Goal: Transaction & Acquisition: Purchase product/service

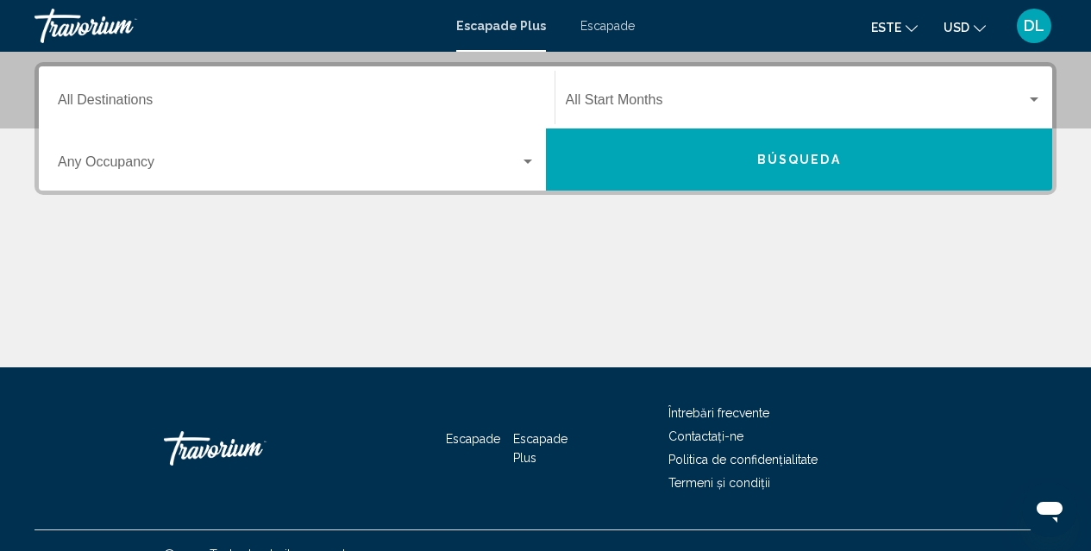
scroll to position [416, 0]
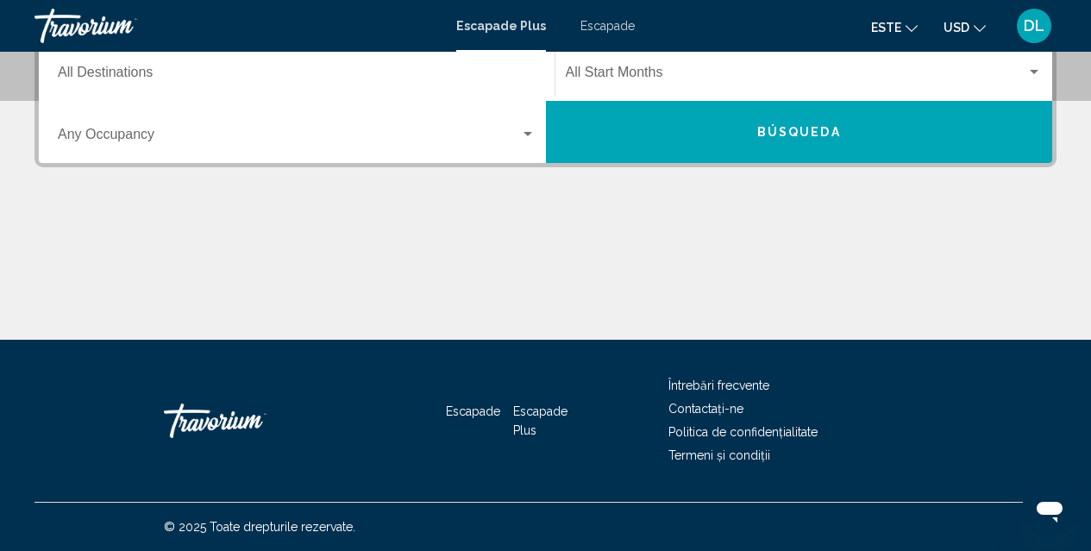
click at [528, 131] on div "Widget de căutare" at bounding box center [528, 135] width 16 height 14
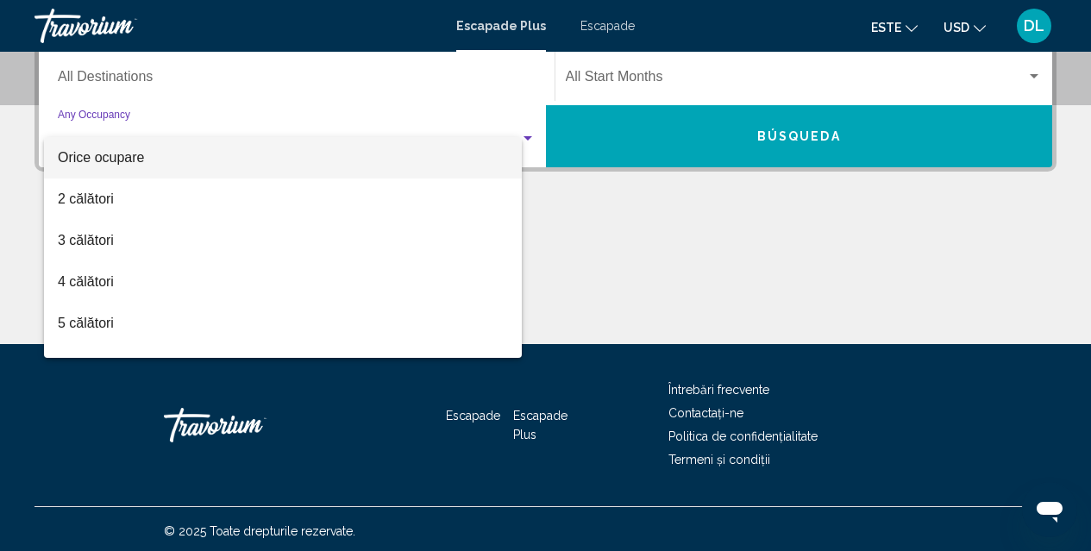
scroll to position [395, 0]
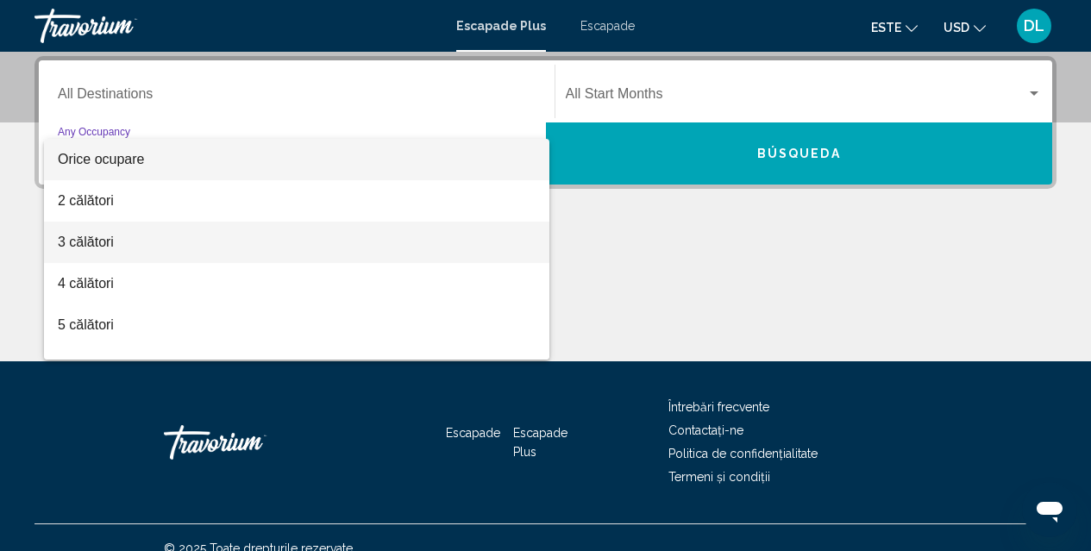
click at [458, 228] on span "3 călători" at bounding box center [297, 242] width 478 height 41
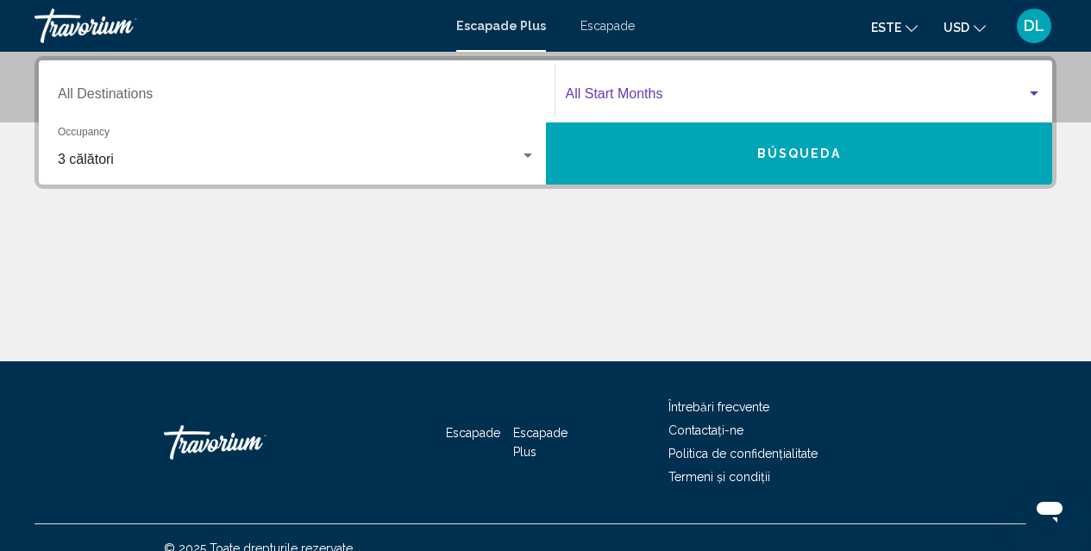
click at [1032, 94] on div "Widget de căutare" at bounding box center [1033, 93] width 9 height 4
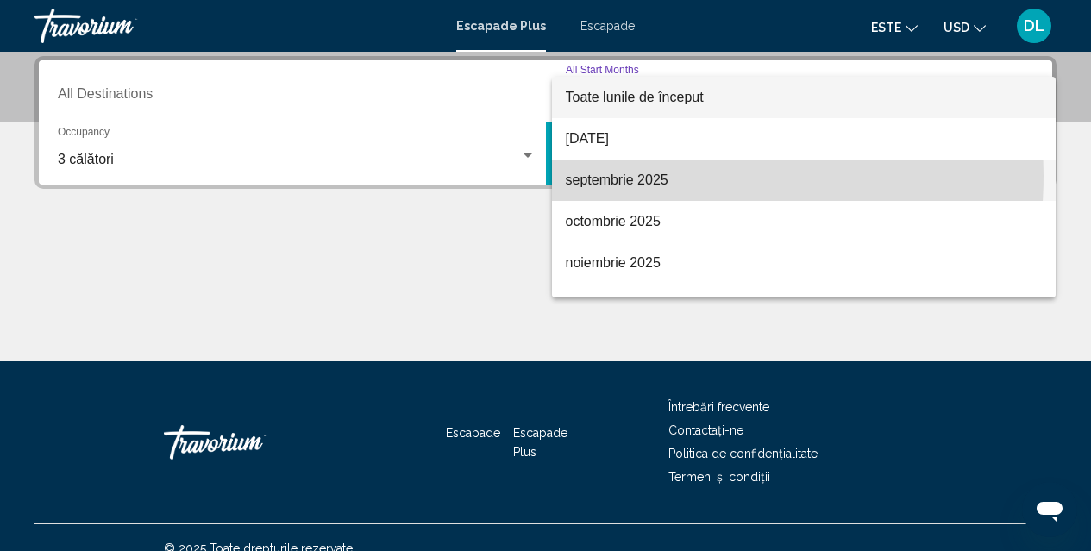
click at [627, 175] on font "septembrie 2025" at bounding box center [617, 179] width 103 height 15
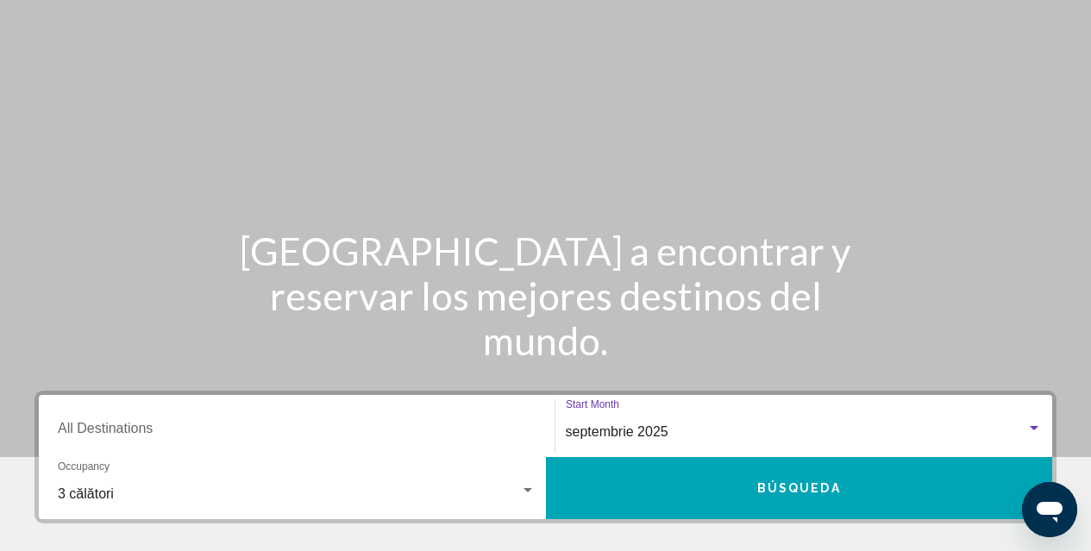
scroll to position [0, 0]
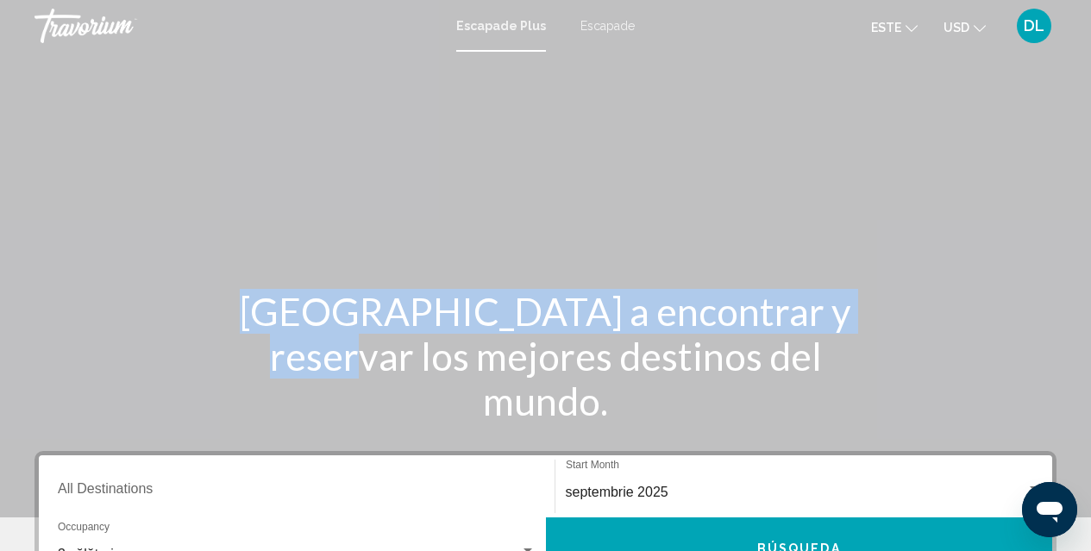
drag, startPoint x: 1085, startPoint y: 41, endPoint x: 1101, endPoint y: 247, distance: 206.6
click at [1091, 247] on html "Saltar al conținutului principal Escapade Plus Escapade este English Español Fr…" at bounding box center [545, 275] width 1091 height 551
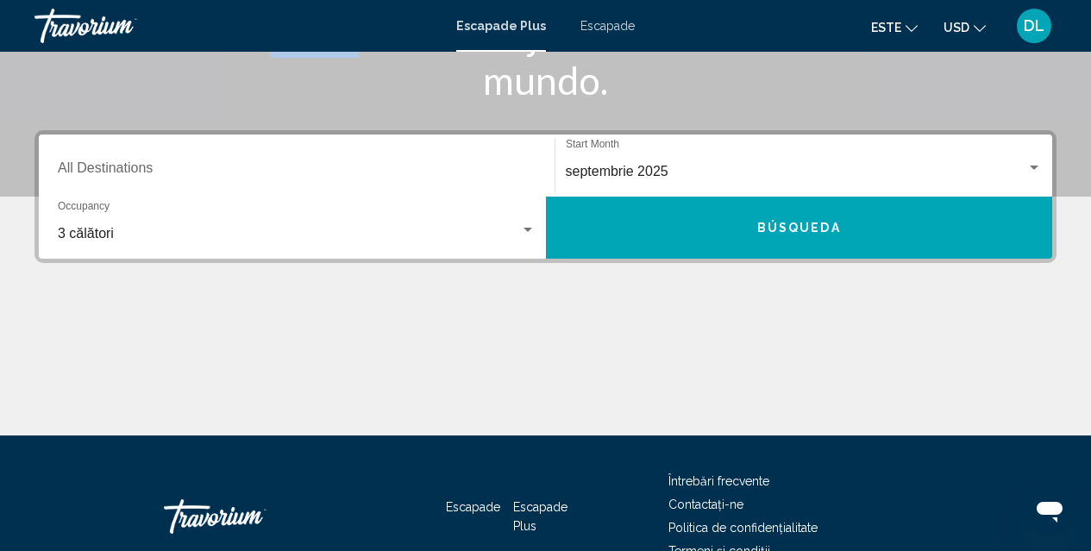
scroll to position [416, 0]
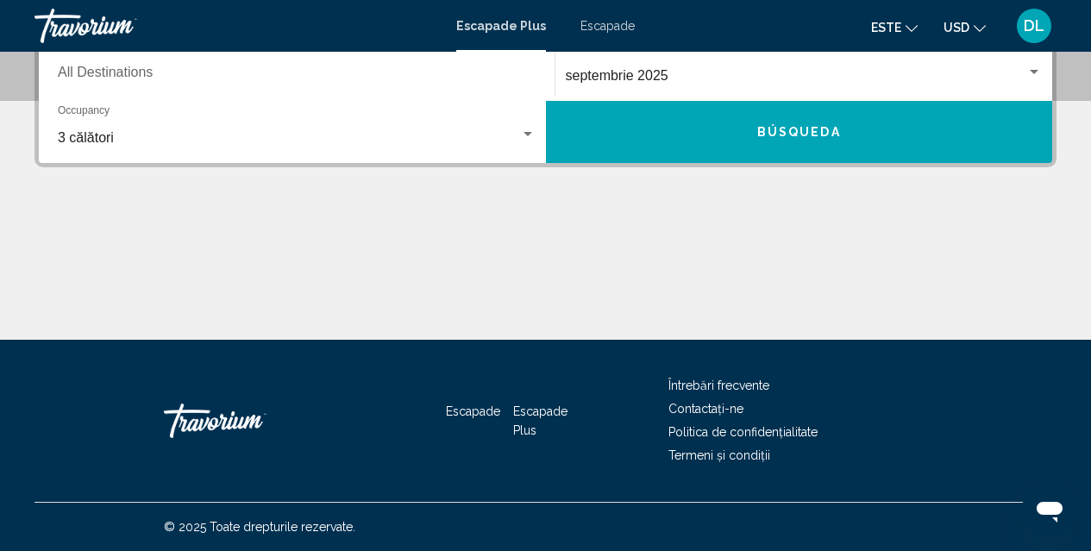
click at [808, 129] on span "Búsqueda" at bounding box center [799, 133] width 84 height 14
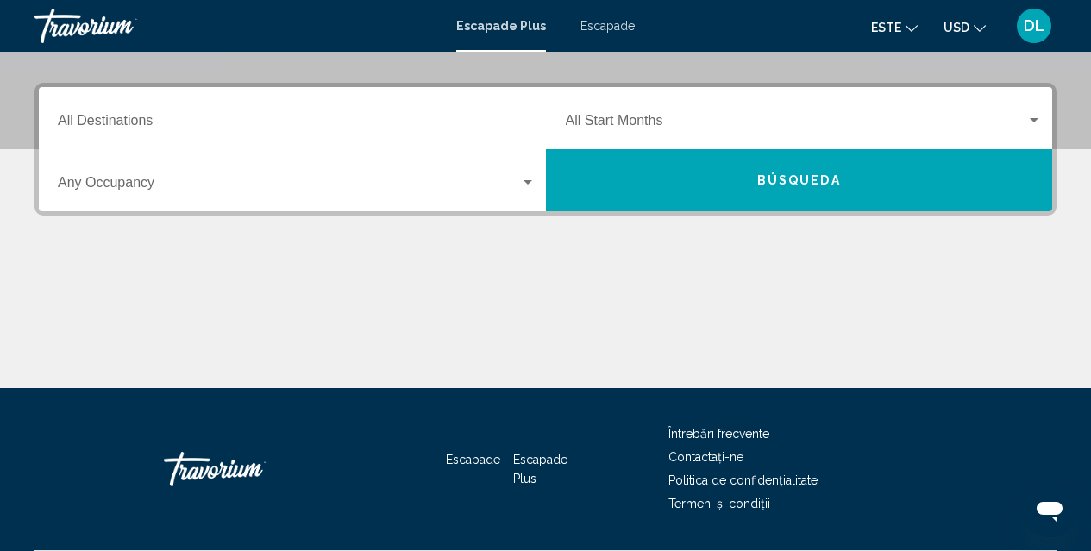
scroll to position [366, 0]
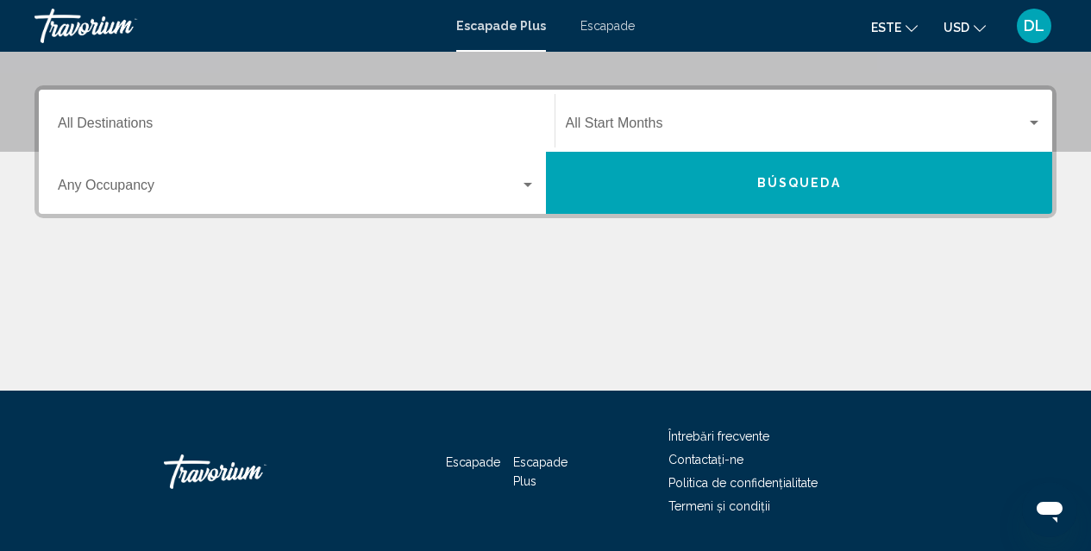
drag, startPoint x: 1088, startPoint y: 364, endPoint x: 1096, endPoint y: 291, distance: 73.7
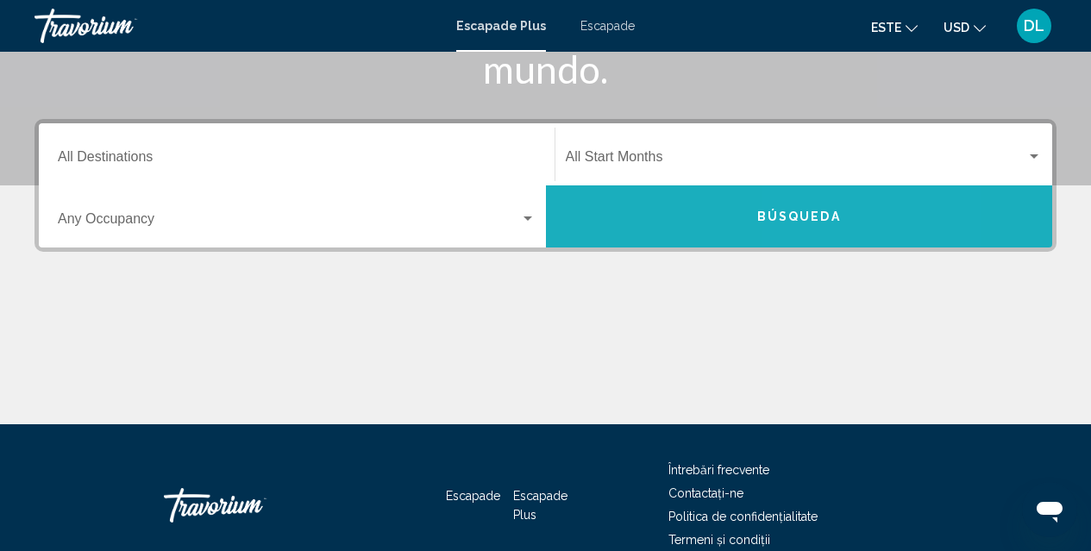
click at [810, 226] on button "Búsqueda" at bounding box center [799, 216] width 507 height 62
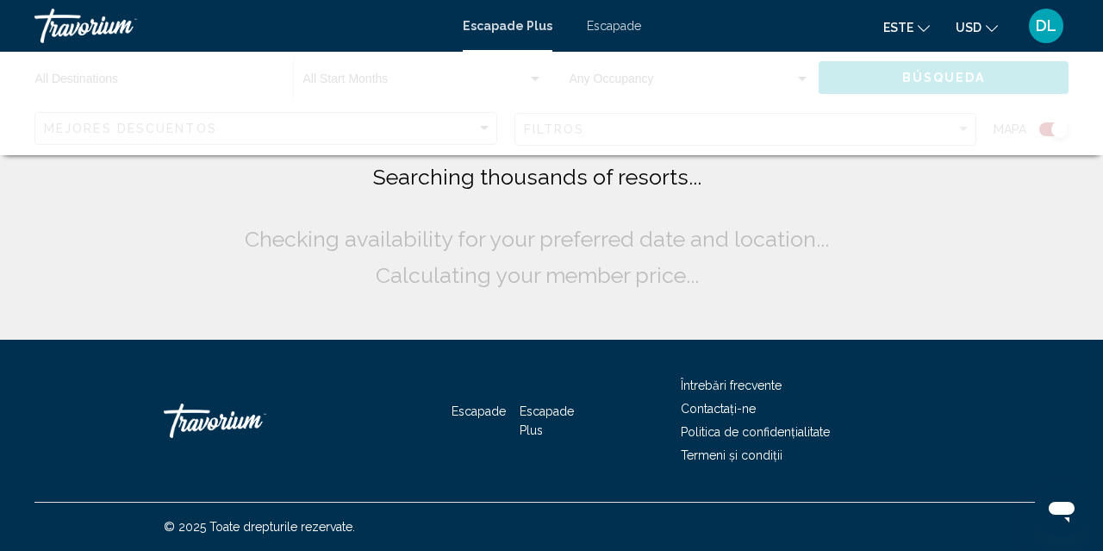
click at [1071, 166] on div "Searching thousands of resorts... Checking availability for your preferred date…" at bounding box center [551, 170] width 1103 height 340
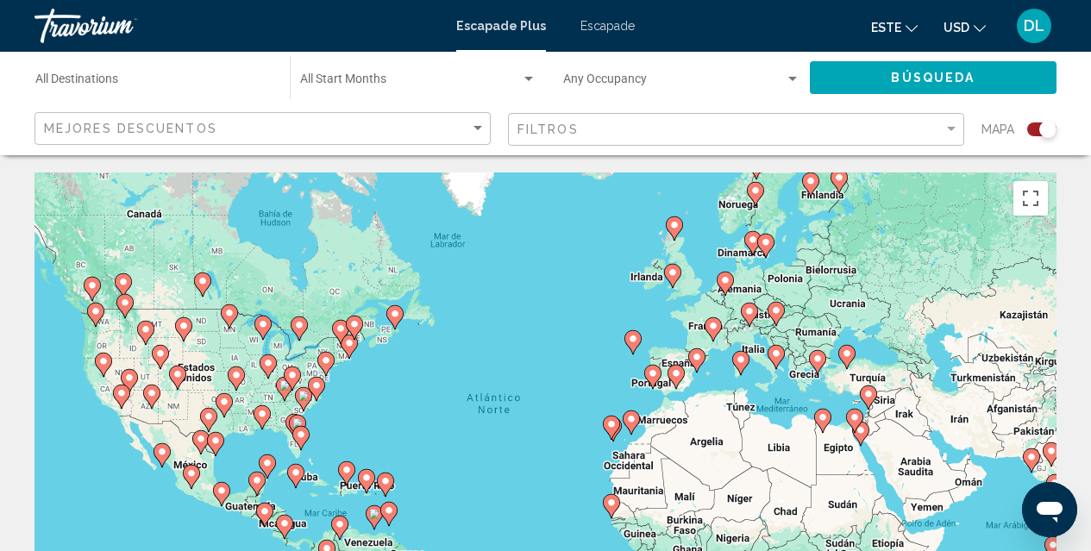
click at [709, 323] on image "Conținut principal" at bounding box center [713, 326] width 10 height 10
type input "**********"
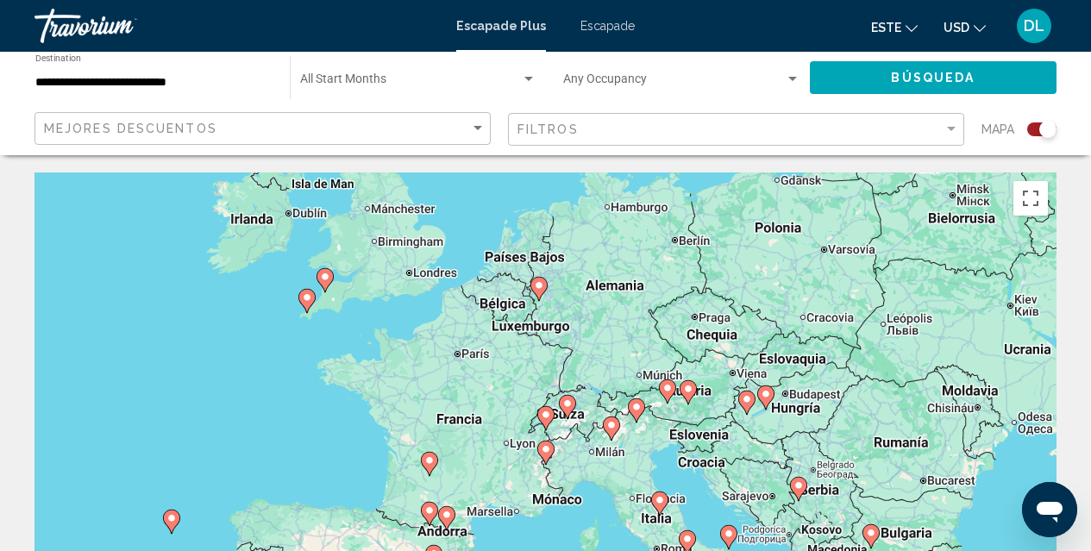
click at [471, 355] on div "Para activar la función de arrastre con el teclado, pulsa Alt + Intro. Cuando h…" at bounding box center [545, 430] width 1022 height 517
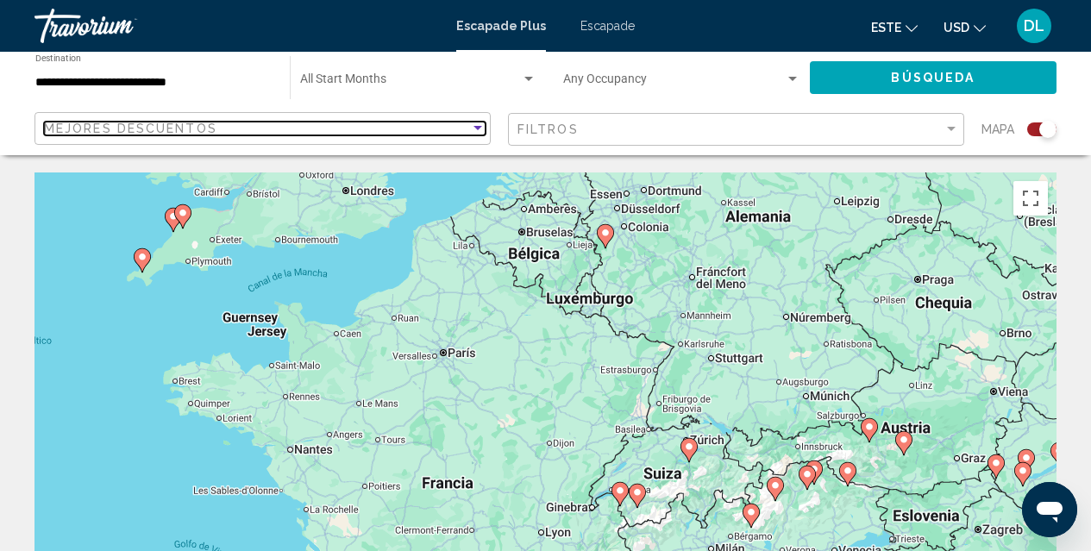
click at [477, 129] on div "Sort by" at bounding box center [477, 128] width 9 height 4
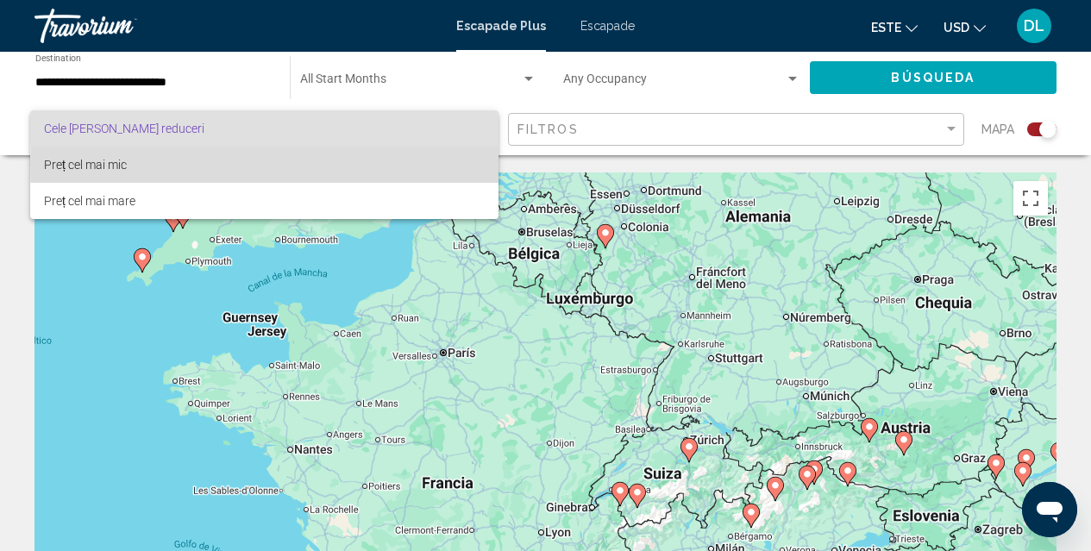
click at [444, 164] on span "Preț cel mai mic" at bounding box center [264, 165] width 441 height 36
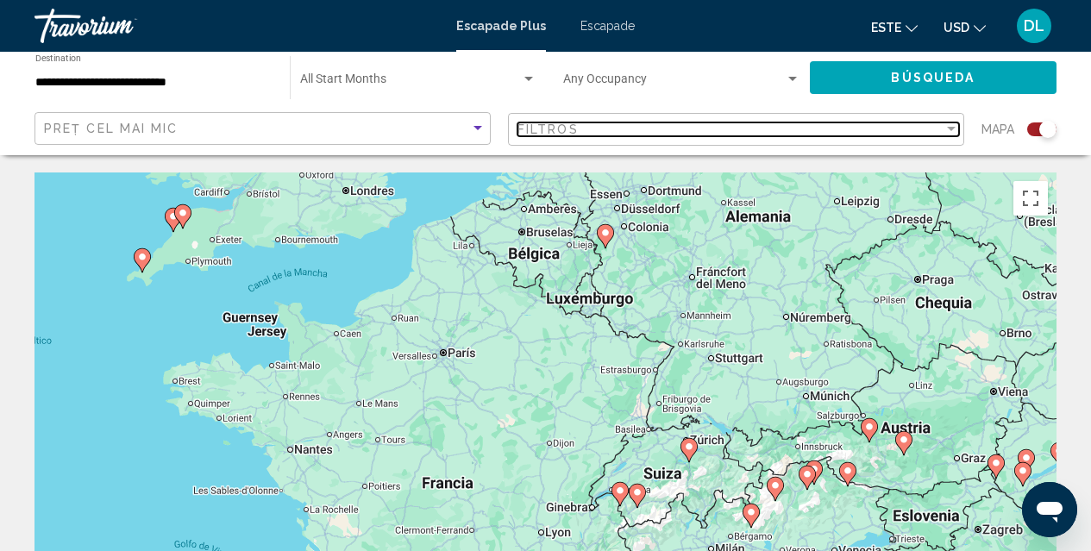
click at [948, 124] on div "Filter" at bounding box center [951, 129] width 16 height 14
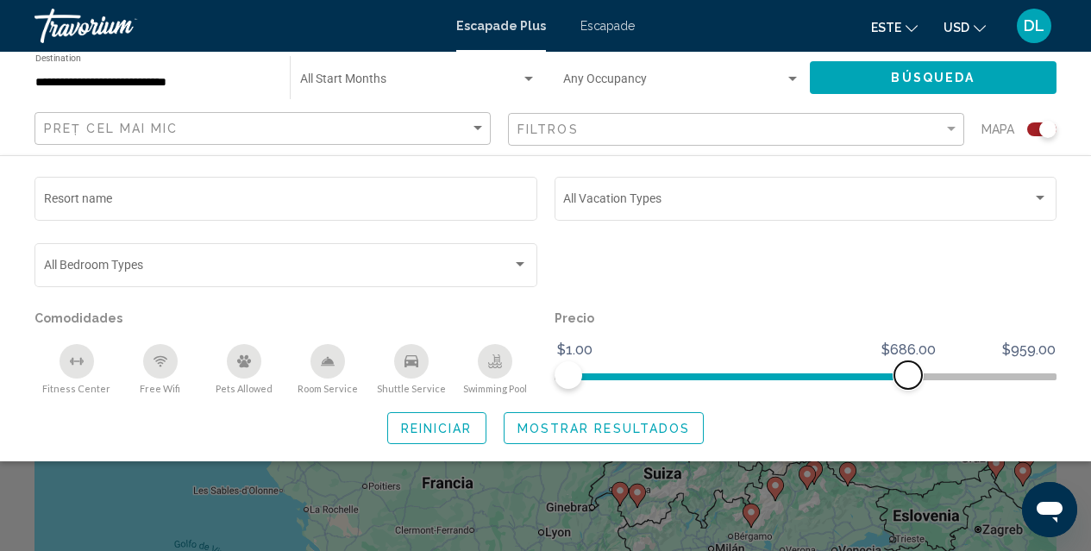
drag, startPoint x: 1025, startPoint y: 381, endPoint x: 868, endPoint y: 441, distance: 167.8
click at [868, 441] on div "Resort name Vacation Types All Vacation Types Bedroom Types All Bedroom Types C…" at bounding box center [545, 308] width 1091 height 271
click at [698, 373] on span "Search widget" at bounding box center [783, 376] width 171 height 7
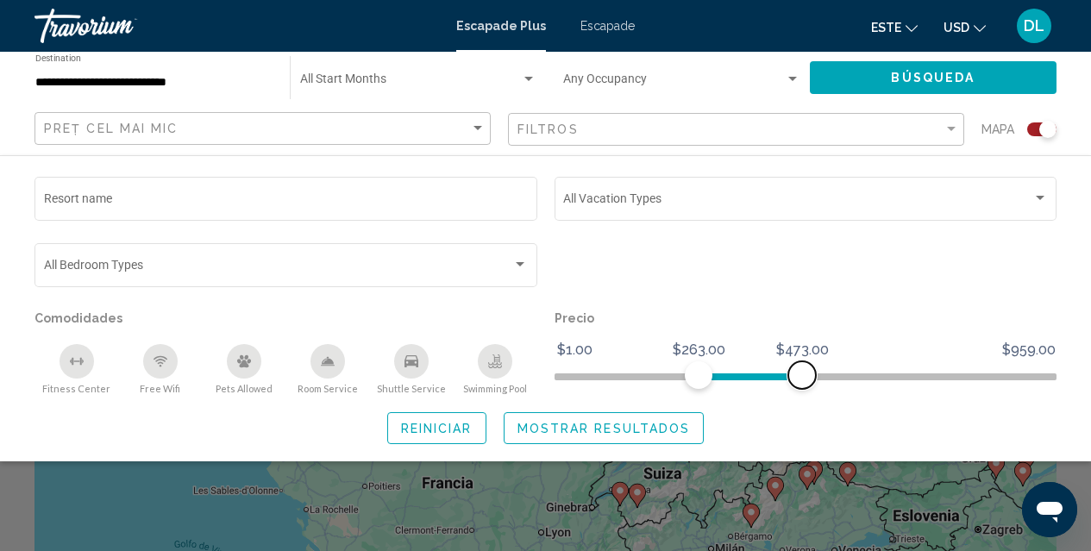
drag, startPoint x: 869, startPoint y: 374, endPoint x: 766, endPoint y: 429, distance: 116.5
click at [766, 429] on div "Resort name Vacation Types All Vacation Types Bedroom Types All Bedroom Types C…" at bounding box center [545, 308] width 1091 height 271
drag, startPoint x: 759, startPoint y: 372, endPoint x: 694, endPoint y: 371, distance: 65.5
click at [694, 373] on ngx-slider "$1.00 $959.00 $258.00 $263.00 $258.00 - $263.00" at bounding box center [805, 374] width 503 height 3
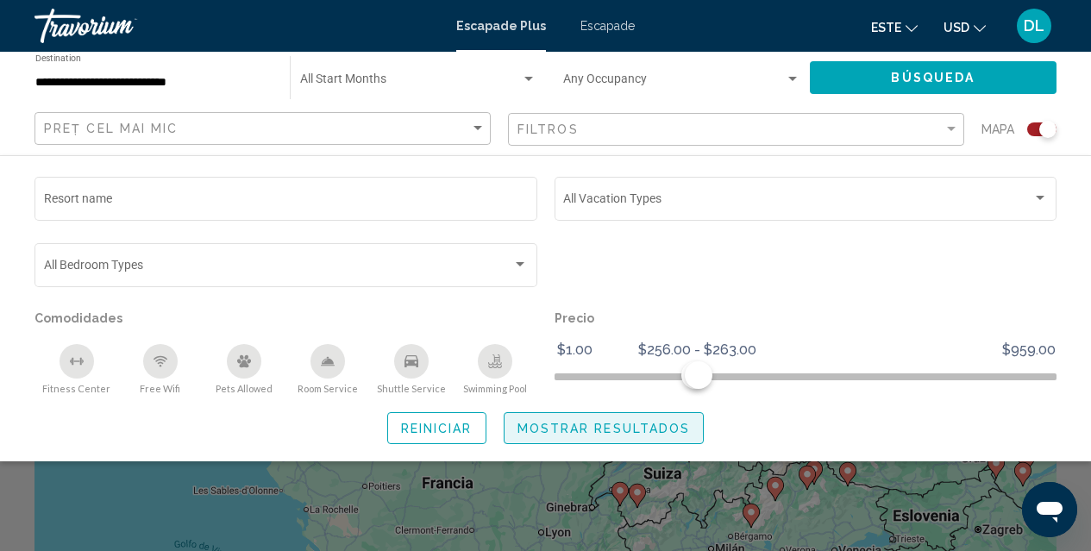
click at [538, 427] on span "Mostrar resultados" at bounding box center [603, 429] width 173 height 14
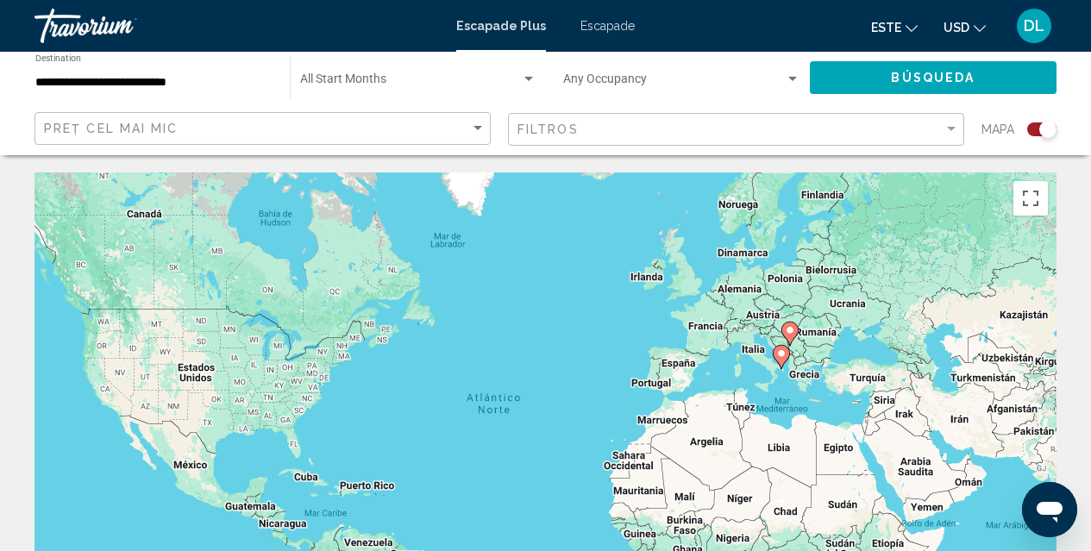
click at [699, 335] on div "Para activar la función de arrastre con el teclado, pulsa Alt + Intro. Cuando h…" at bounding box center [545, 430] width 1022 height 517
click at [699, 334] on div "Para activar la función de arrastre con el teclado, pulsa Alt + Intro. Cuando h…" at bounding box center [545, 430] width 1022 height 517
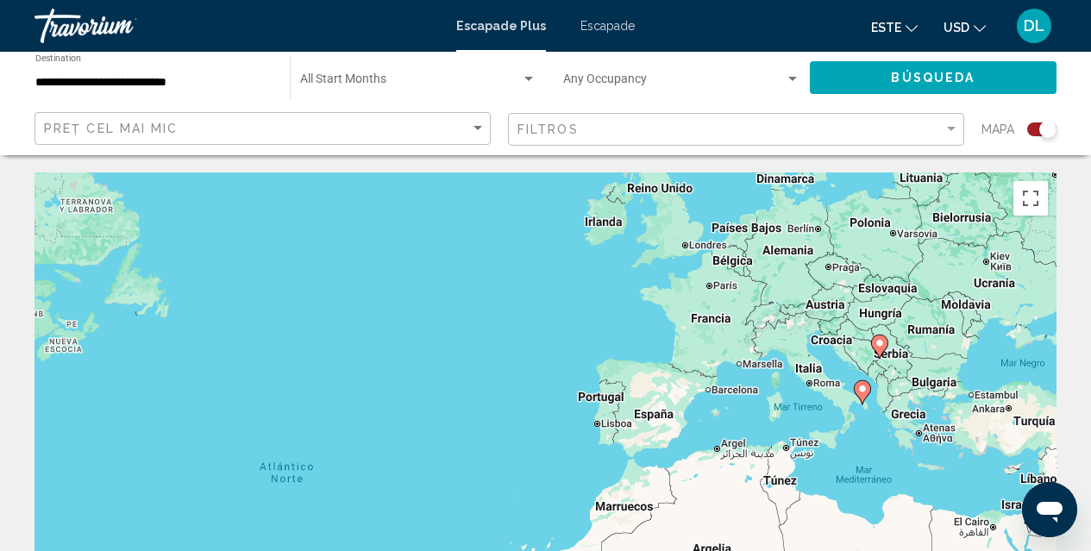
click at [726, 286] on div "Para activar la función de arrastre con el teclado, pulsa Alt + Intro. Cuando h…" at bounding box center [545, 430] width 1022 height 517
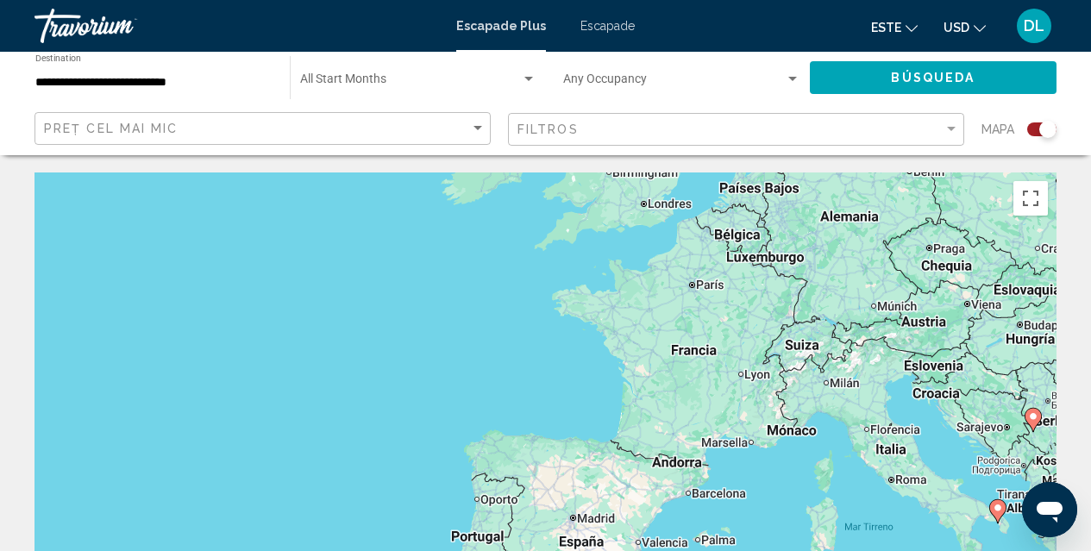
click at [712, 292] on div "Para activar la función de arrastre con el teclado, pulsa Alt + Intro. Cuando h…" at bounding box center [545, 430] width 1022 height 517
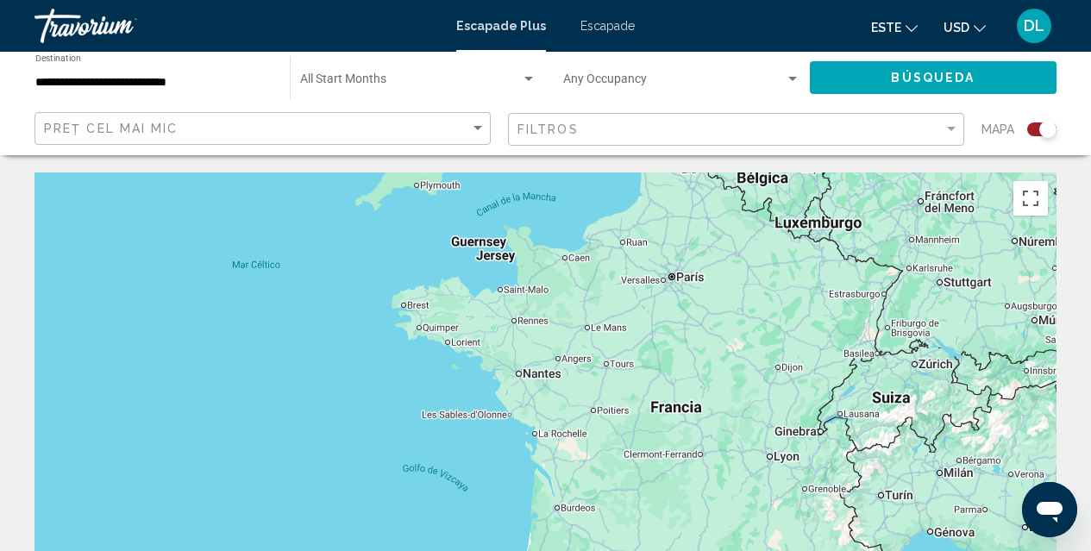
click at [712, 291] on div "Conținut principal" at bounding box center [545, 430] width 1022 height 517
click at [692, 286] on div "Conținut principal" at bounding box center [545, 430] width 1022 height 517
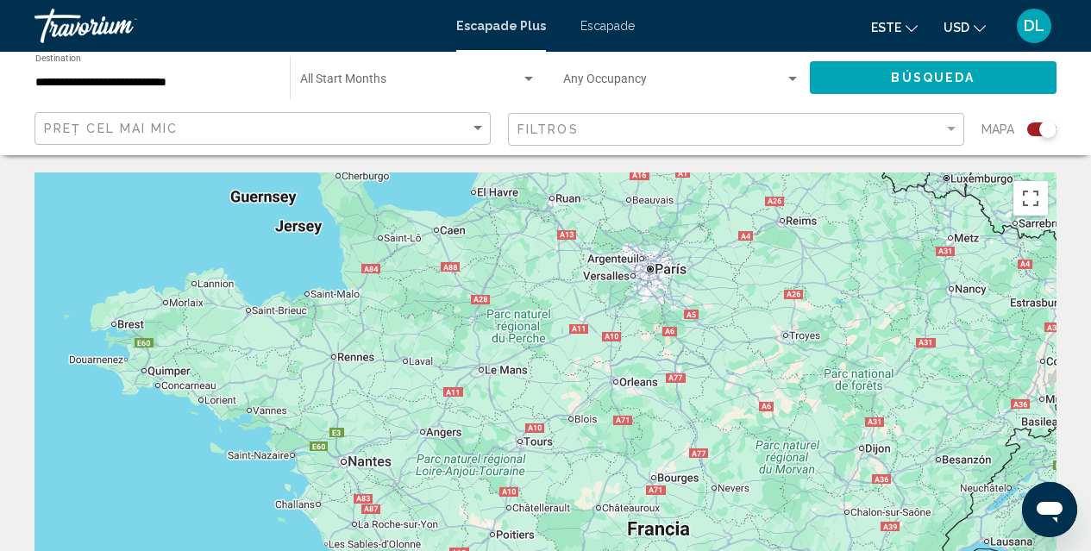
click at [528, 79] on div "Search widget" at bounding box center [528, 79] width 9 height 4
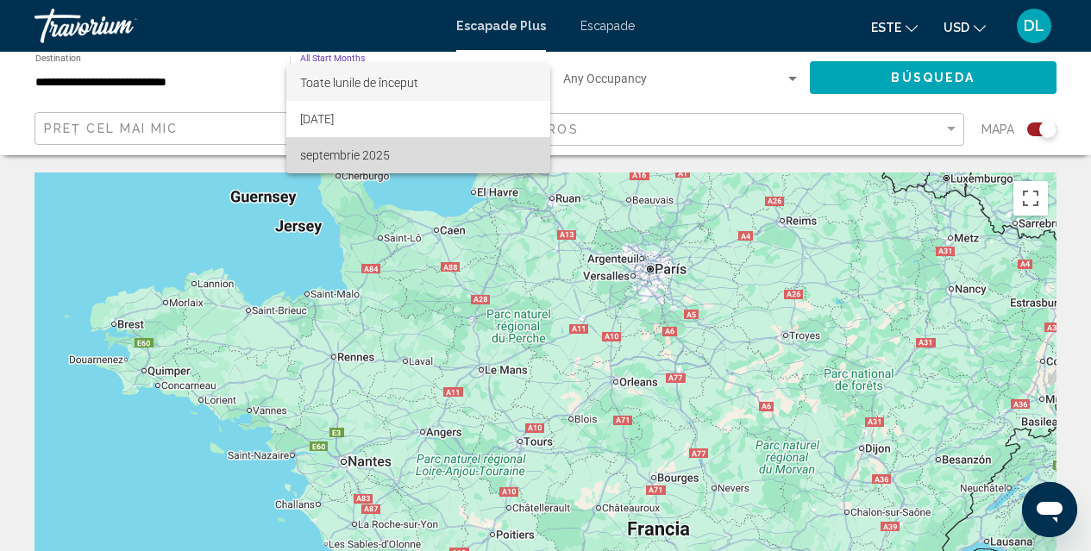
click at [385, 153] on font "septembrie 2025" at bounding box center [345, 155] width 90 height 14
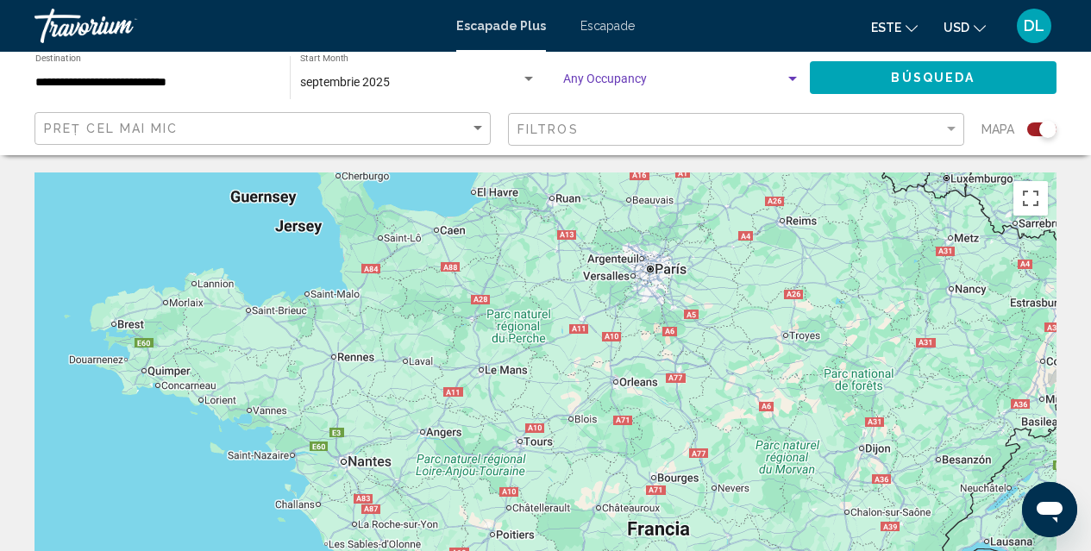
click at [792, 78] on div "Search widget" at bounding box center [792, 79] width 9 height 4
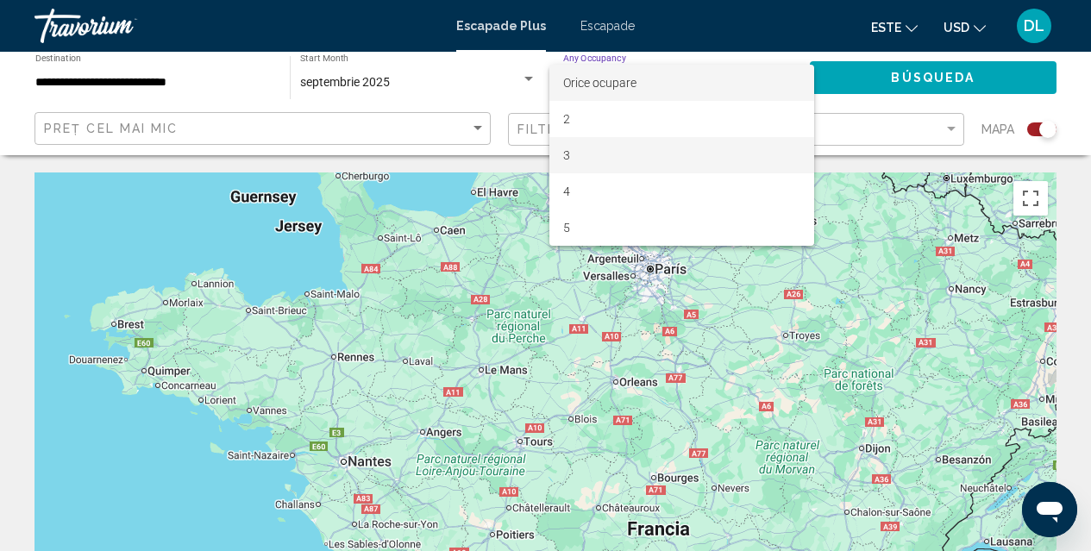
click at [724, 159] on span "3" at bounding box center [681, 155] width 237 height 36
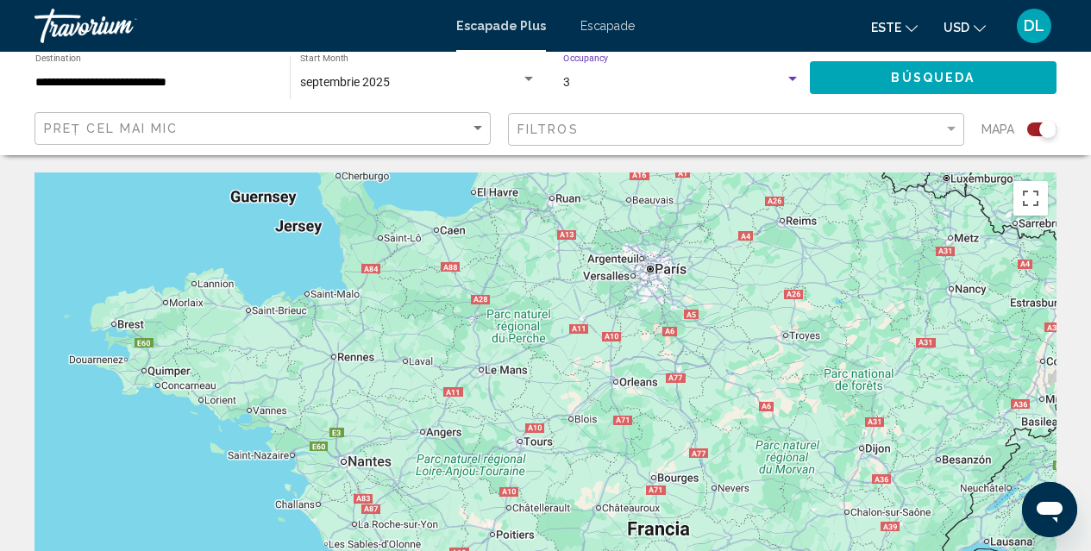
click at [668, 275] on div "Conținut principal" at bounding box center [545, 430] width 1022 height 517
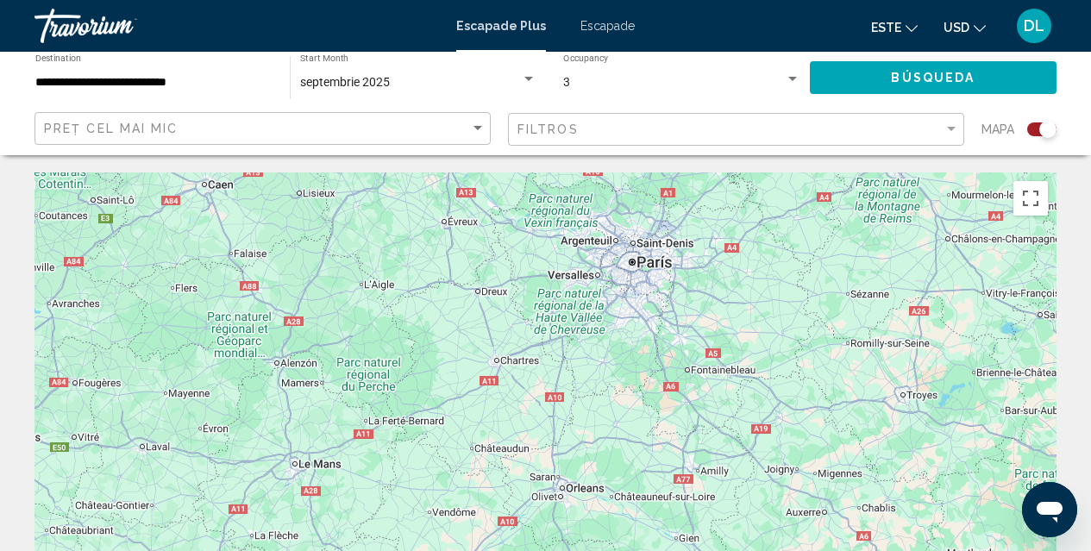
click at [597, 23] on font "Escapade" at bounding box center [607, 26] width 54 height 14
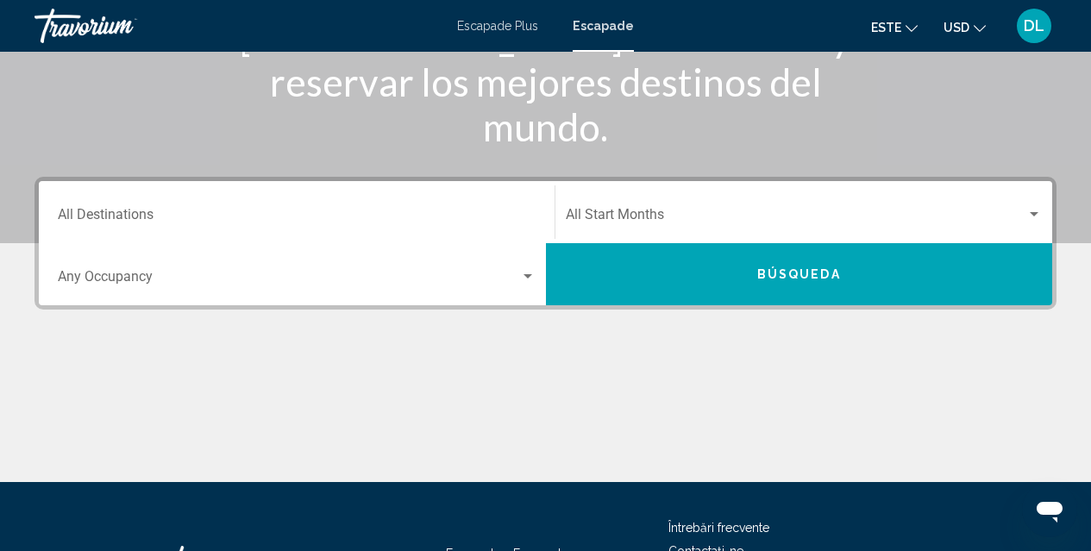
scroll to position [276, 0]
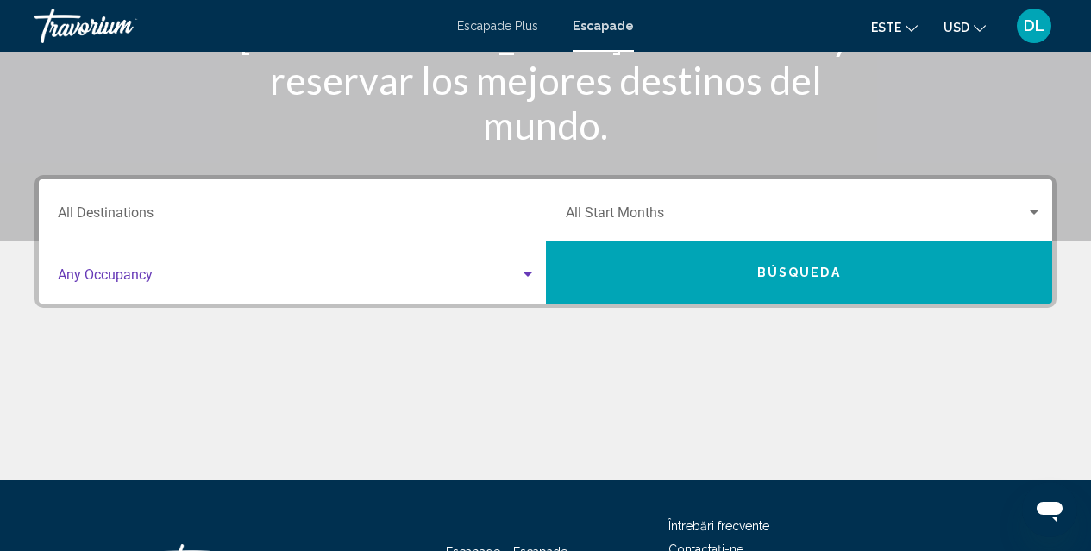
click at [522, 272] on div "Search widget" at bounding box center [528, 275] width 16 height 14
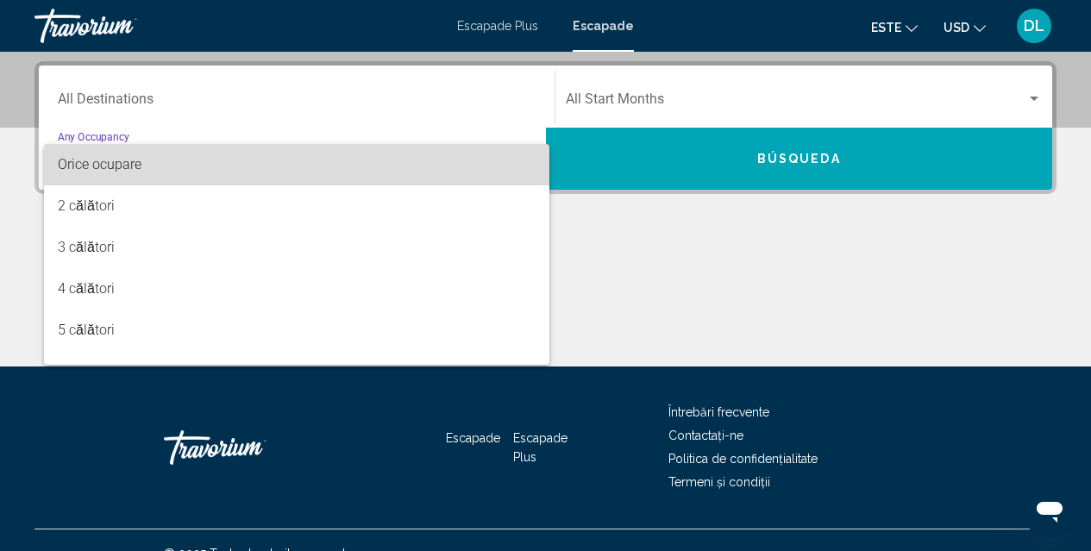
click at [522, 272] on div "Orice ocupare 2 călători 3 călători 4 călători 5 călători 6 călători 7 călători…" at bounding box center [296, 254] width 505 height 221
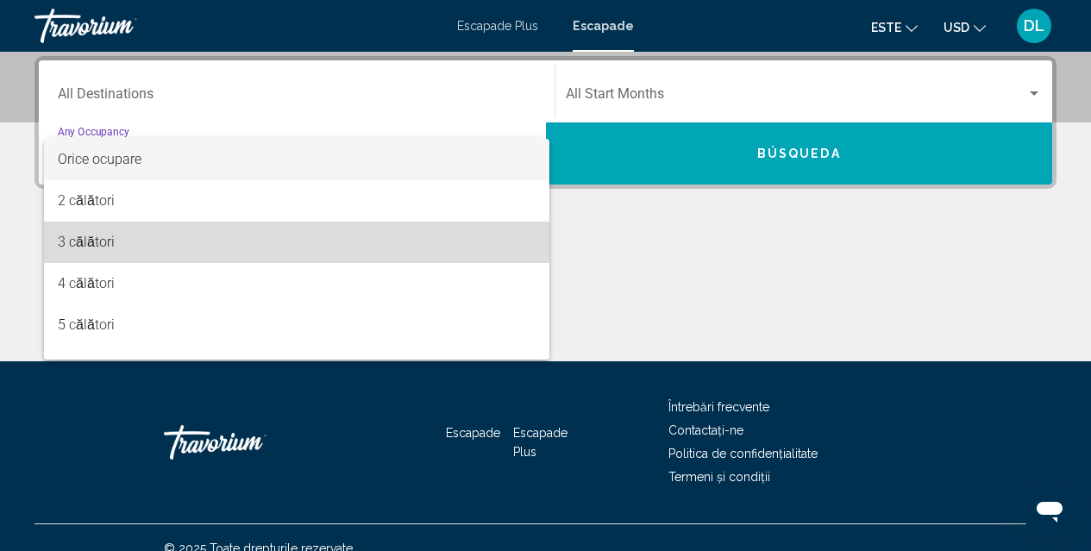
click at [507, 237] on span "3 călători" at bounding box center [297, 242] width 478 height 41
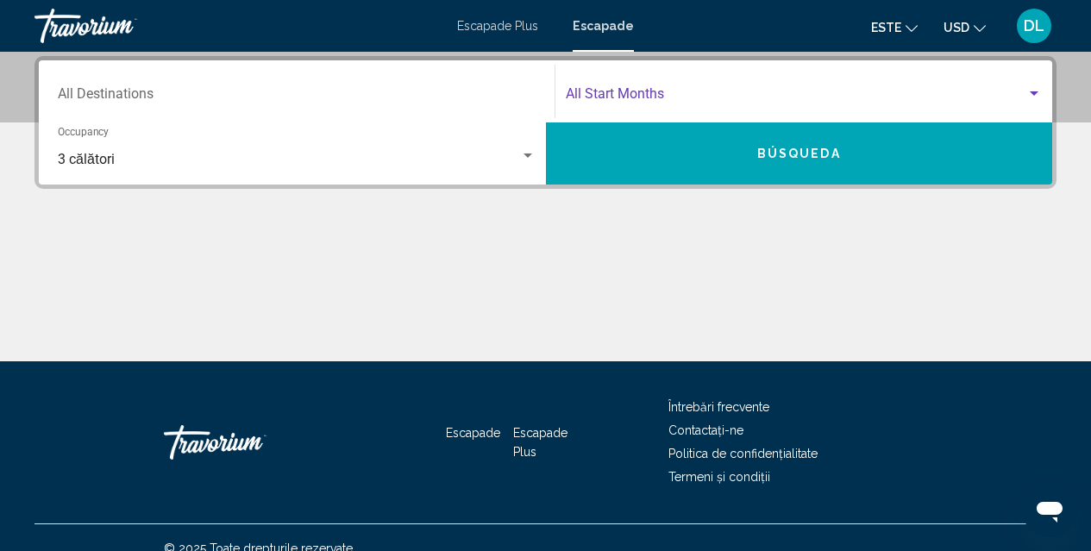
click at [1034, 95] on div "Search widget" at bounding box center [1033, 93] width 9 height 4
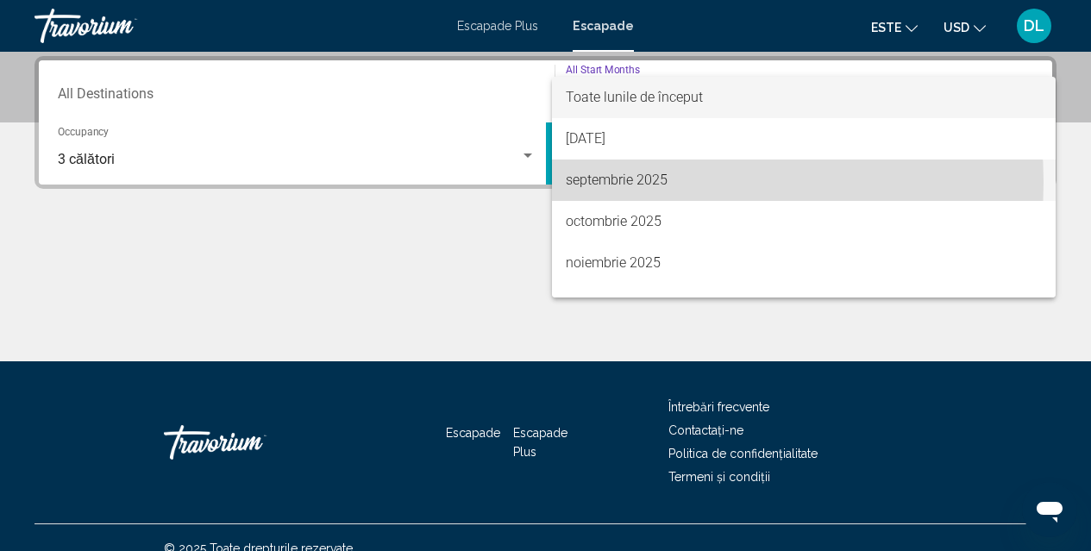
click at [647, 182] on font "septembrie 2025" at bounding box center [617, 180] width 102 height 16
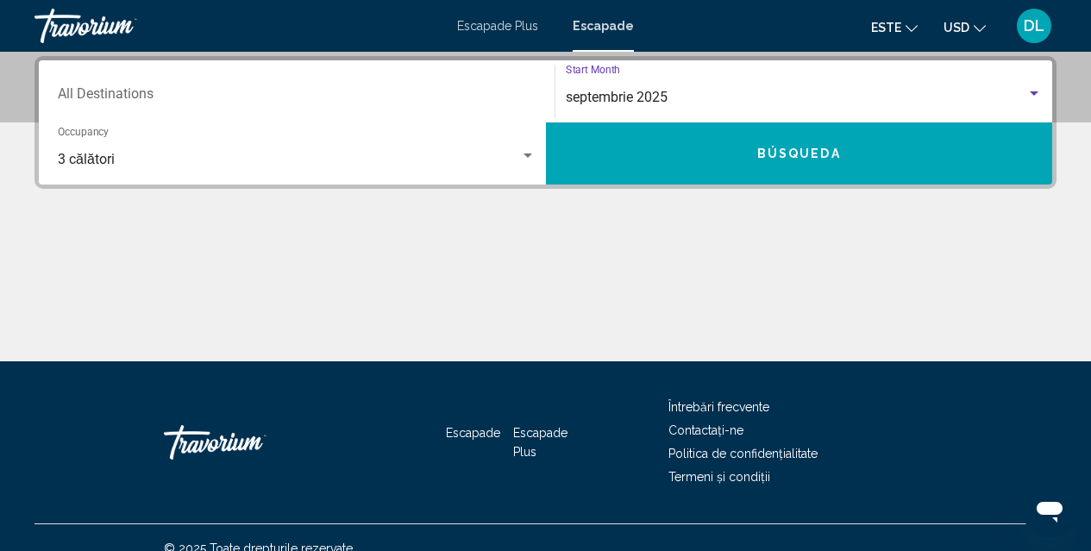
click at [778, 147] on span "Búsqueda" at bounding box center [799, 154] width 84 height 14
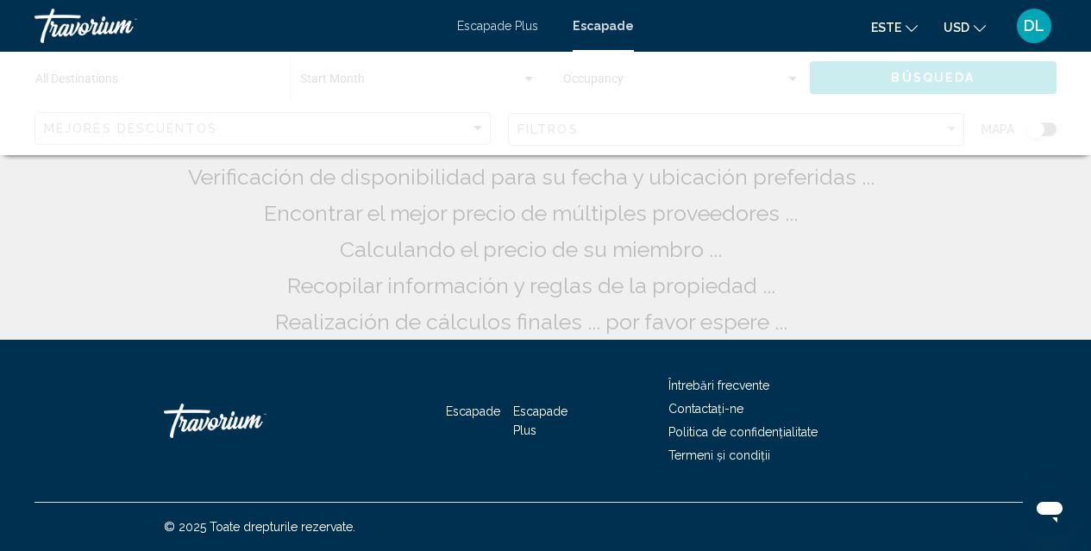
click at [778, 147] on div "Conținut principal" at bounding box center [545, 103] width 1091 height 103
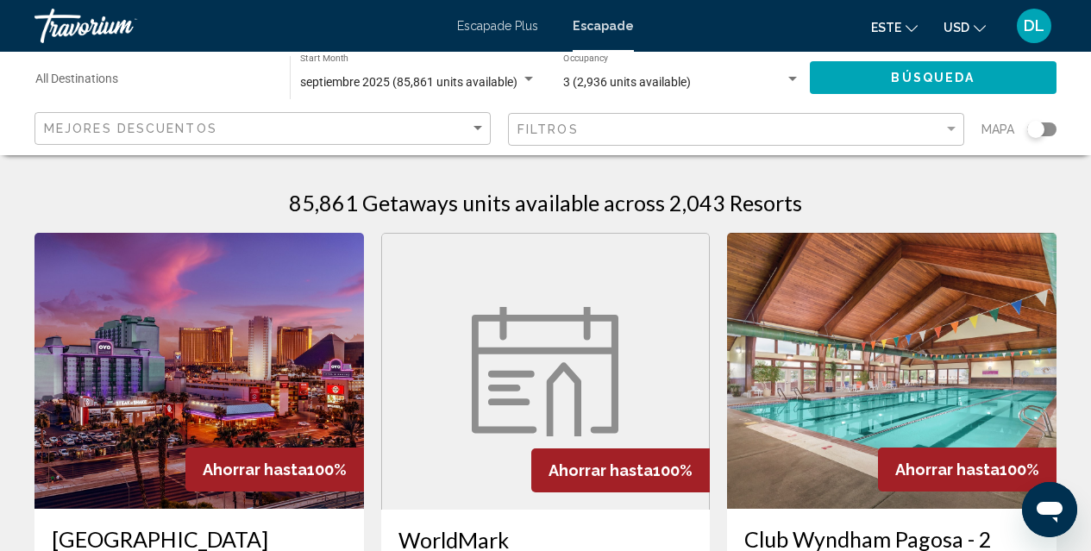
click at [1052, 128] on div "Search widget" at bounding box center [1041, 129] width 29 height 14
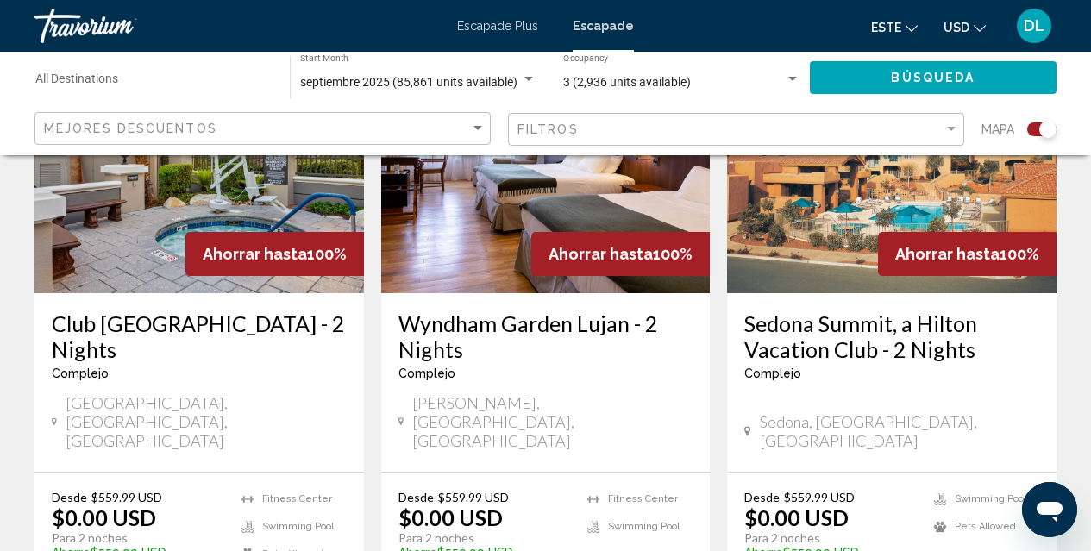
scroll to position [2950, 0]
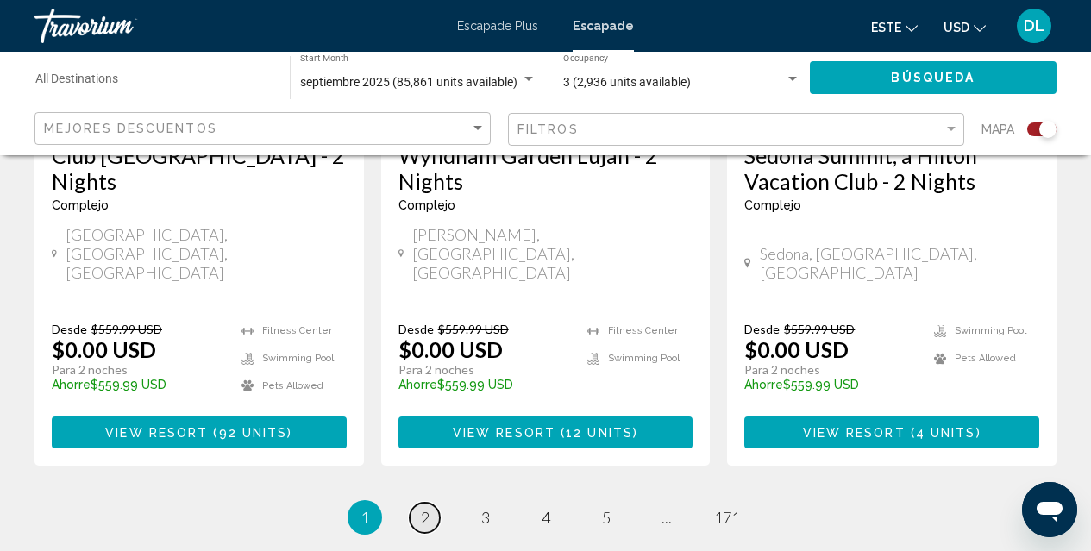
click at [421, 508] on span "2" at bounding box center [425, 517] width 9 height 19
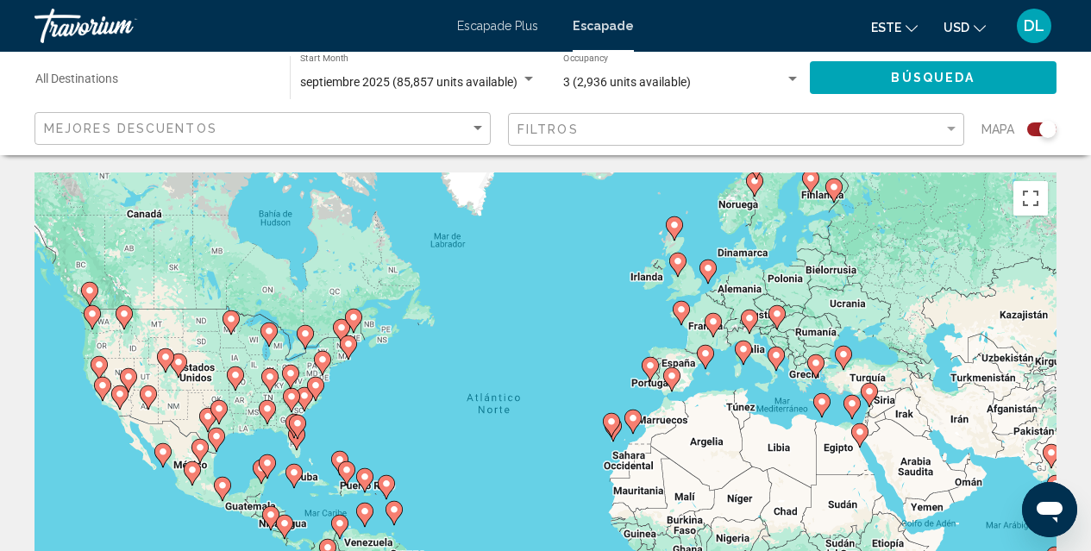
click at [715, 327] on icon "Conținut principal" at bounding box center [712, 325] width 16 height 22
type input "**********"
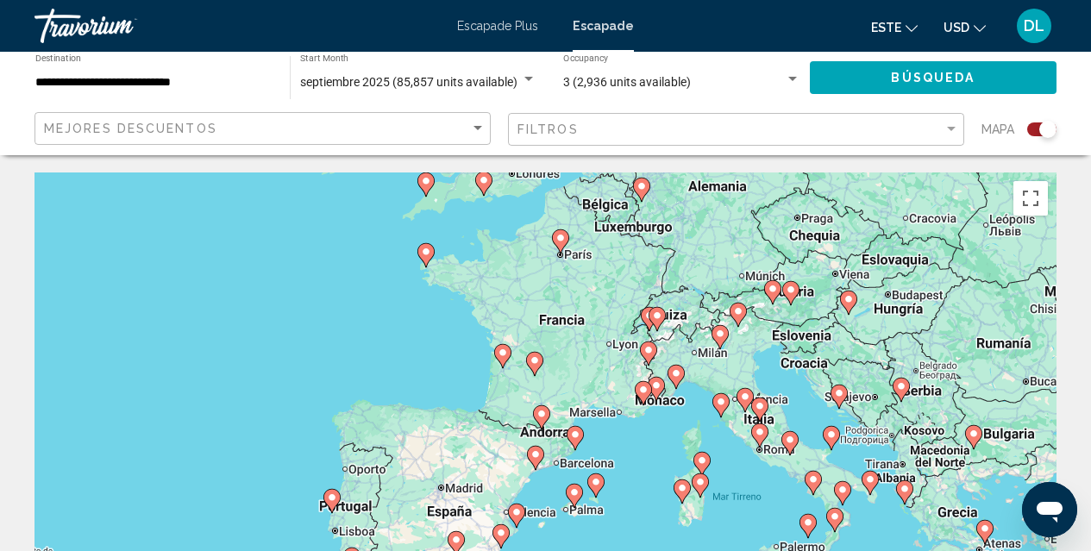
click at [582, 259] on div "Para activar la función de arrastre con el teclado, pulsa Alt + Intro. Cuando h…" at bounding box center [545, 430] width 1022 height 517
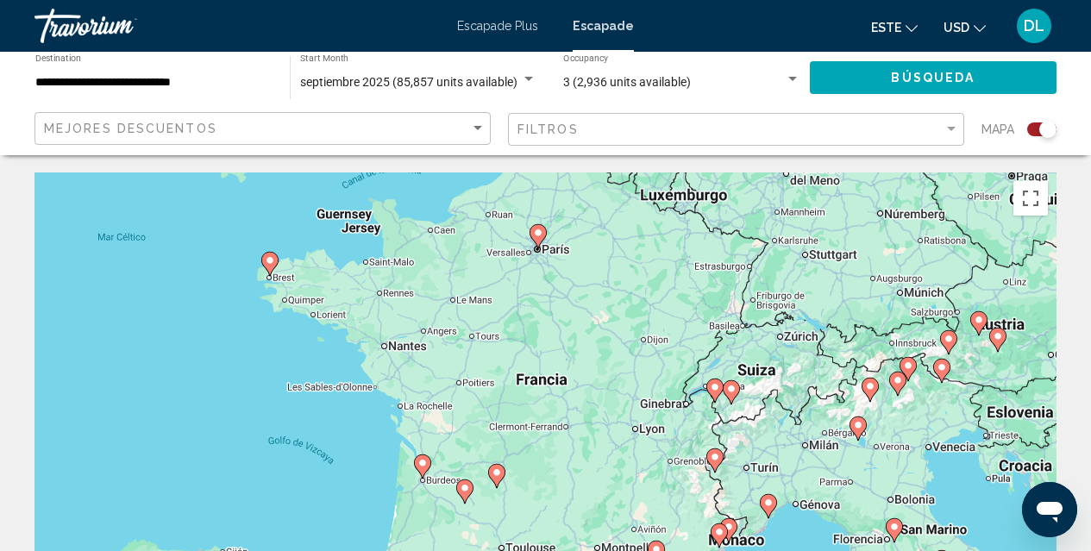
click at [549, 252] on div "Para activar la función de arrastre con el teclado, pulsa Alt + Intro. Cuando h…" at bounding box center [545, 430] width 1022 height 517
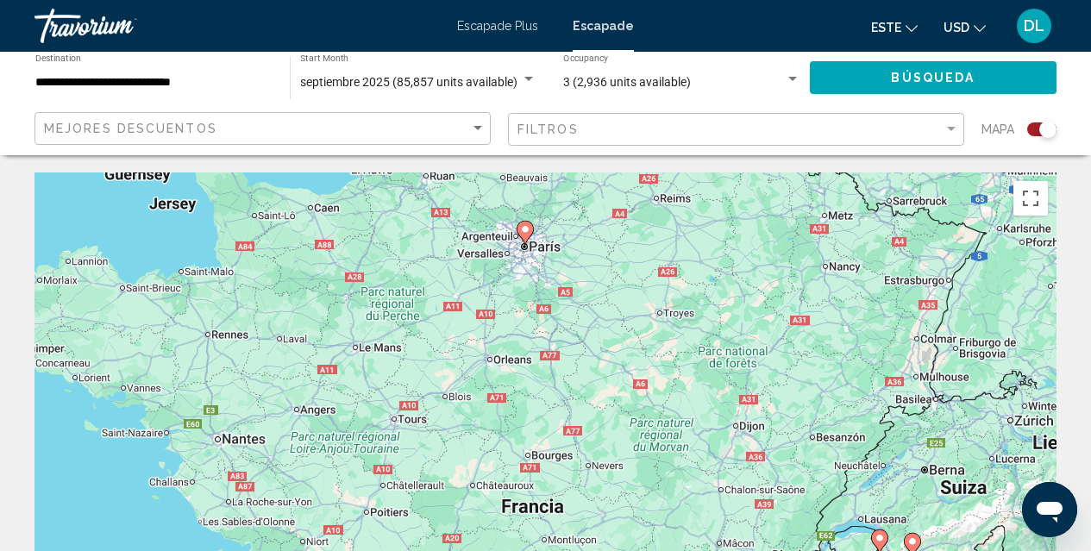
click at [549, 250] on div "Para activar la función de arrastre con el teclado, pulsa Alt + Intro. Cuando h…" at bounding box center [545, 430] width 1022 height 517
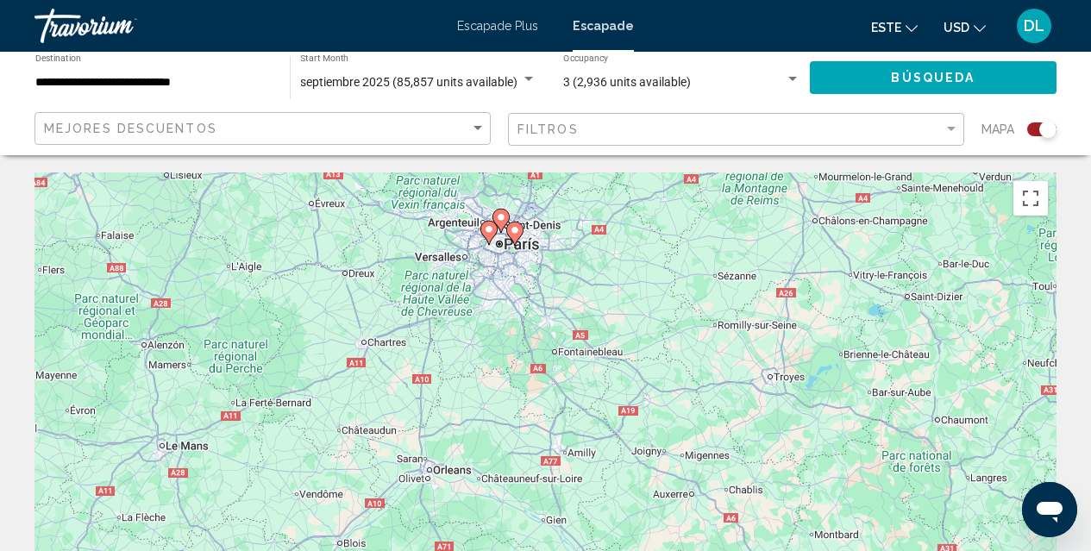
click at [536, 258] on div "Para activar la función de arrastre con el teclado, pulsa Alt + Intro. Cuando h…" at bounding box center [545, 430] width 1022 height 517
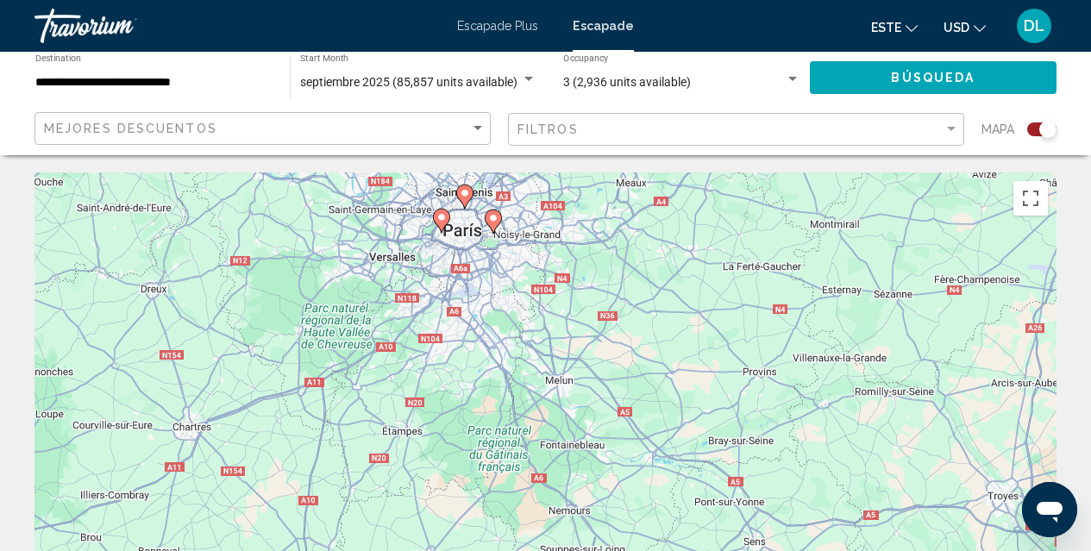
click at [521, 239] on div "Para activar la función de arrastre con el teclado, pulsa Alt + Intro. Cuando h…" at bounding box center [545, 430] width 1022 height 517
click at [527, 81] on div "Search widget" at bounding box center [529, 79] width 16 height 14
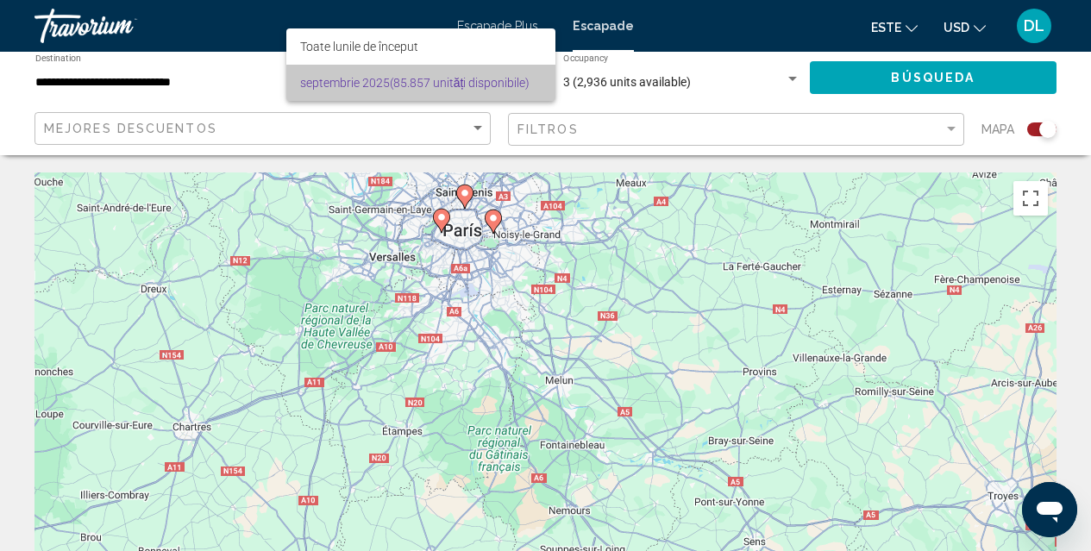
click at [522, 86] on font "(85.857 unități disponibile)" at bounding box center [460, 83] width 141 height 14
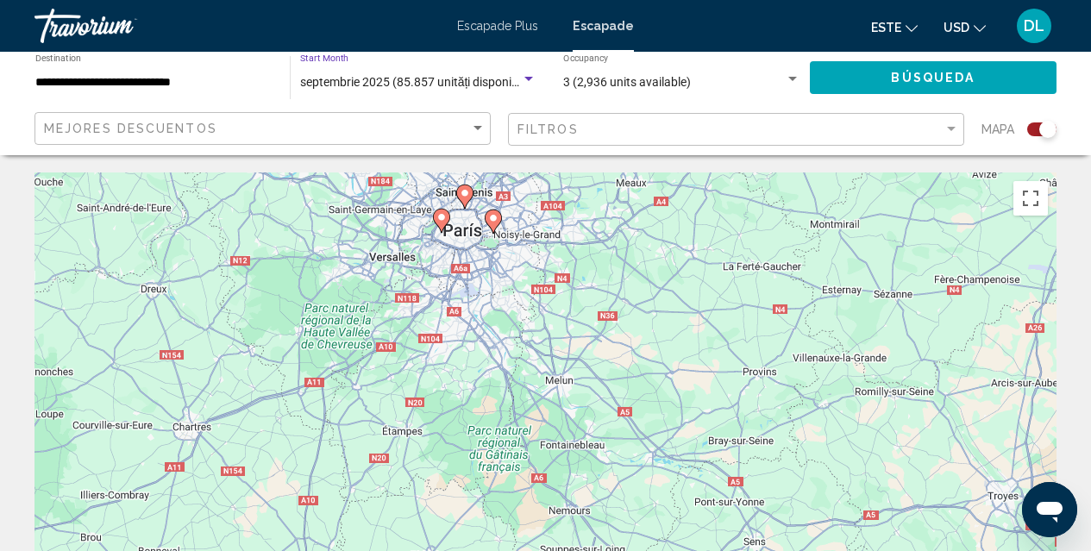
click at [507, 79] on span "septembrie 2025 (85.857 unități disponibile)" at bounding box center [417, 82] width 234 height 14
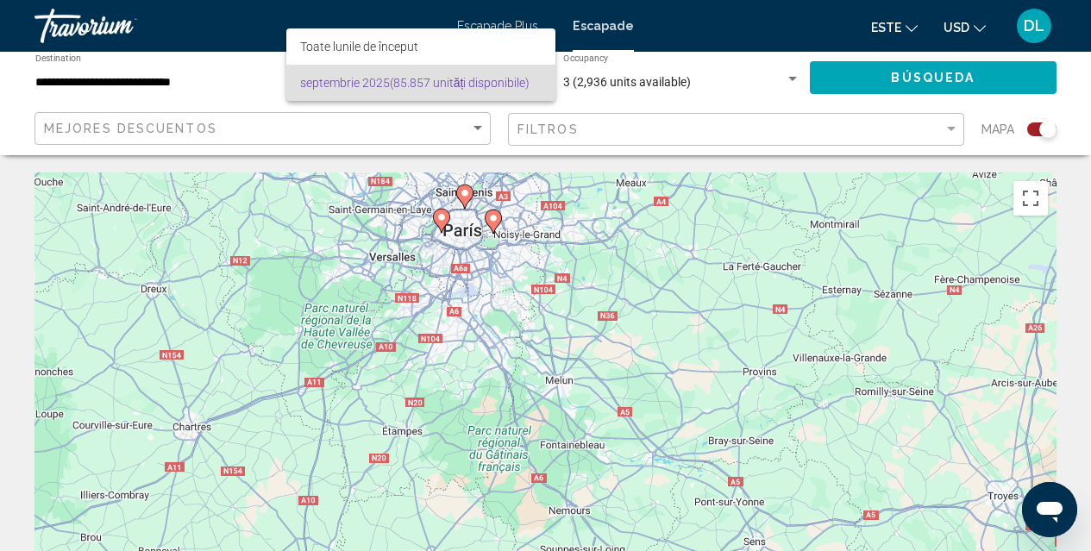
click at [507, 79] on font "(85.857 unități disponibile)" at bounding box center [460, 83] width 141 height 14
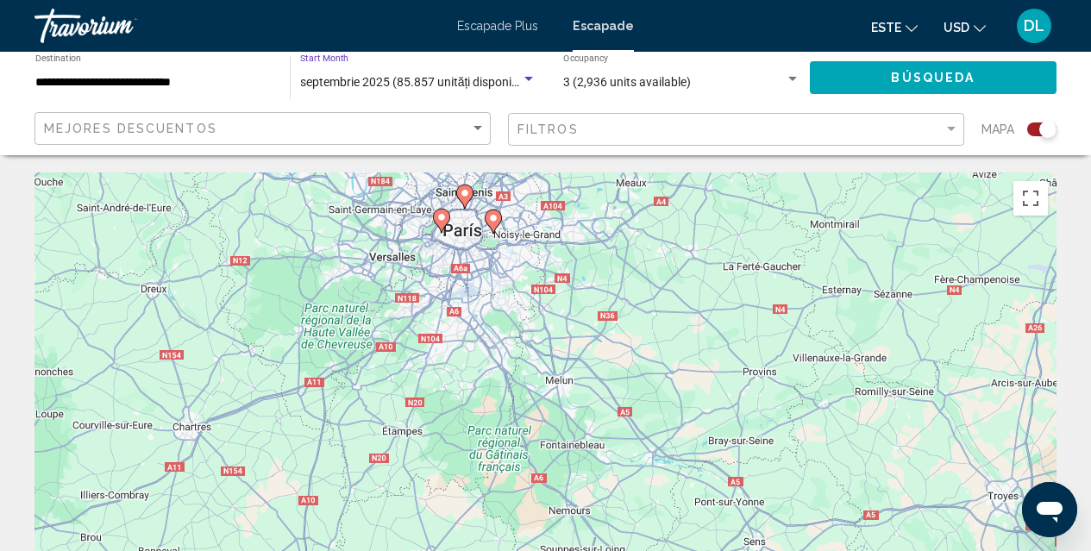
click at [626, 80] on span "3 (2,936 units available)" at bounding box center [627, 82] width 128 height 14
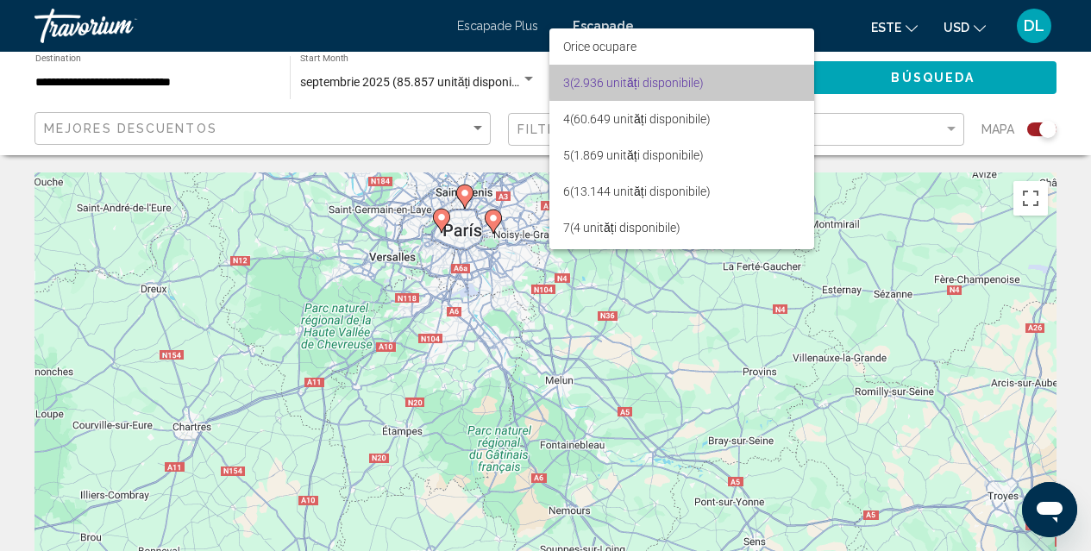
click at [724, 80] on span "3 (2.936 unități disponibile)" at bounding box center [681, 83] width 237 height 36
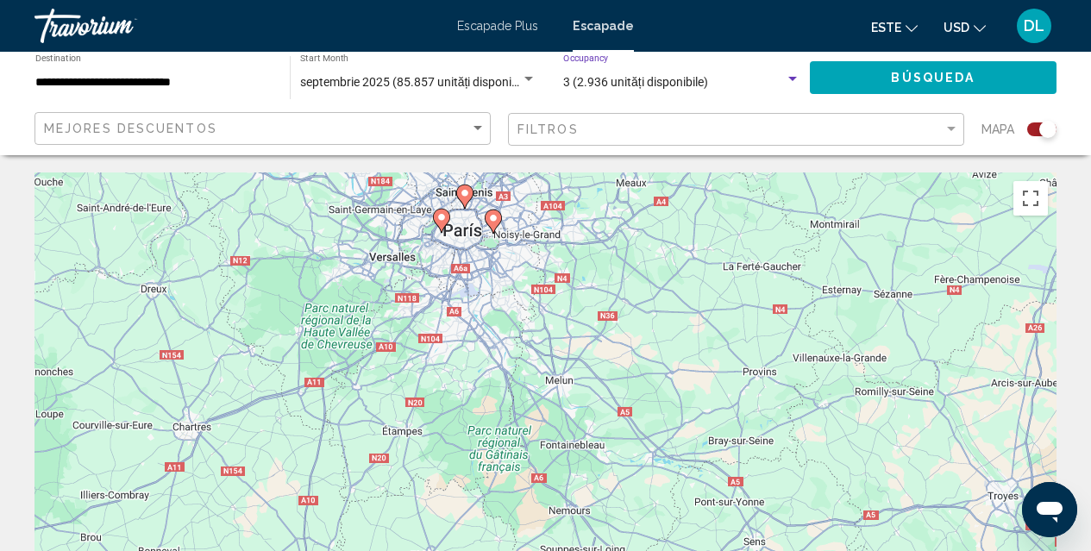
click at [724, 80] on div "3 (2.936 unități disponibile)" at bounding box center [674, 83] width 222 height 14
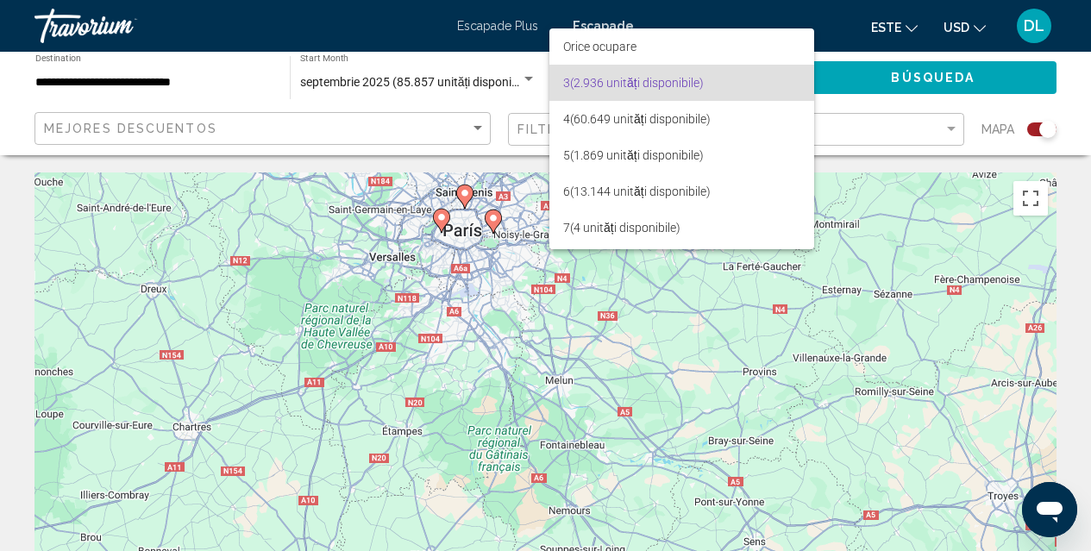
click at [475, 85] on div at bounding box center [545, 275] width 1091 height 551
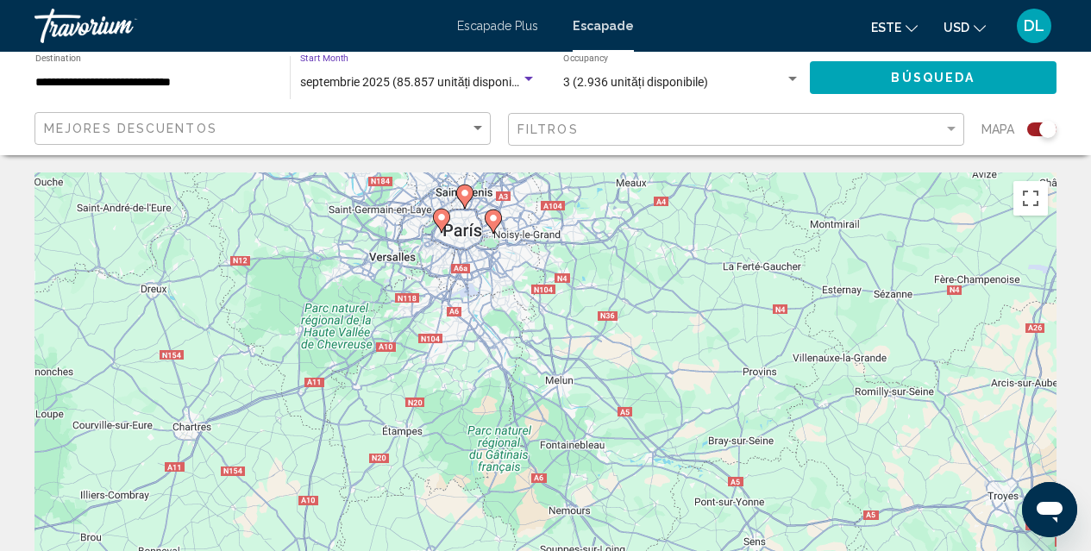
click at [475, 85] on span "septembrie 2025 (85.857 unități disponibile)" at bounding box center [417, 82] width 234 height 14
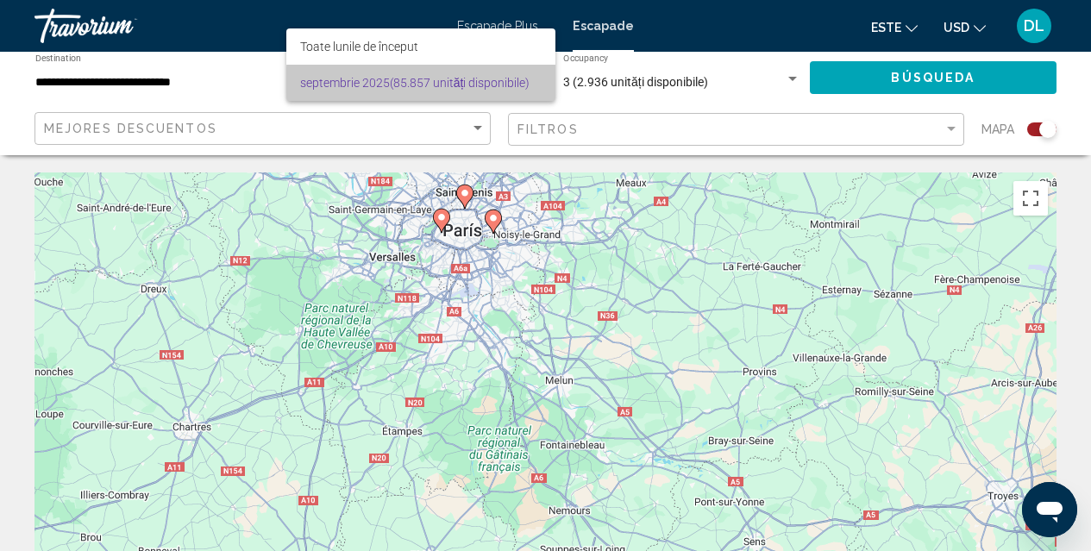
click at [475, 85] on font "(85.857 unități disponibile)" at bounding box center [460, 83] width 141 height 14
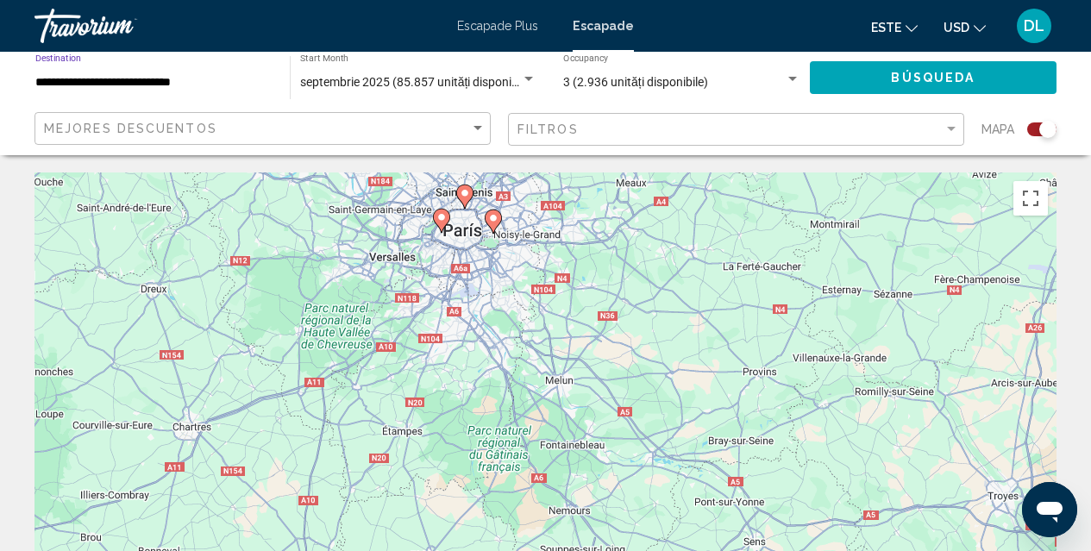
click at [185, 84] on input "**********" at bounding box center [153, 83] width 237 height 14
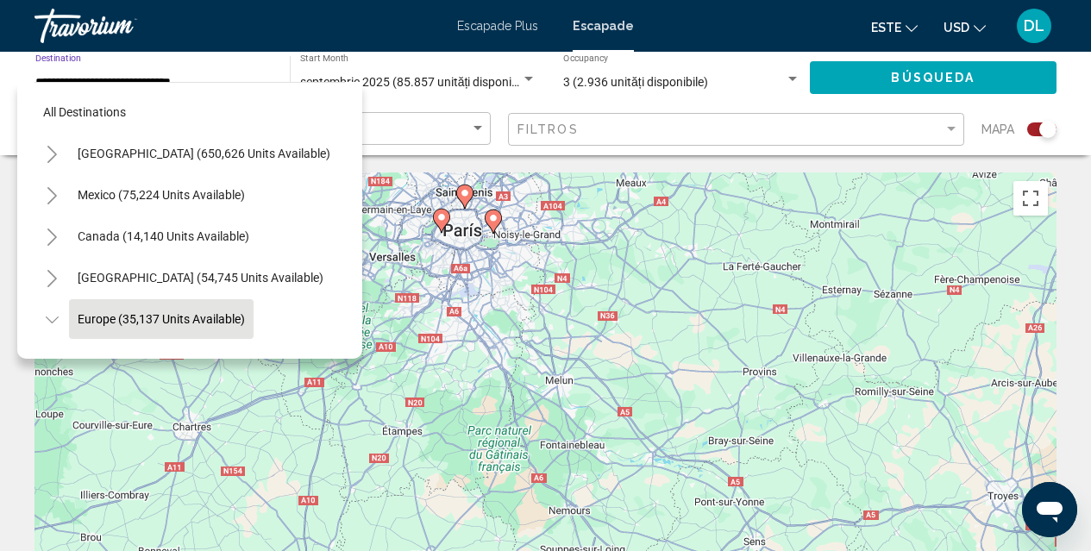
scroll to position [109, 0]
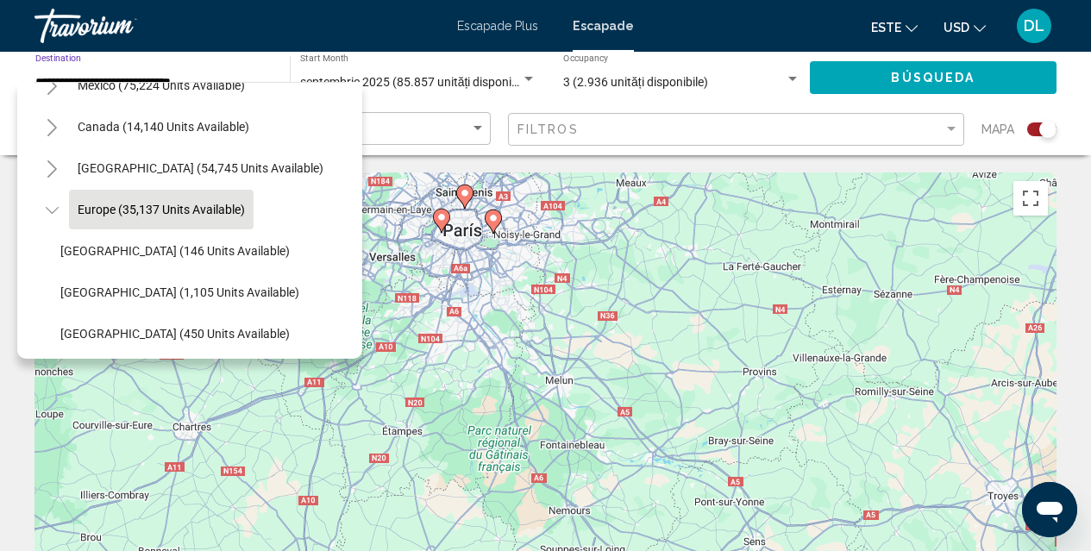
click at [159, 214] on span "Europe (35,137 units available)" at bounding box center [161, 210] width 167 height 14
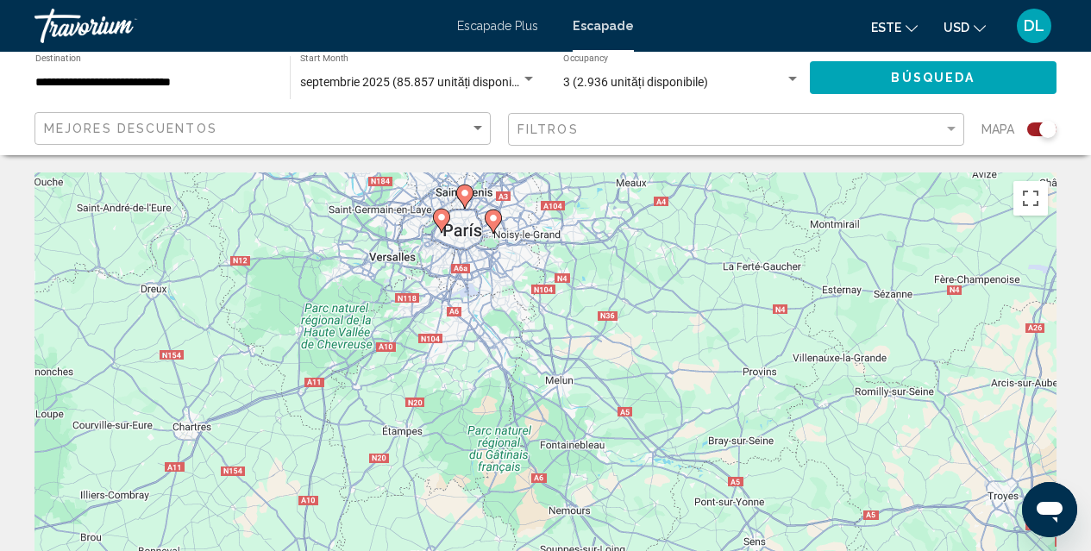
click at [521, 238] on div "Para activar la función de arrastre con el teclado, pulsa Alt + Intro. Cuando h…" at bounding box center [545, 430] width 1022 height 517
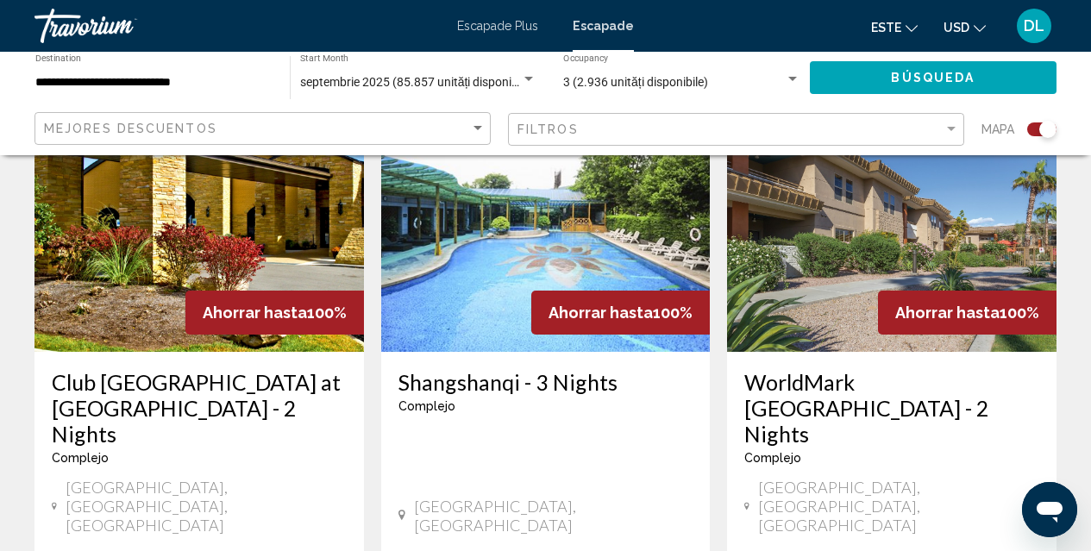
scroll to position [2728, 0]
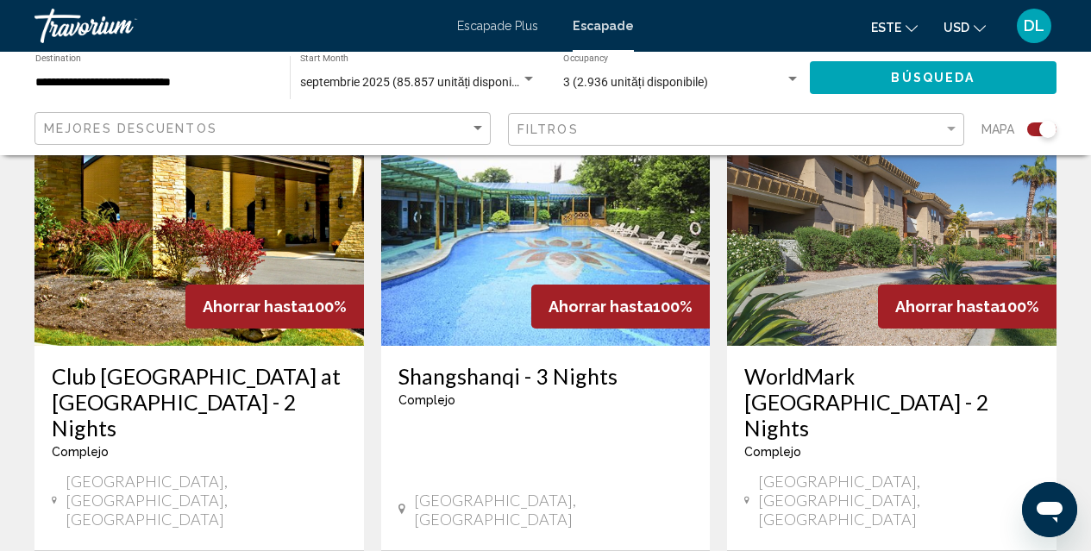
click at [528, 22] on font "Escapade Plus" at bounding box center [497, 26] width 81 height 14
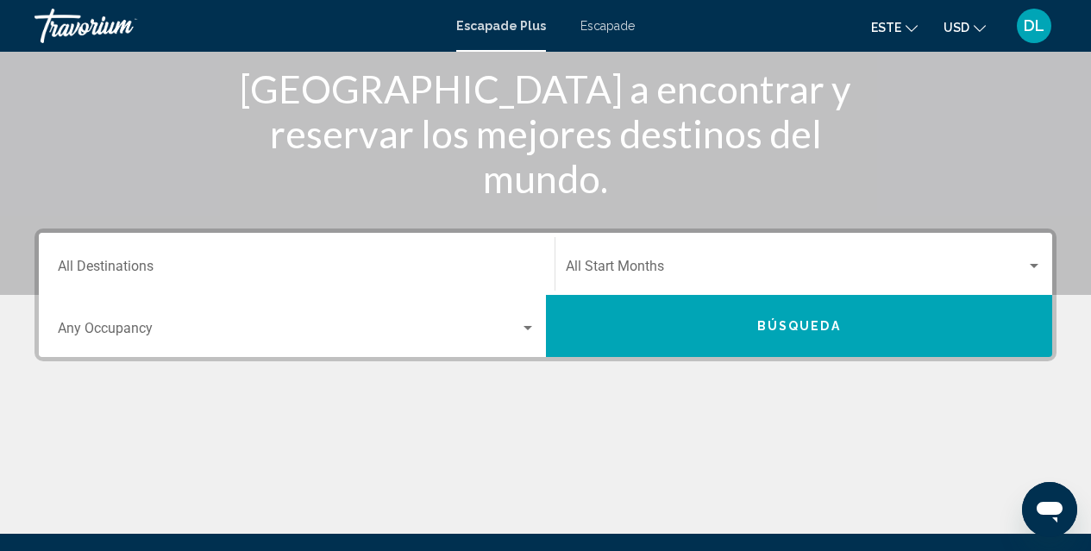
scroll to position [231, 0]
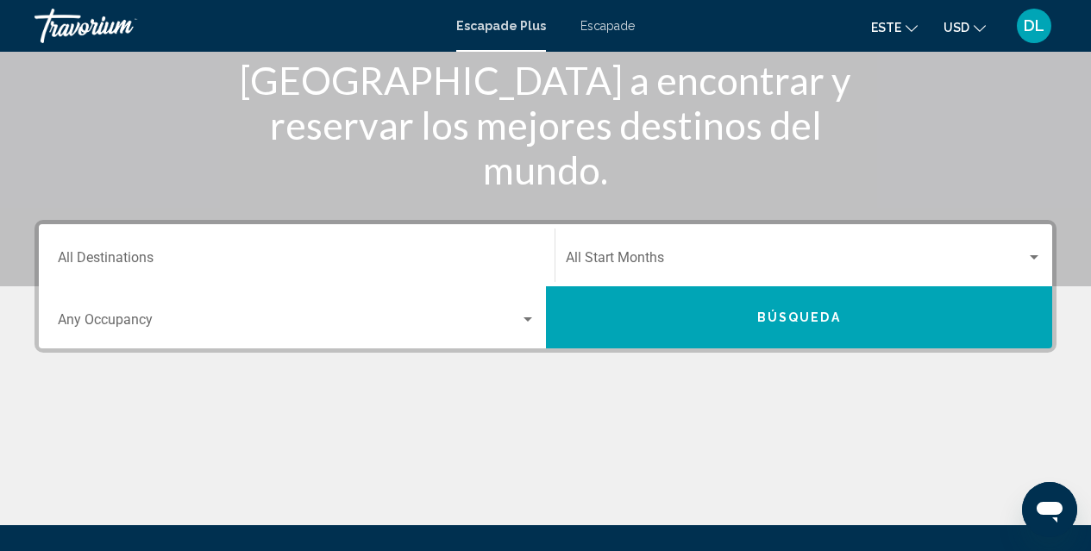
click at [528, 318] on div "Search widget" at bounding box center [527, 319] width 9 height 4
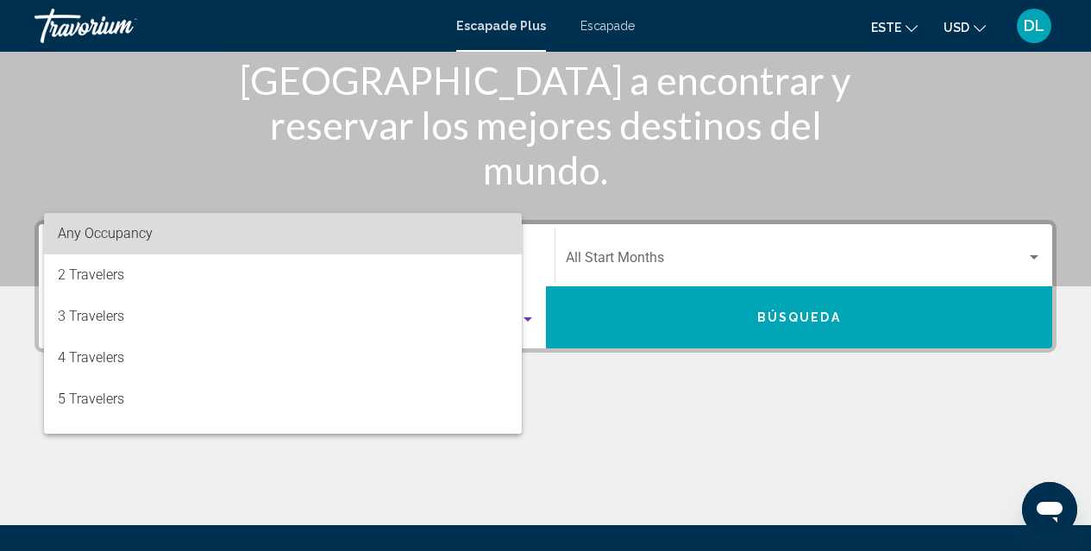
click at [522, 318] on div "Any Occupancy 2 Travelers 3 Travelers 4 Travelers 5 Travelers 6 Travelers 7 Tra…" at bounding box center [283, 323] width 478 height 221
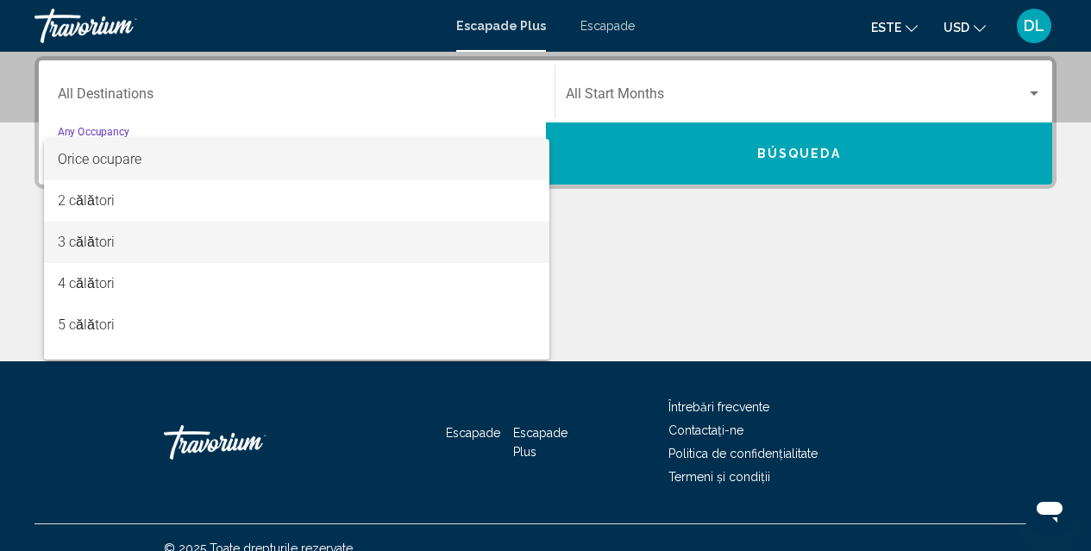
click at [485, 247] on span "3 călători" at bounding box center [297, 242] width 478 height 41
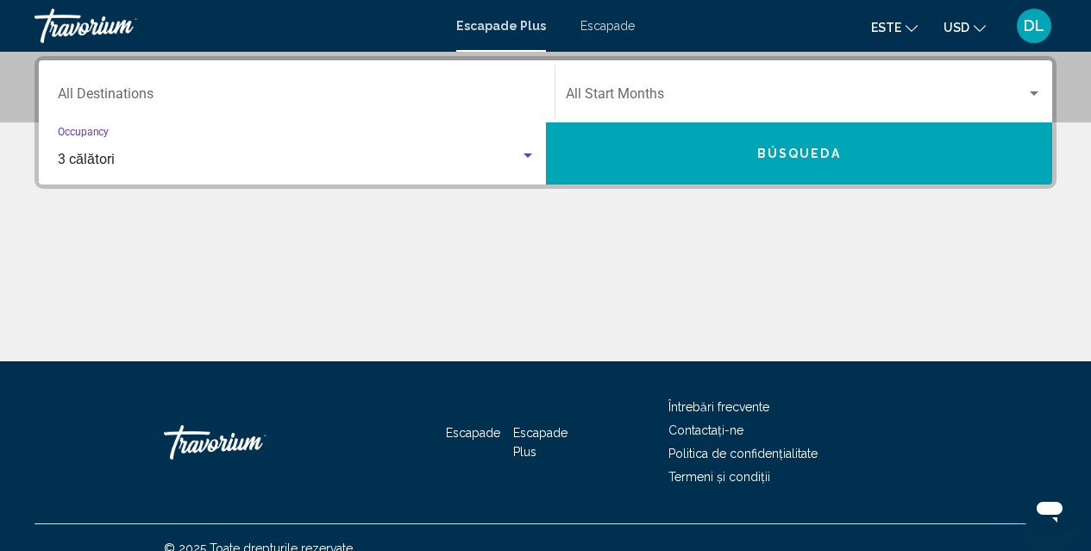
click at [1032, 93] on div "Search widget" at bounding box center [1033, 93] width 9 height 4
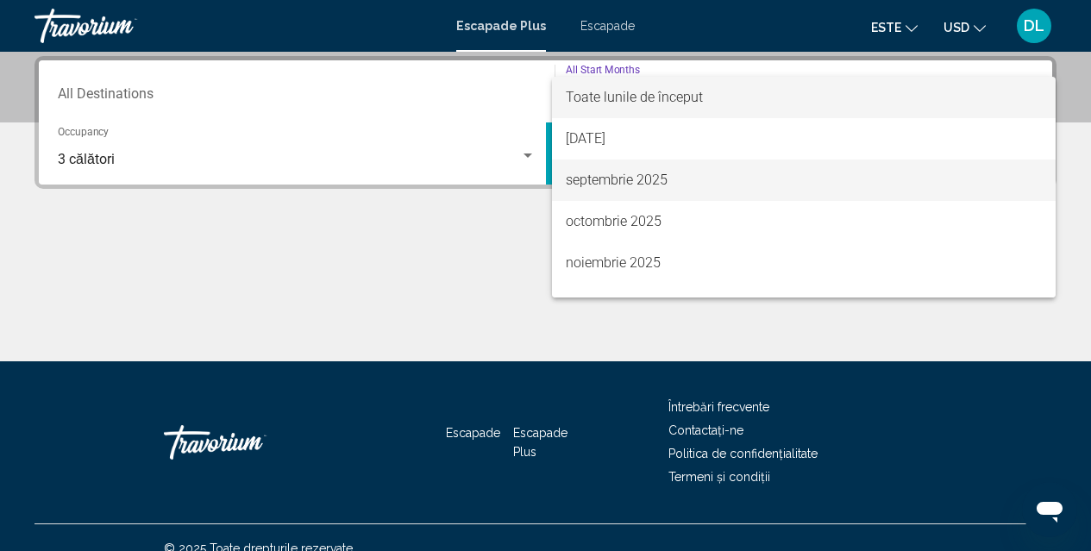
click at [633, 183] on font "septembrie 2025" at bounding box center [617, 180] width 102 height 16
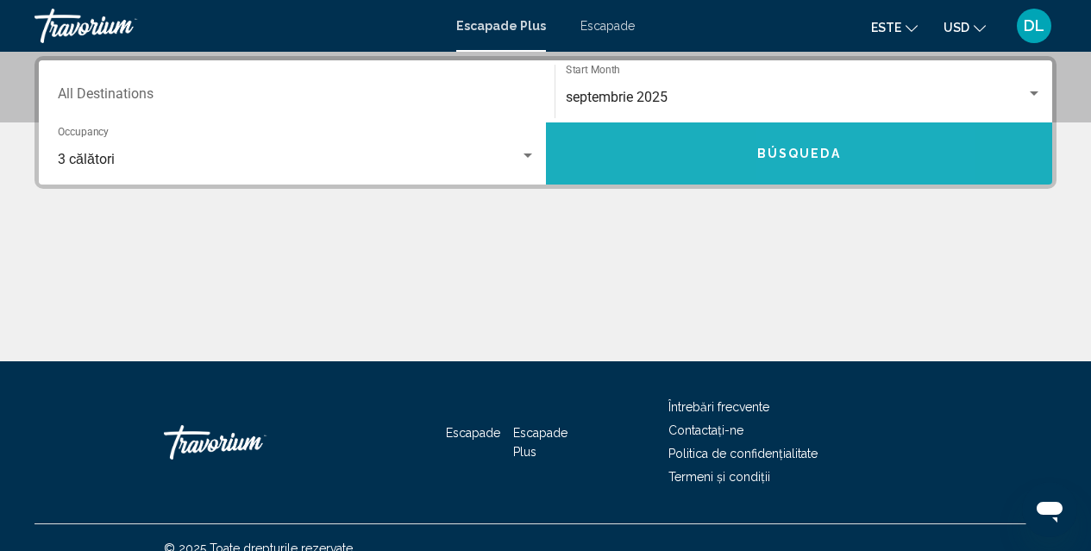
click at [795, 148] on span "Búsqueda" at bounding box center [799, 154] width 84 height 14
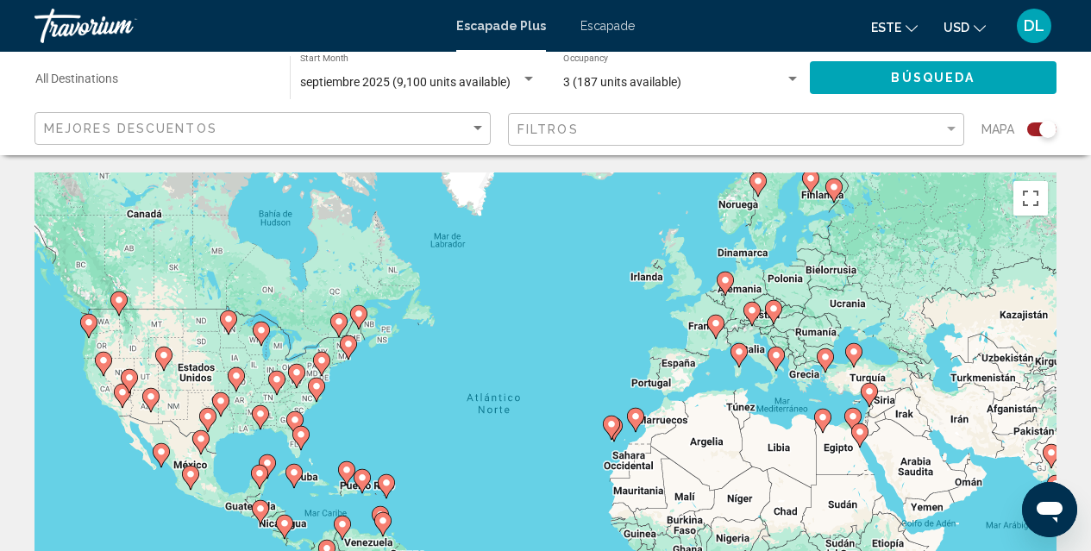
click at [716, 318] on icon "Conținut principal" at bounding box center [715, 327] width 16 height 22
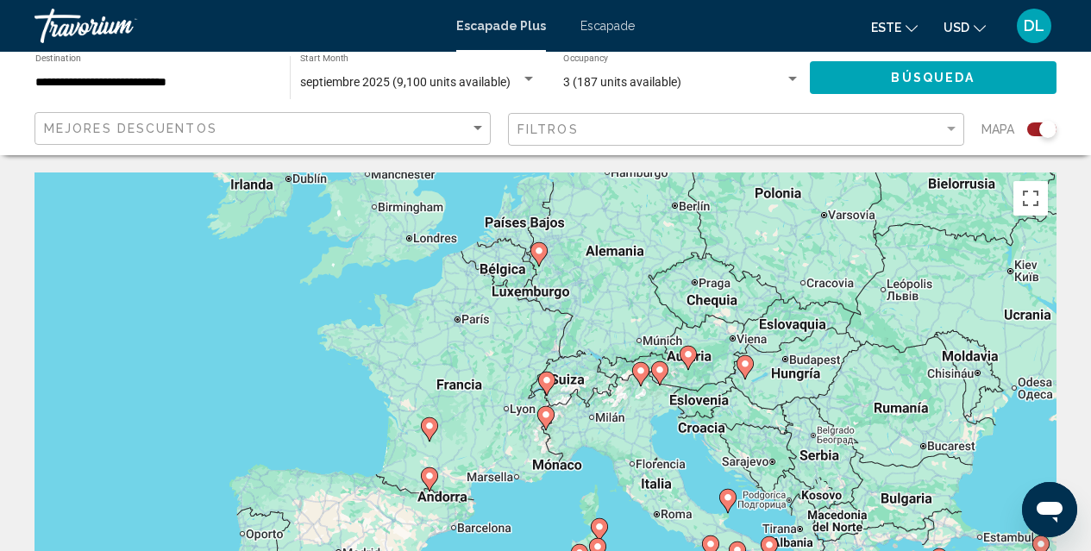
click at [472, 326] on div "Para activar la función de arrastre con el teclado, pulsa Alt + Intro. Cuando h…" at bounding box center [545, 430] width 1022 height 517
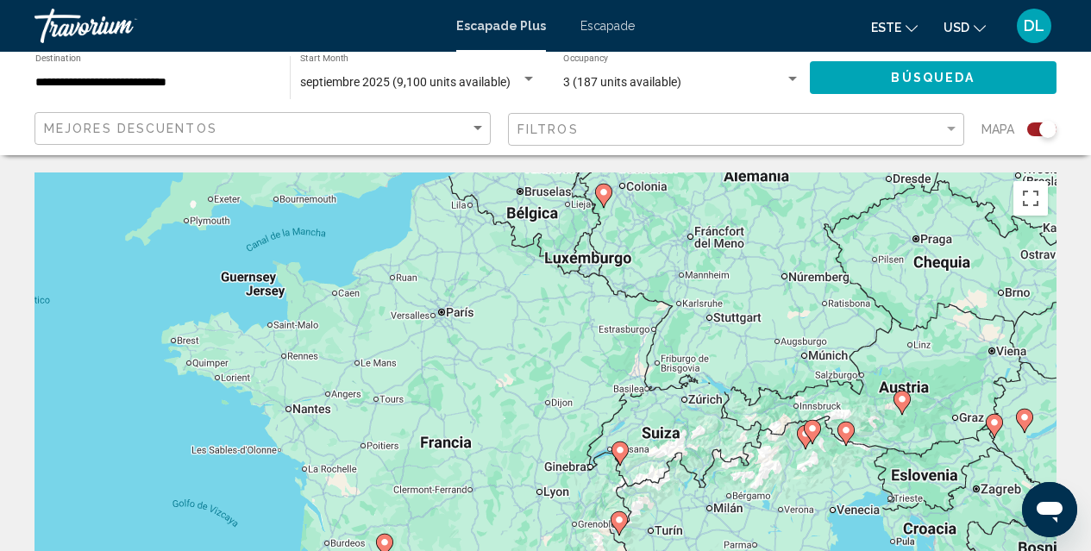
click at [466, 318] on div "Para activar la función de arrastre con el teclado, pulsa Alt + Intro. Cuando h…" at bounding box center [545, 430] width 1022 height 517
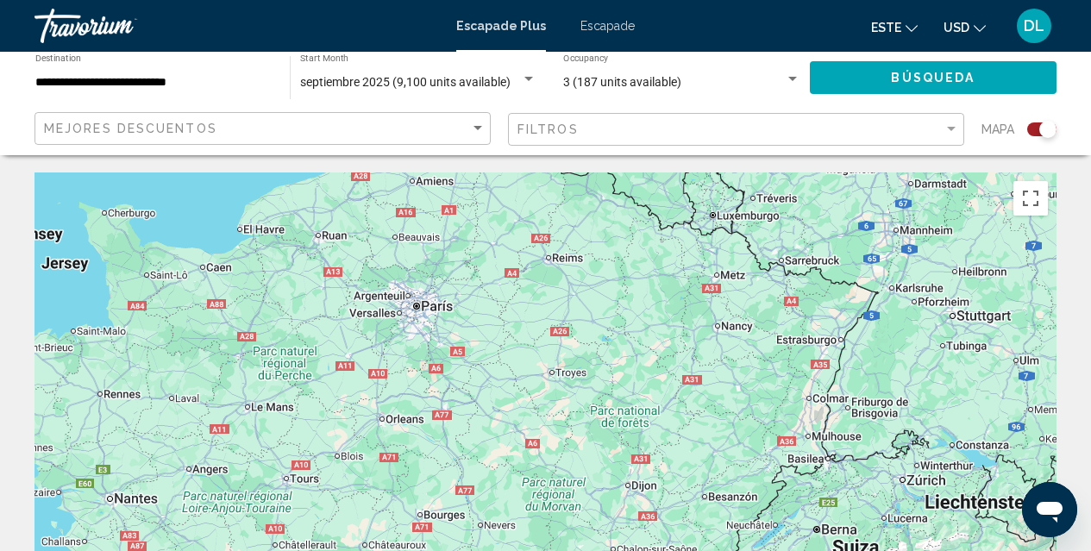
click at [395, 305] on div "Para activar la función de arrastre con el teclado, pulsa Alt + Intro. Cuando h…" at bounding box center [545, 430] width 1022 height 517
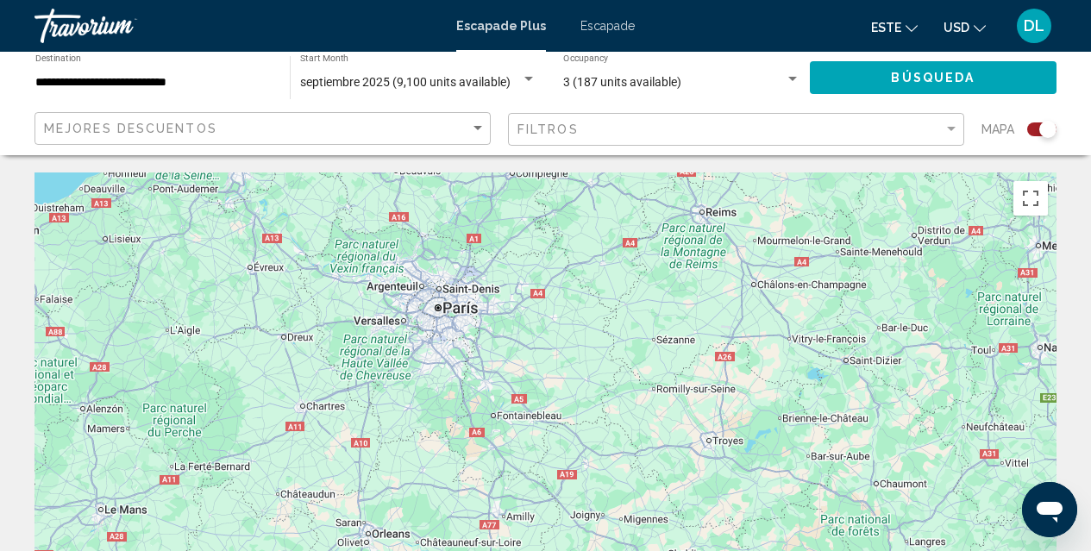
click at [396, 294] on div "Conținut principal" at bounding box center [545, 430] width 1022 height 517
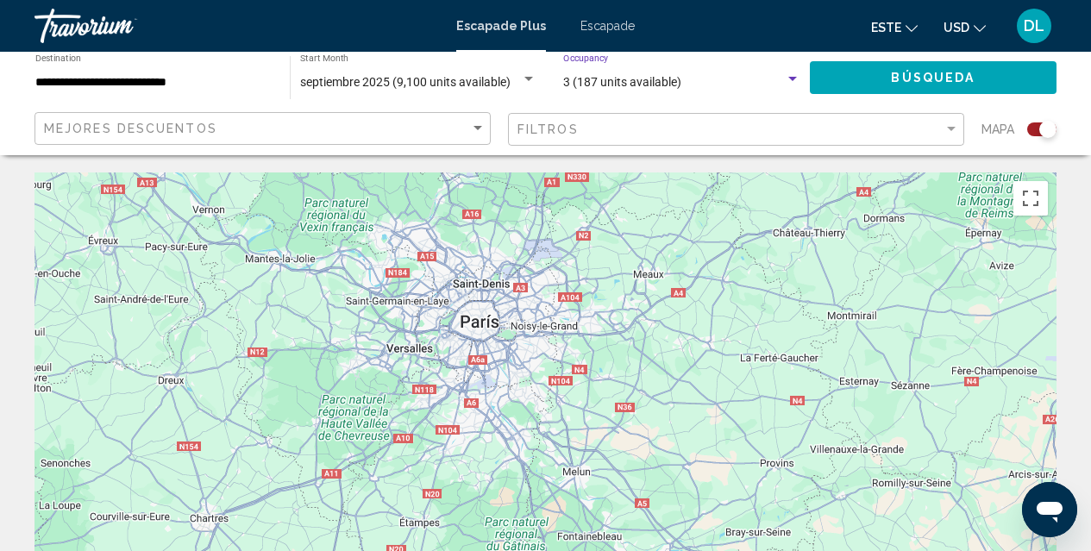
click at [613, 77] on span "3 (187 units available)" at bounding box center [622, 82] width 118 height 14
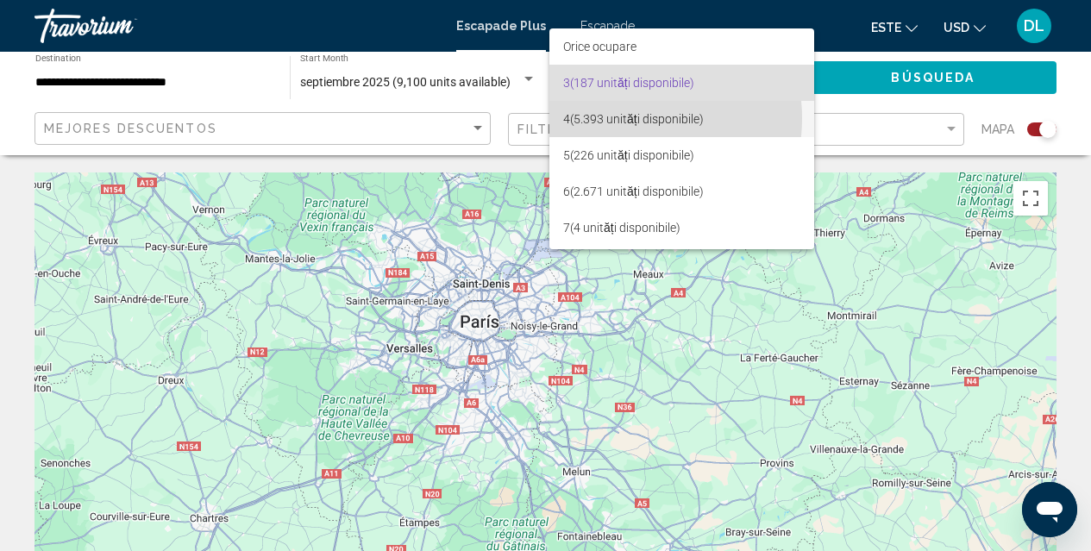
click at [620, 118] on font "(5.393 unități disponibile)" at bounding box center [637, 119] width 134 height 14
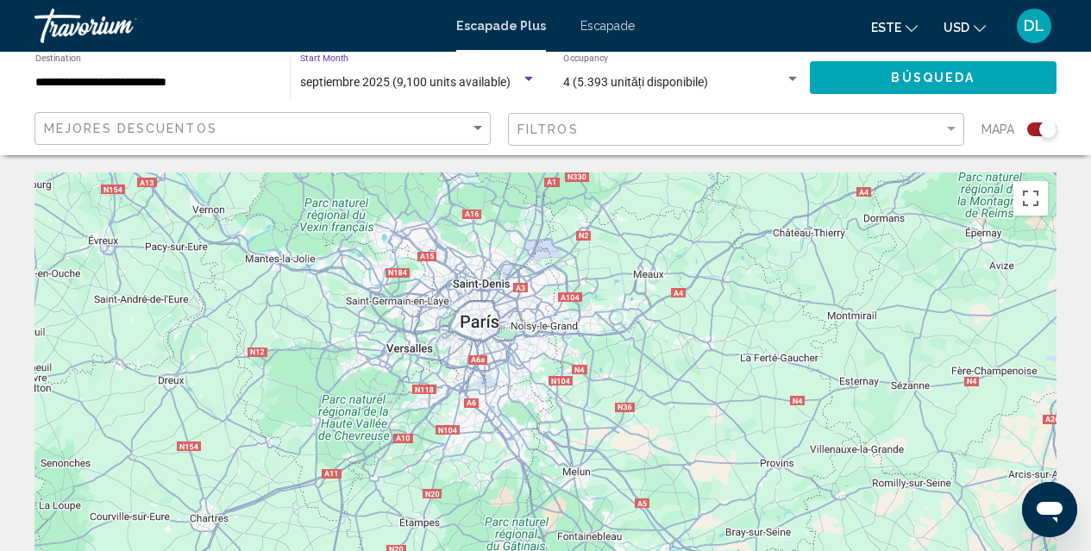
click at [492, 83] on span "septiembre 2025 (9,100 units available)" at bounding box center [405, 82] width 210 height 14
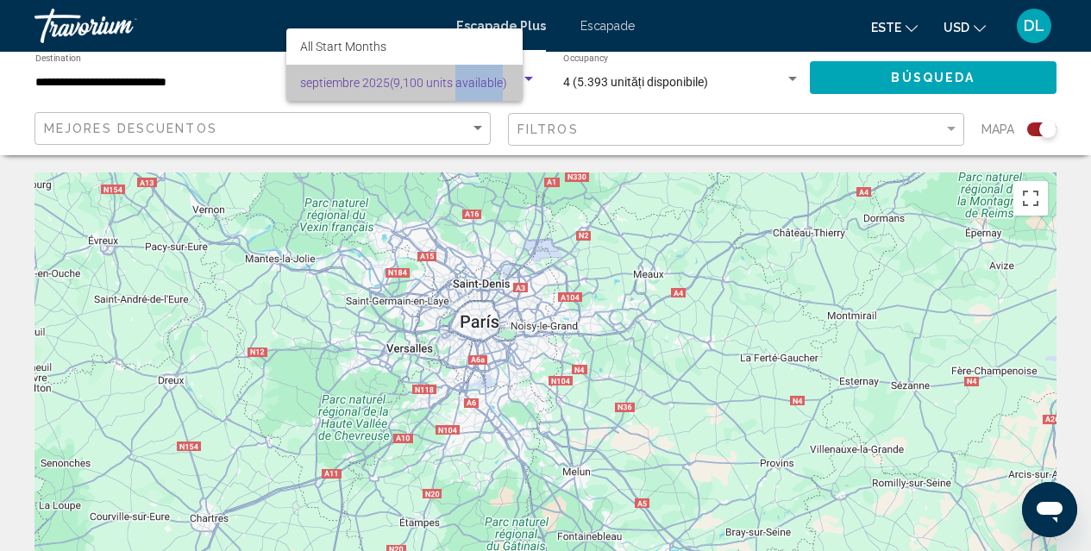
click at [492, 83] on span "septiembre 2025 (9,100 units available)" at bounding box center [404, 83] width 209 height 36
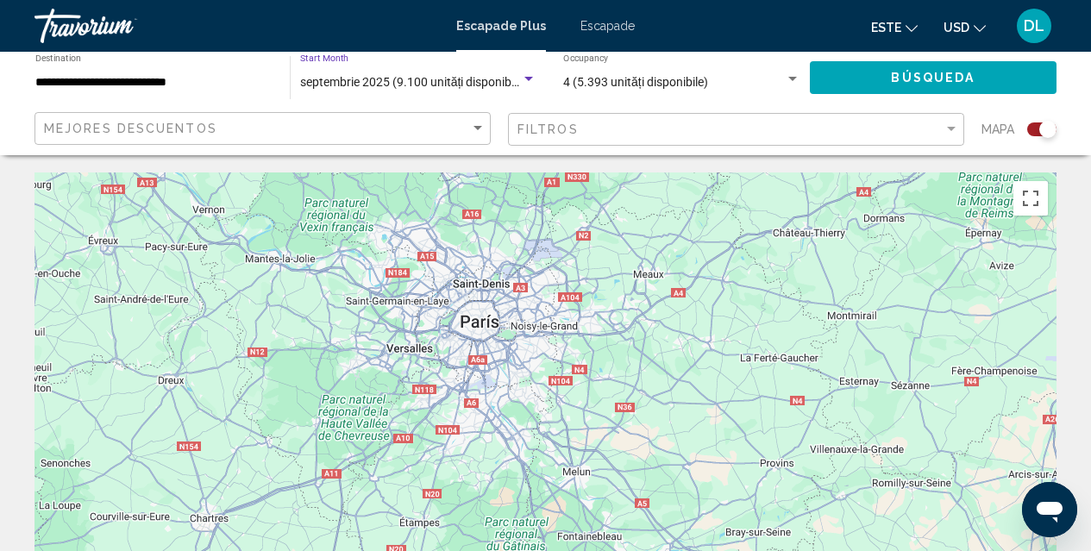
click at [523, 83] on div "Search widget" at bounding box center [529, 79] width 16 height 14
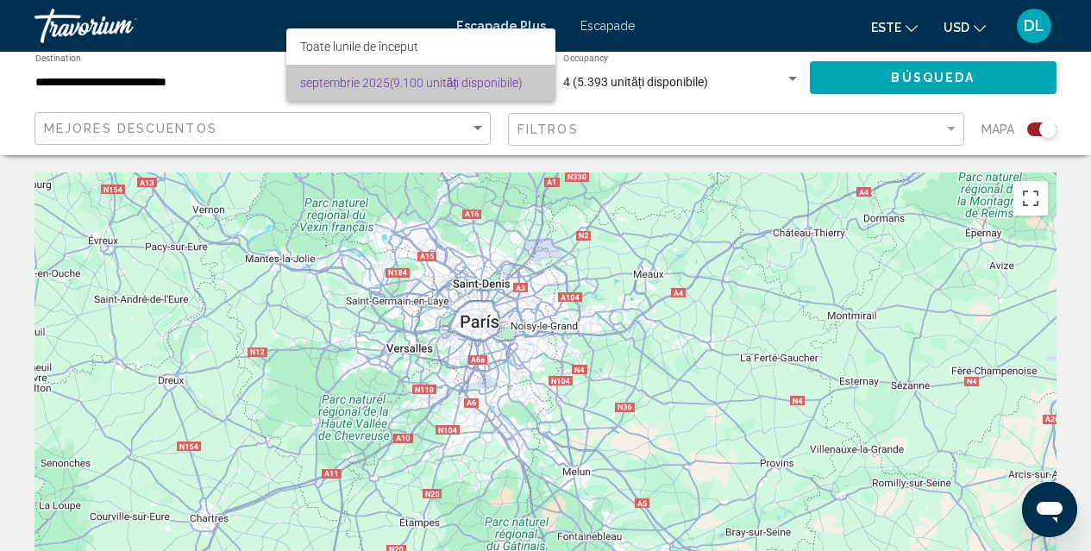
click at [522, 84] on font "(9.100 unități disponibile)" at bounding box center [457, 83] width 134 height 14
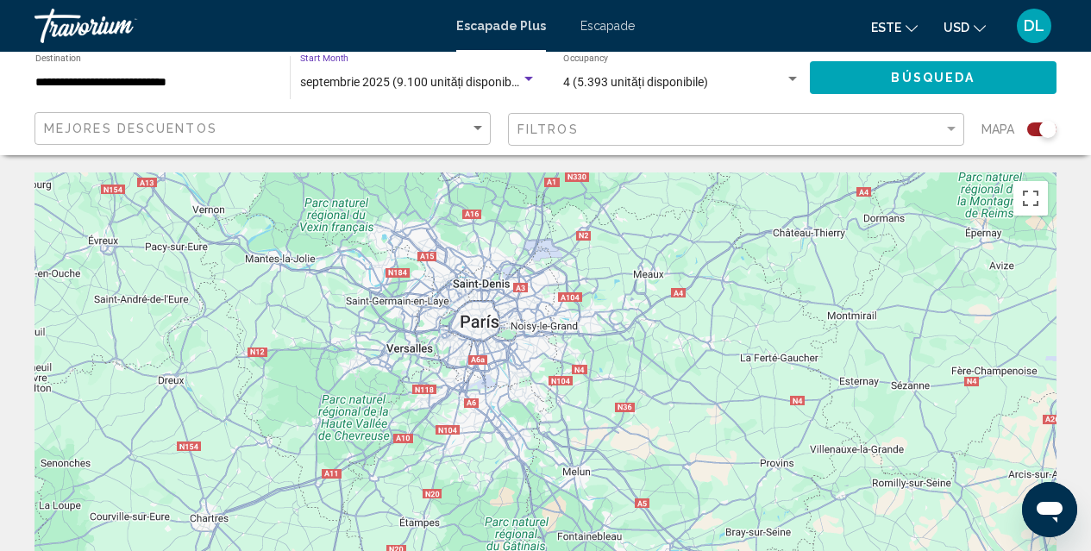
click at [166, 90] on div "**********" at bounding box center [153, 77] width 237 height 47
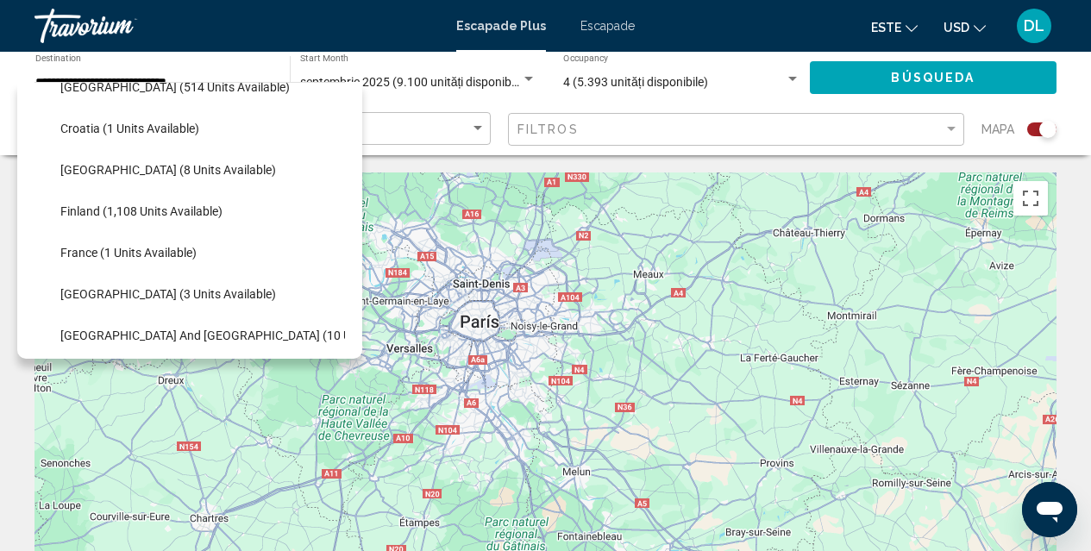
scroll to position [351, 0]
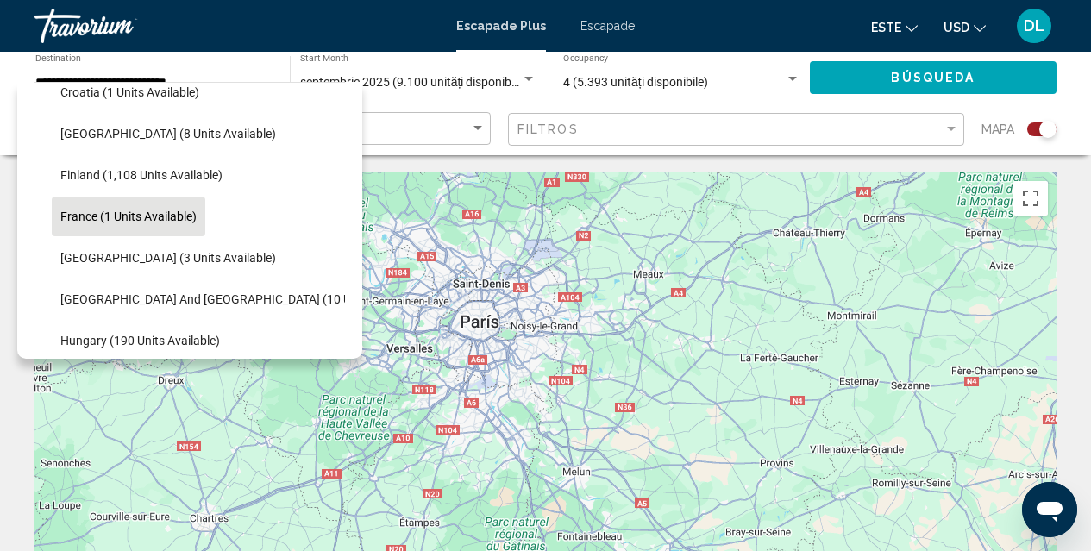
click at [155, 221] on span "France (1 units available)" at bounding box center [128, 216] width 136 height 14
type input "**********"
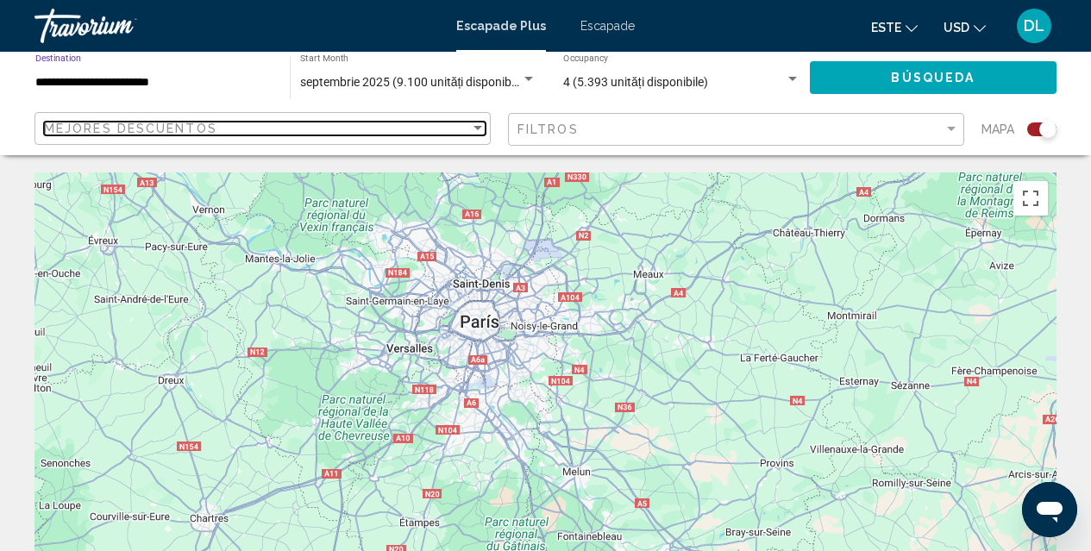
click at [478, 124] on div "Sort by" at bounding box center [478, 129] width 16 height 14
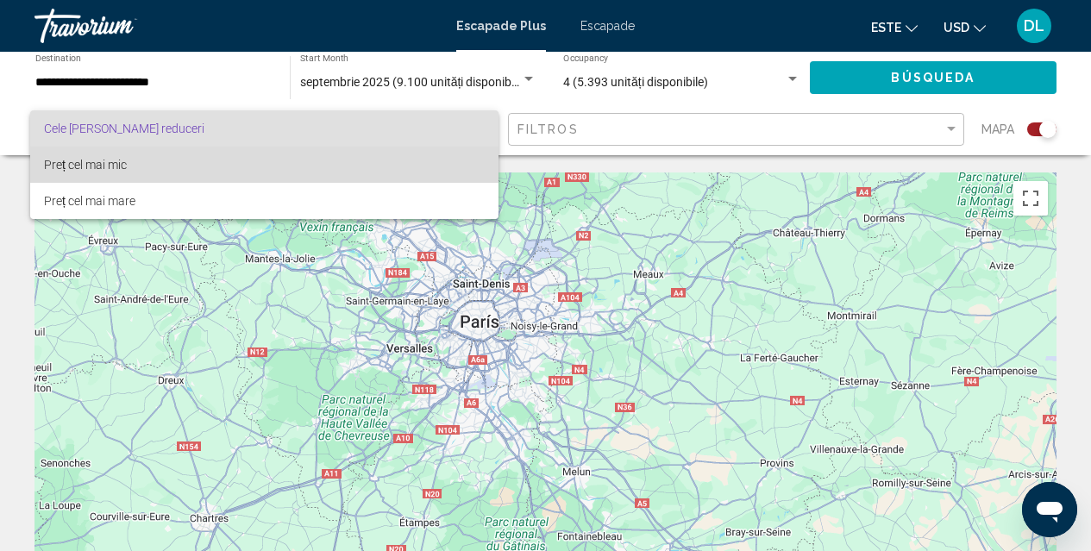
click at [425, 162] on span "Preț cel mai mic" at bounding box center [264, 165] width 441 height 36
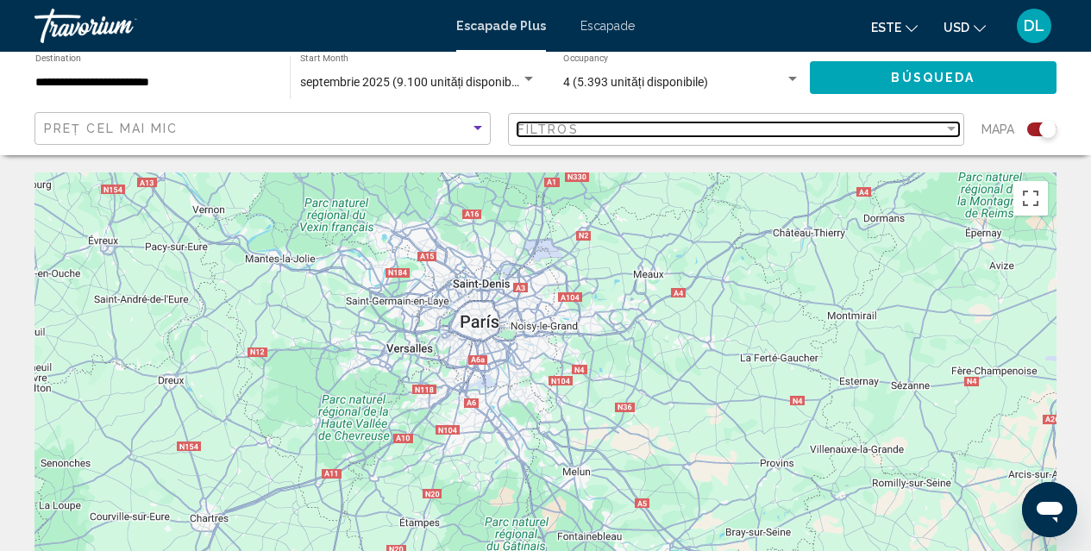
click at [950, 126] on div "Filter" at bounding box center [951, 129] width 16 height 14
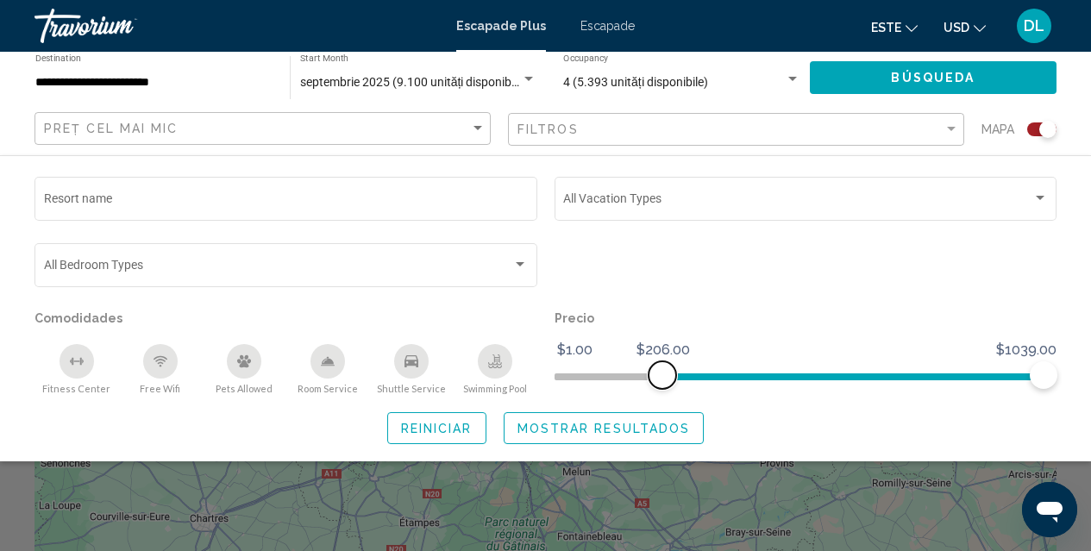
drag, startPoint x: 585, startPoint y: 372, endPoint x: 663, endPoint y: 366, distance: 77.8
click at [663, 373] on ngx-slider "$1.00 $1039.00 $206.00 $1039.00" at bounding box center [805, 374] width 503 height 3
click at [667, 366] on span "Search widget" at bounding box center [668, 375] width 28 height 28
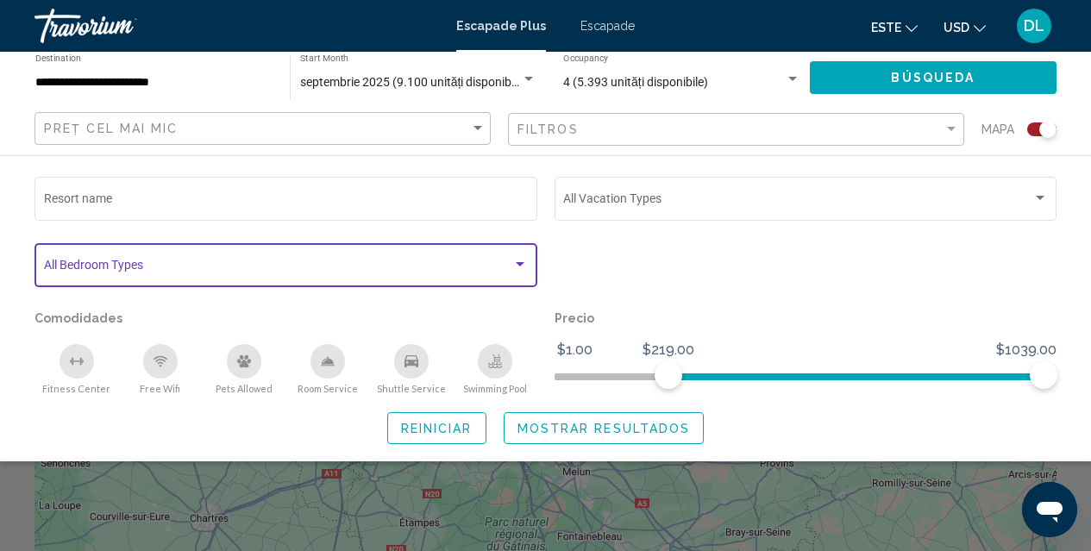
click at [522, 259] on div "Search widget" at bounding box center [520, 265] width 16 height 14
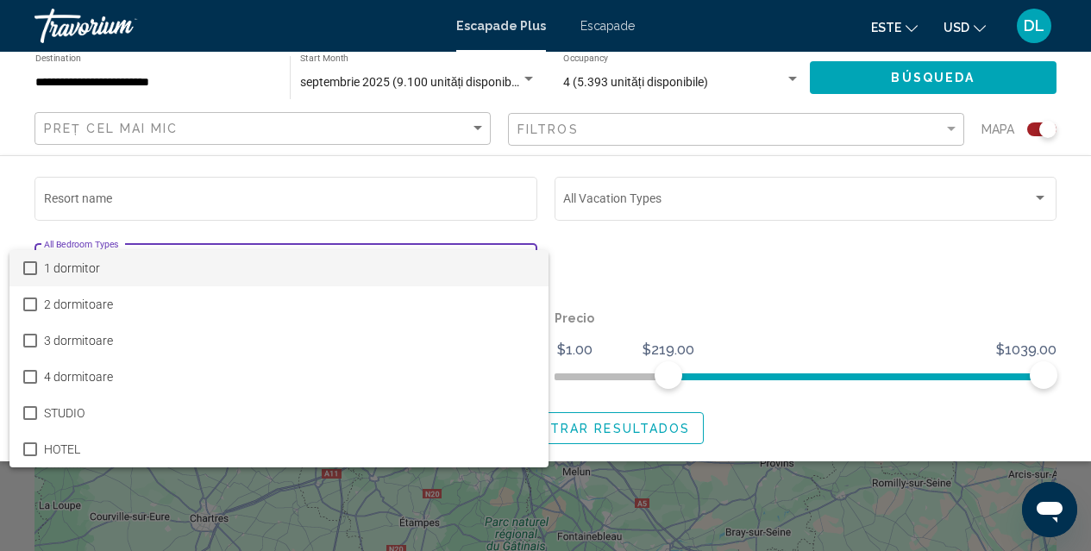
click at [128, 267] on span "1 dormitor" at bounding box center [289, 268] width 491 height 36
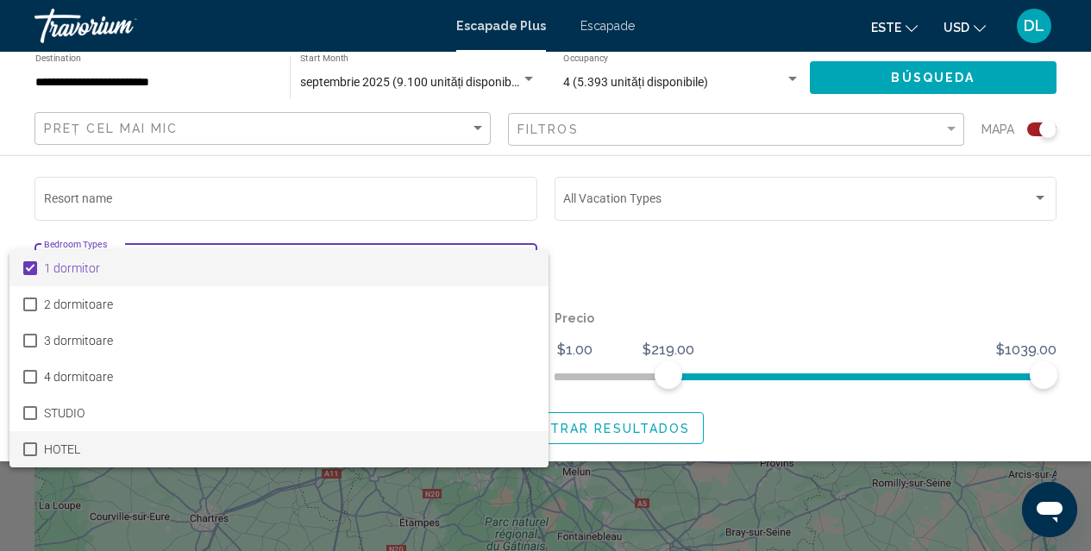
click at [31, 448] on mat-pseudo-checkbox at bounding box center [30, 449] width 14 height 14
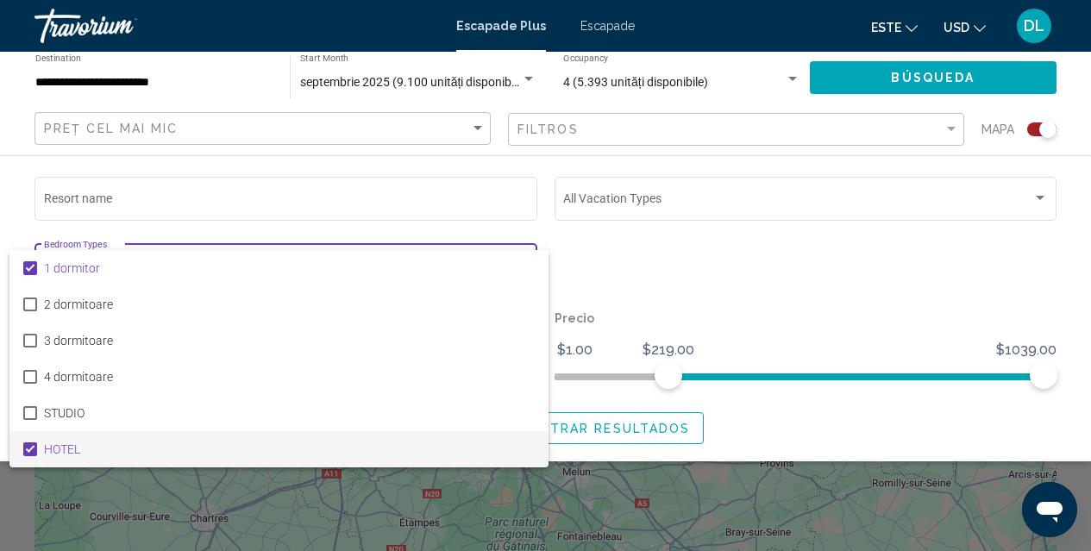
click at [649, 260] on div at bounding box center [545, 275] width 1091 height 551
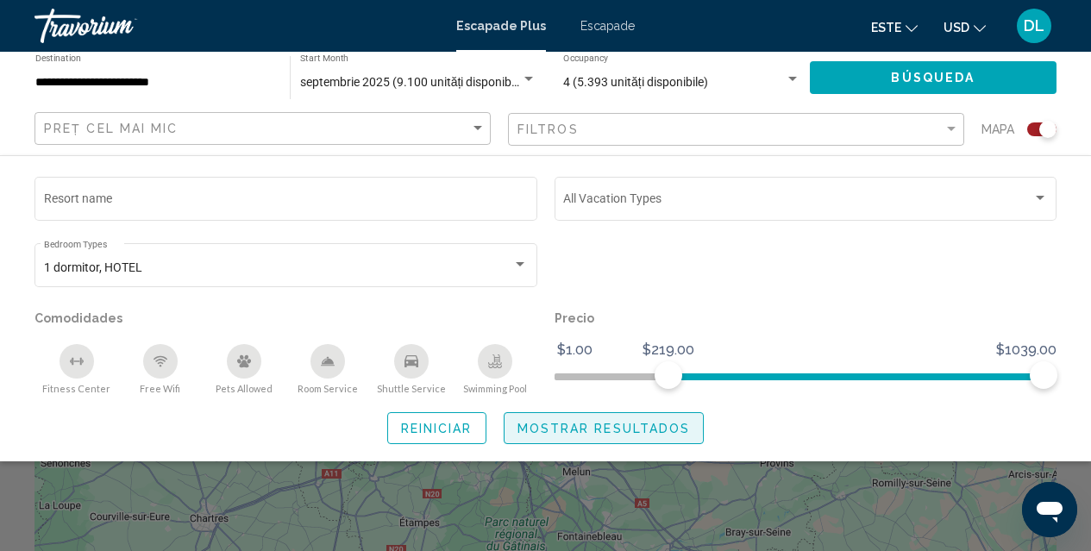
click at [567, 428] on span "Mostrar resultados" at bounding box center [603, 429] width 173 height 14
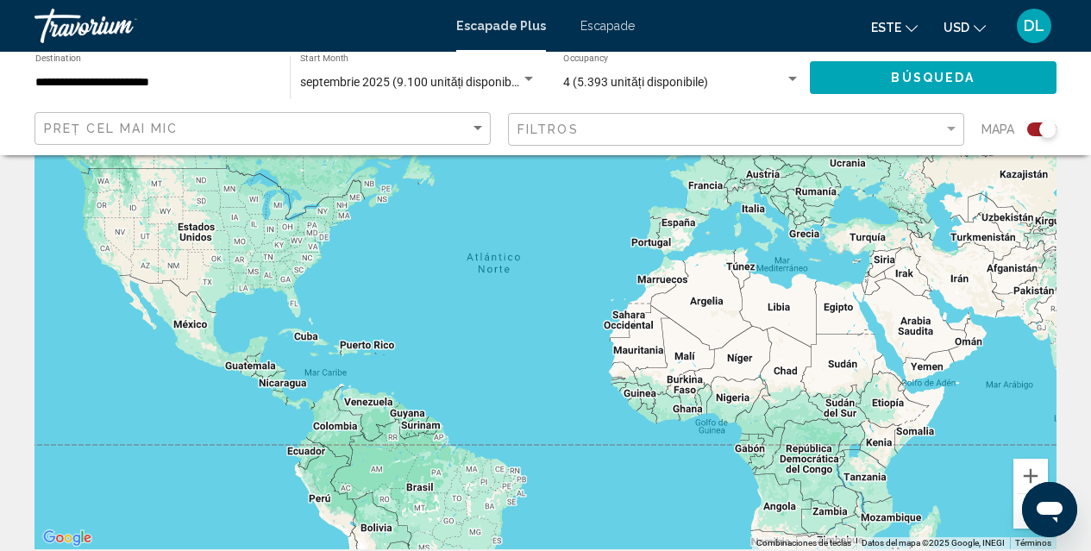
scroll to position [142, 0]
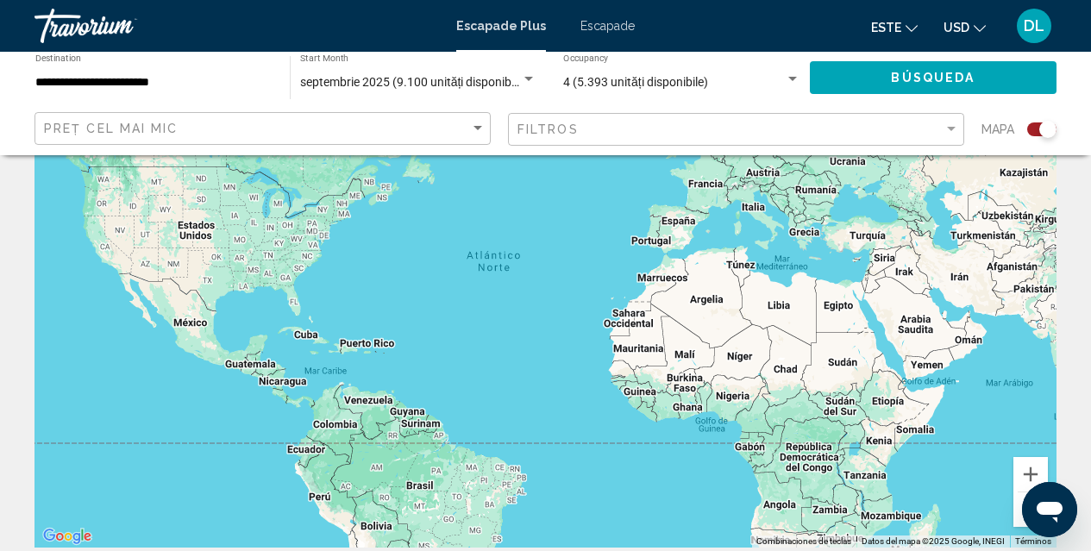
click at [709, 189] on div "Conținut principal" at bounding box center [545, 288] width 1022 height 517
click at [709, 192] on div "Conținut principal" at bounding box center [545, 288] width 1022 height 517
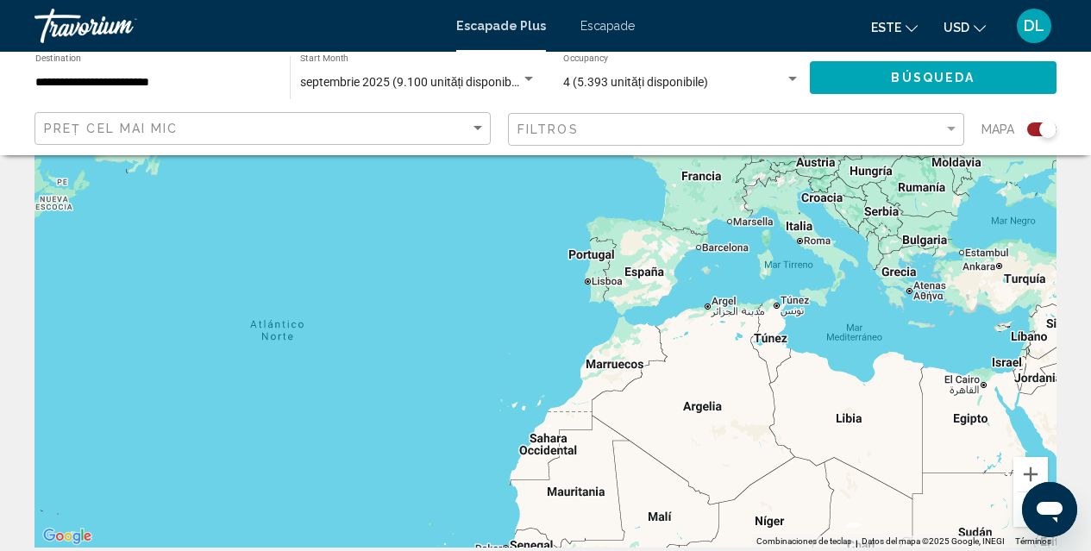
click at [709, 185] on div "Conținut principal" at bounding box center [545, 288] width 1022 height 517
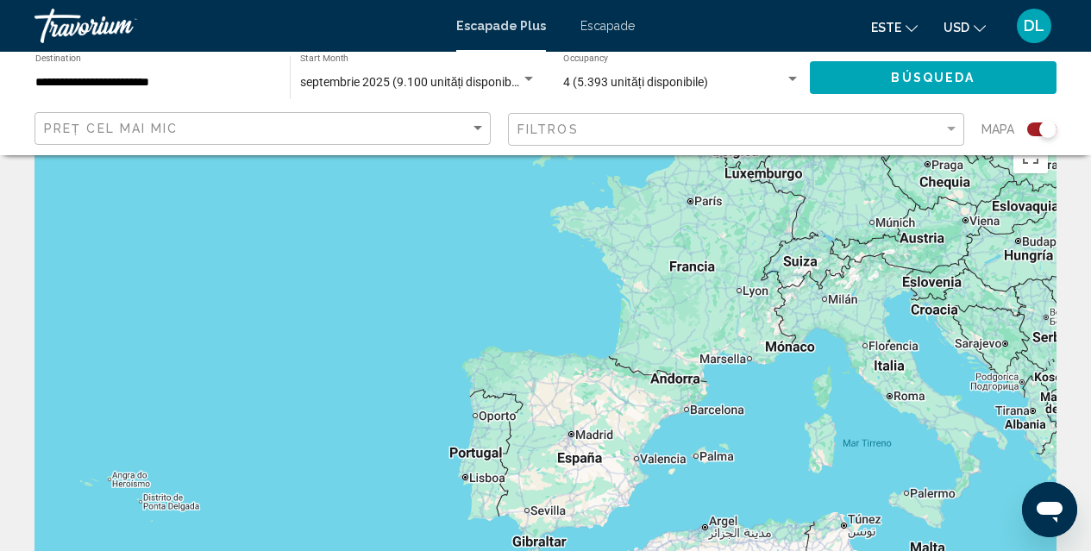
scroll to position [32, 0]
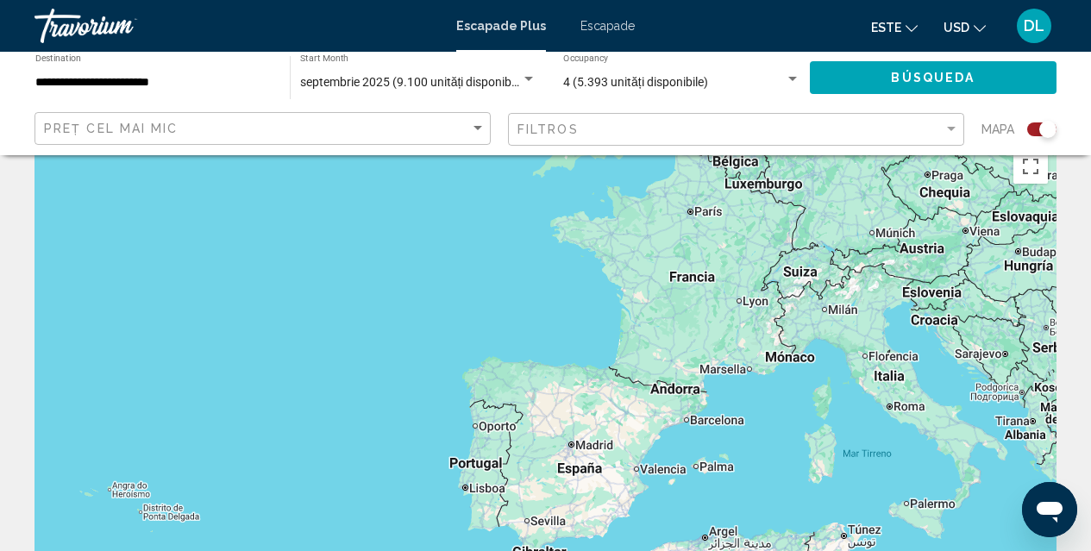
click at [699, 213] on div "Conținut principal" at bounding box center [545, 399] width 1022 height 517
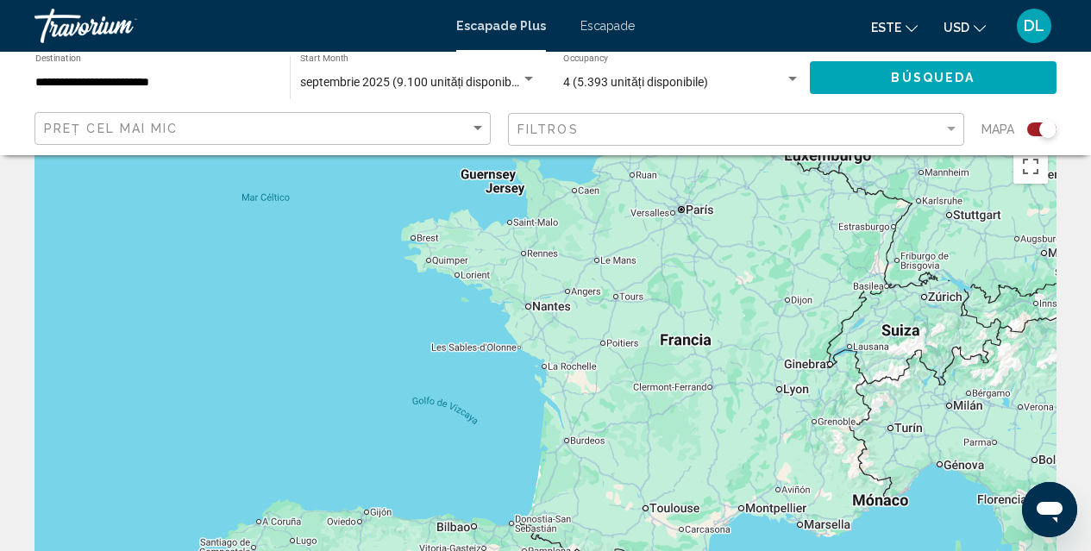
click at [699, 212] on div "Conținut principal" at bounding box center [545, 399] width 1022 height 517
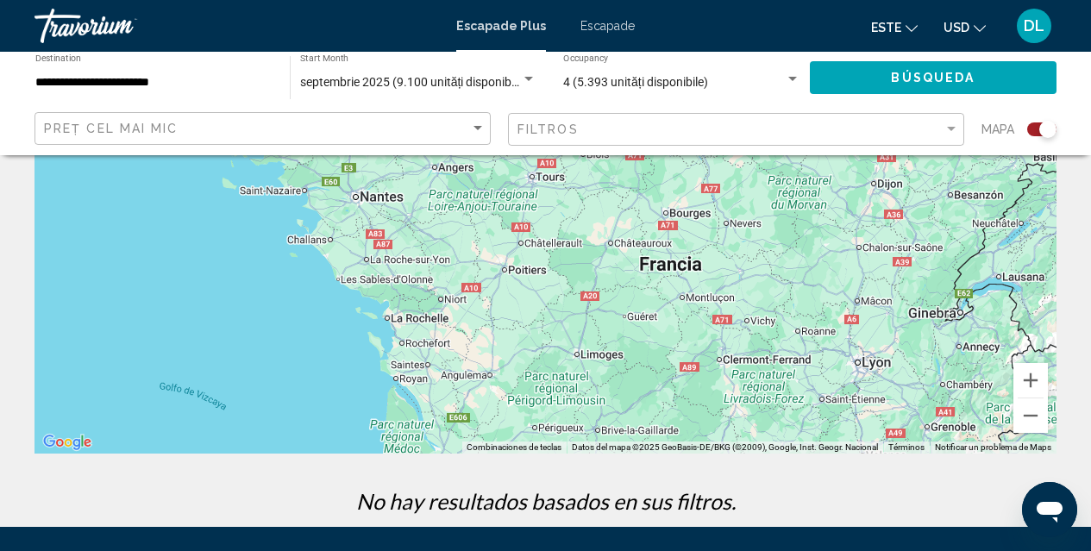
scroll to position [423, 0]
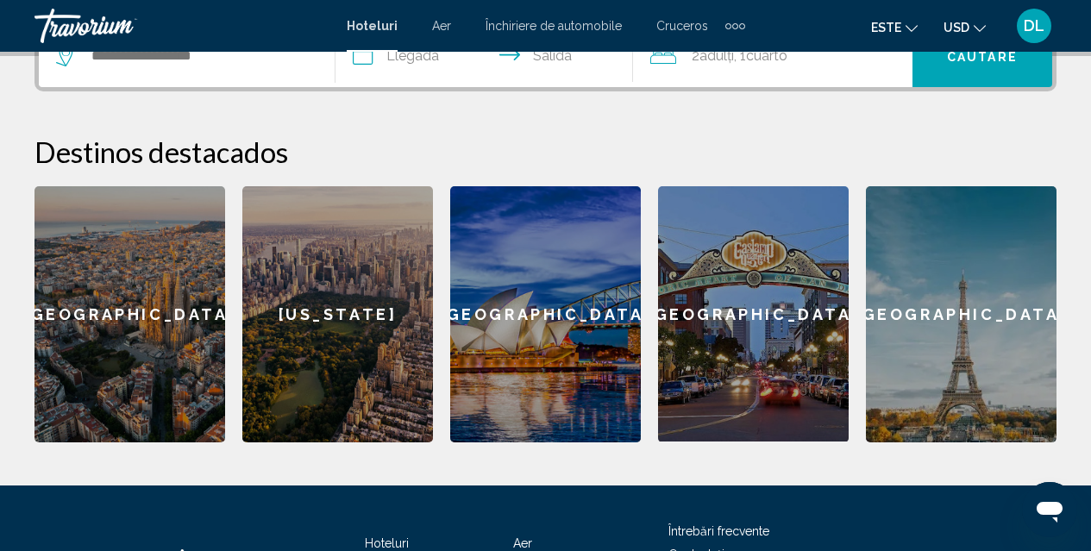
scroll to position [455, 0]
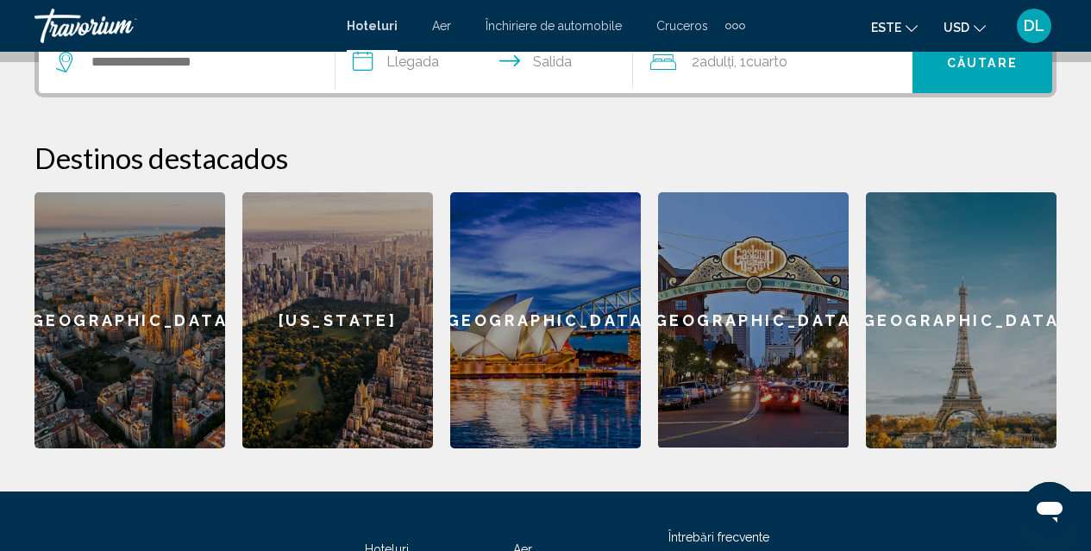
click at [954, 351] on div "[GEOGRAPHIC_DATA]" at bounding box center [961, 320] width 191 height 256
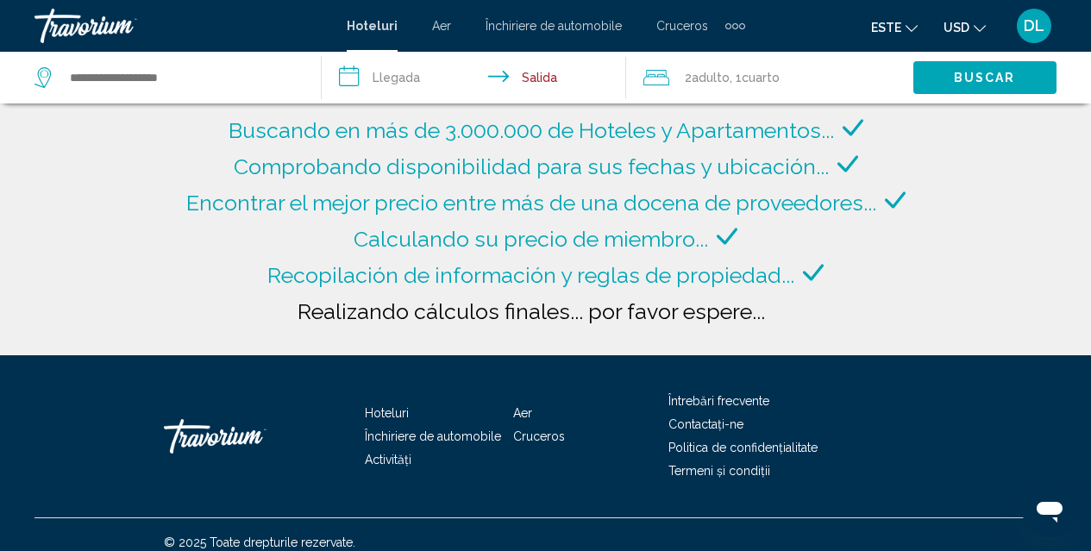
type input "**********"
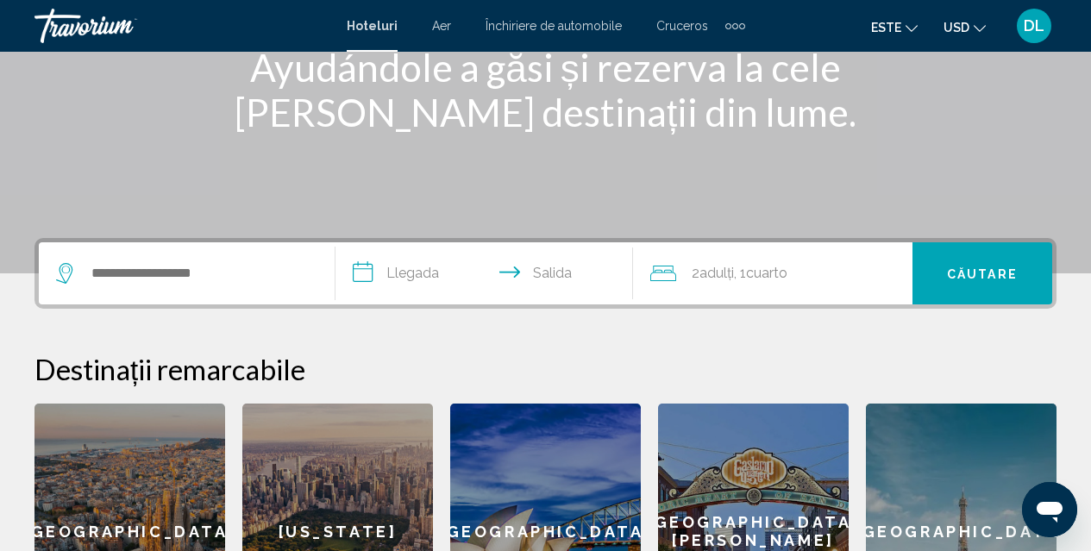
scroll to position [253, 0]
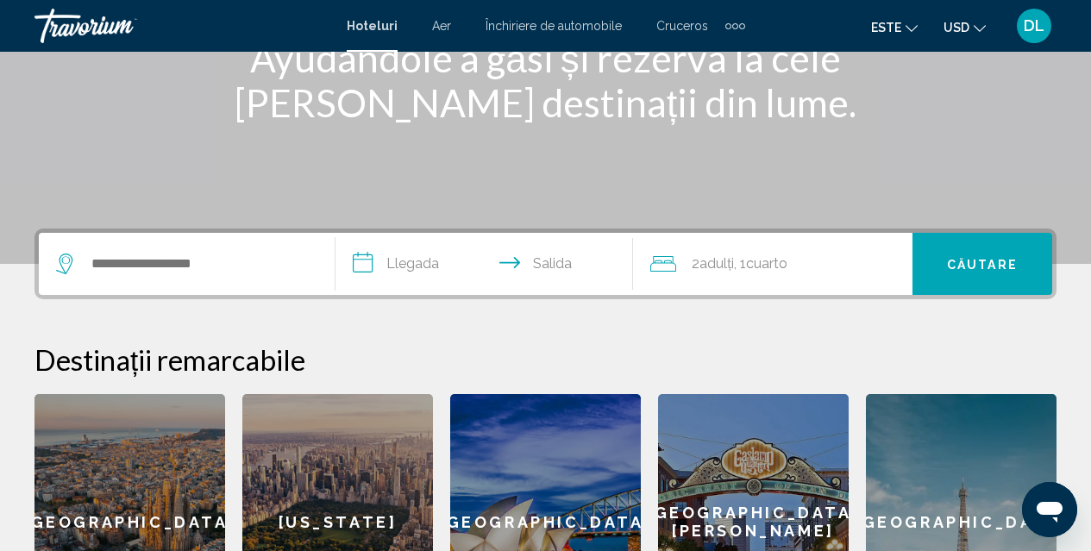
click at [366, 265] on input "**********" at bounding box center [486, 266] width 303 height 67
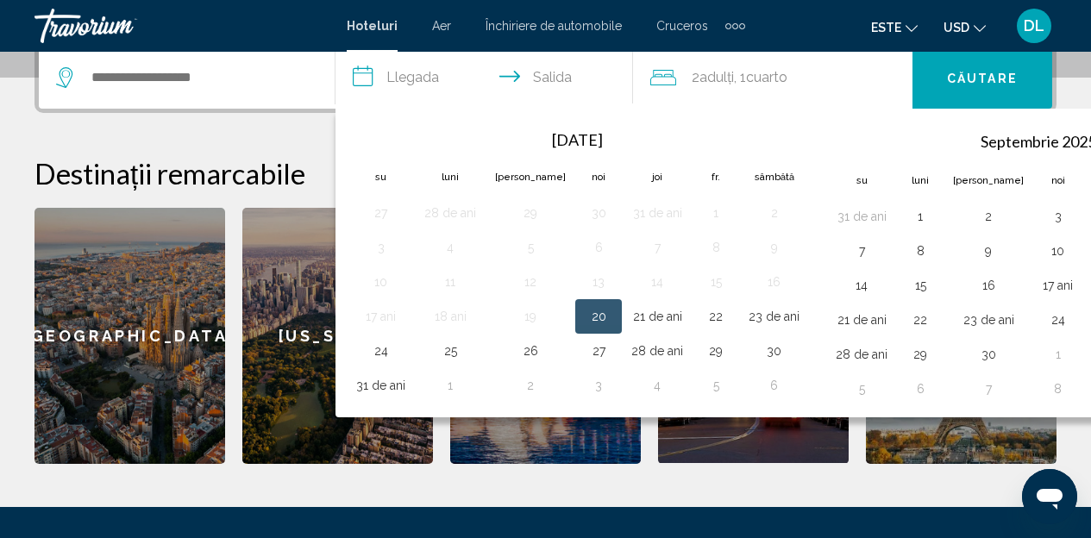
scroll to position [444, 0]
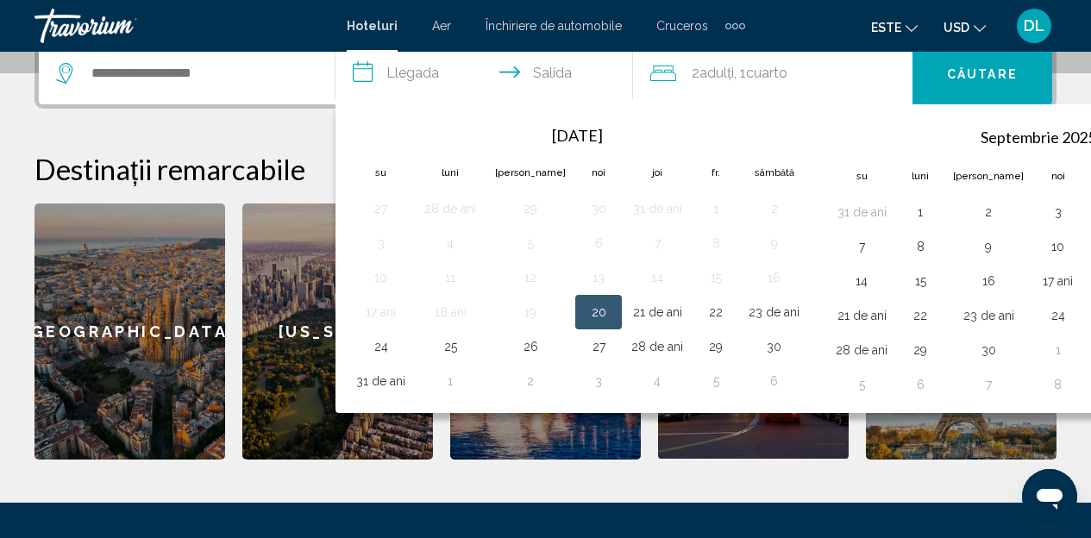
click at [1009, 137] on font "Septembrie 2025" at bounding box center [1038, 137] width 116 height 19
click at [984, 136] on font "Septembrie 2025" at bounding box center [1038, 137] width 116 height 19
click at [822, 112] on div "Septembrie 2025 Su Luni Marți Noi Joi Fr. Sâmbătă 31 de ani 1 2 3 4 5 6 7 8 9 1…" at bounding box center [1032, 258] width 420 height 295
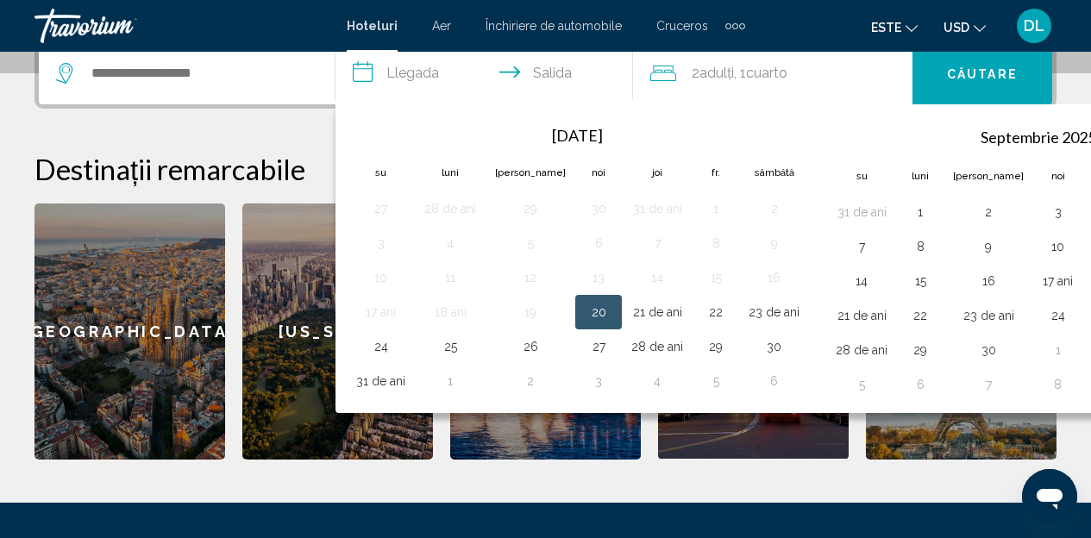
drag, startPoint x: 795, startPoint y: 112, endPoint x: 616, endPoint y: 112, distance: 178.5
click at [616, 112] on div "august 2025 Su Luni Marți Noi Joi Fr. Sâmbătă 27 28 de ani 29 30 31 de ani 1 2 …" at bounding box center [792, 258] width 914 height 309
click at [616, 111] on div "august 2025 Su Luni Marți Noi Joi Fr. Sâmbătă 27 28 de ani 29 30 31 de ani 1 2 …" at bounding box center [580, 256] width 477 height 291
click at [534, 74] on input "**********" at bounding box center [486, 75] width 303 height 67
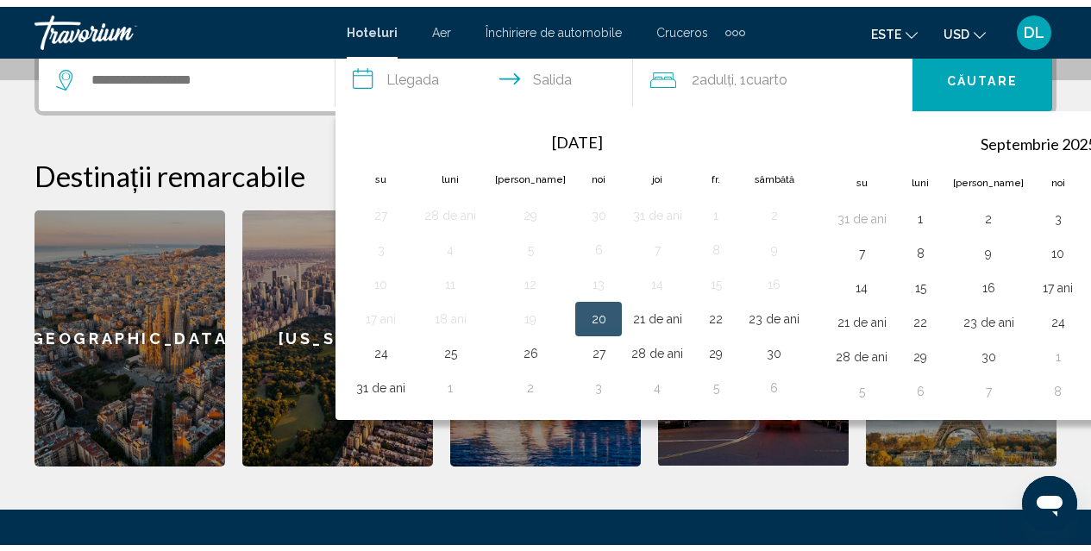
scroll to position [426, 0]
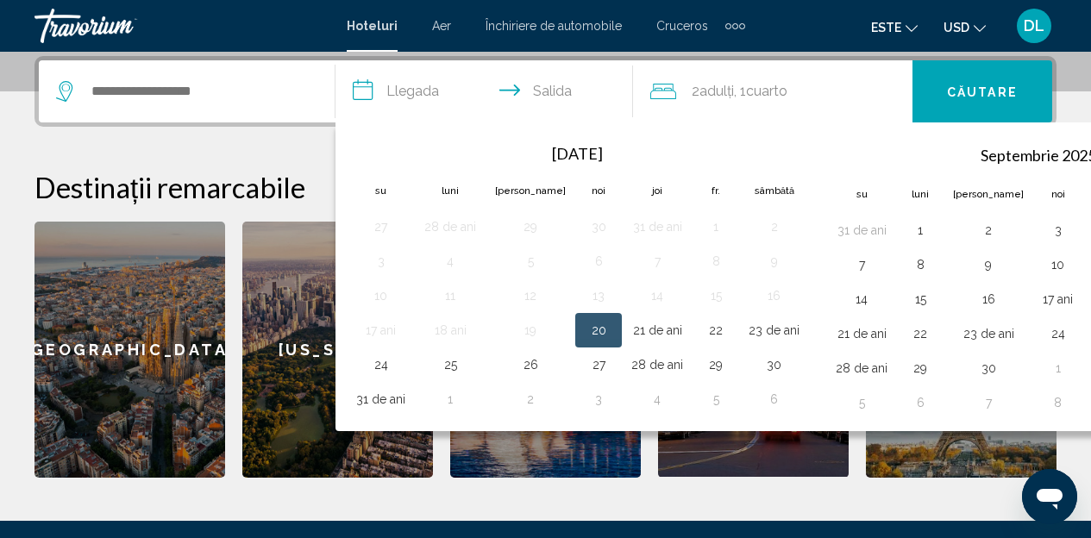
click at [772, 89] on font "Cuarto" at bounding box center [766, 91] width 41 height 16
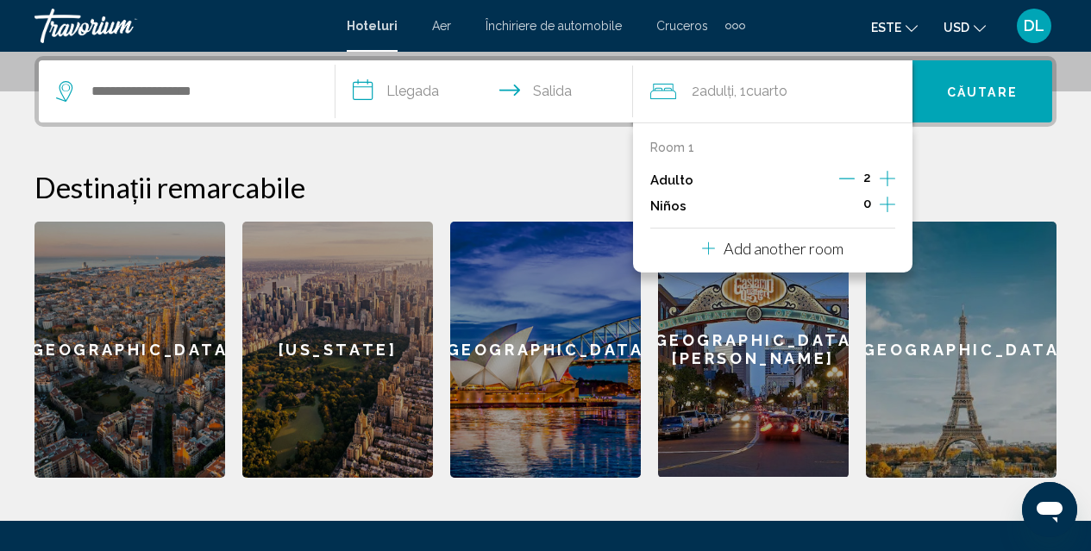
click at [888, 180] on icon "Increment adults" at bounding box center [887, 178] width 16 height 21
click at [538, 95] on input "**********" at bounding box center [486, 93] width 303 height 67
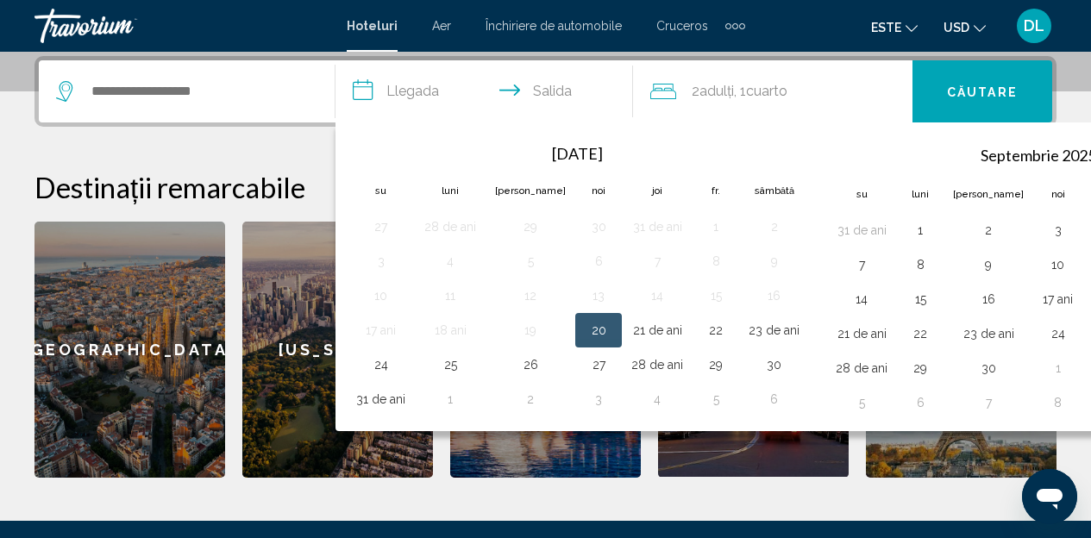
click at [413, 91] on input "**********" at bounding box center [486, 93] width 303 height 67
click at [1085, 171] on th "Septembrie 2025" at bounding box center [1038, 154] width 283 height 41
drag, startPoint x: 1085, startPoint y: 171, endPoint x: 1086, endPoint y: 272, distance: 100.9
click at [1086, 272] on table "Septembrie 2025 Su Luni Marți Noi Joi Fr. Sâmbătă 31 de ani 1 2 3 4 5 6 7 8 9 1…" at bounding box center [1032, 277] width 412 height 286
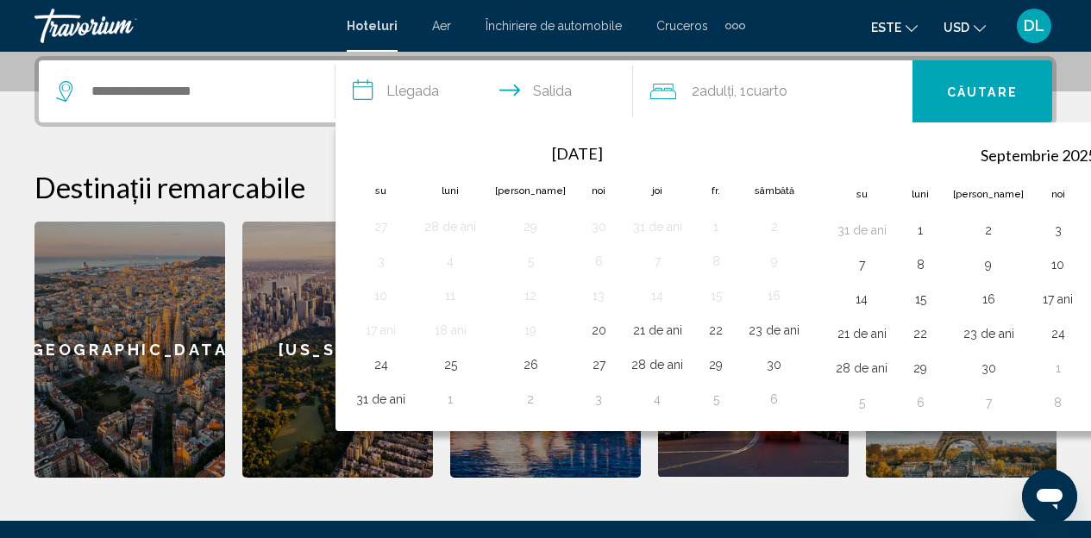
click at [562, 92] on input "**********" at bounding box center [486, 93] width 303 height 67
click at [557, 92] on input "**********" at bounding box center [486, 93] width 303 height 67
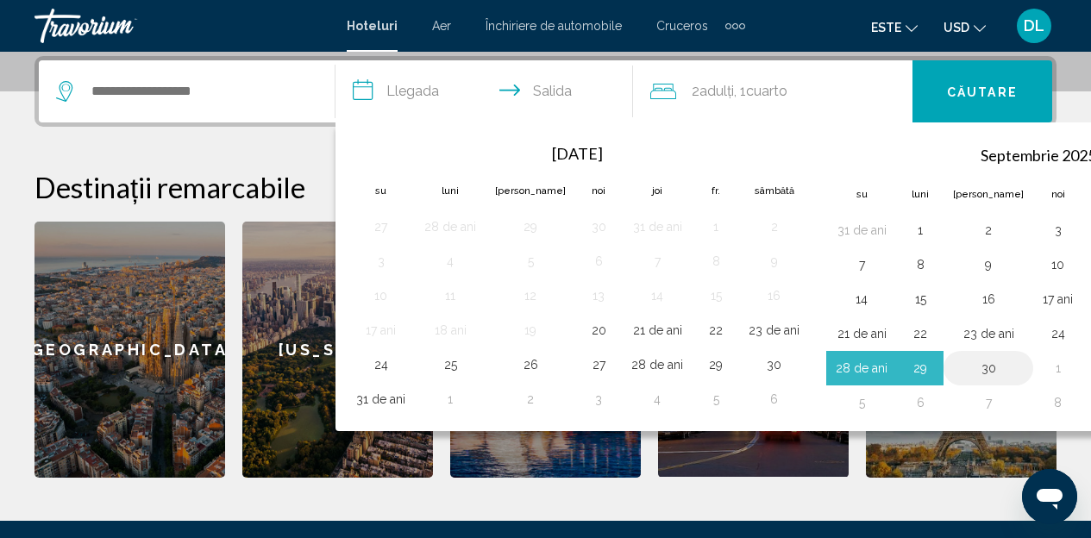
click at [953, 367] on button "30" at bounding box center [988, 368] width 71 height 24
type input "**********"
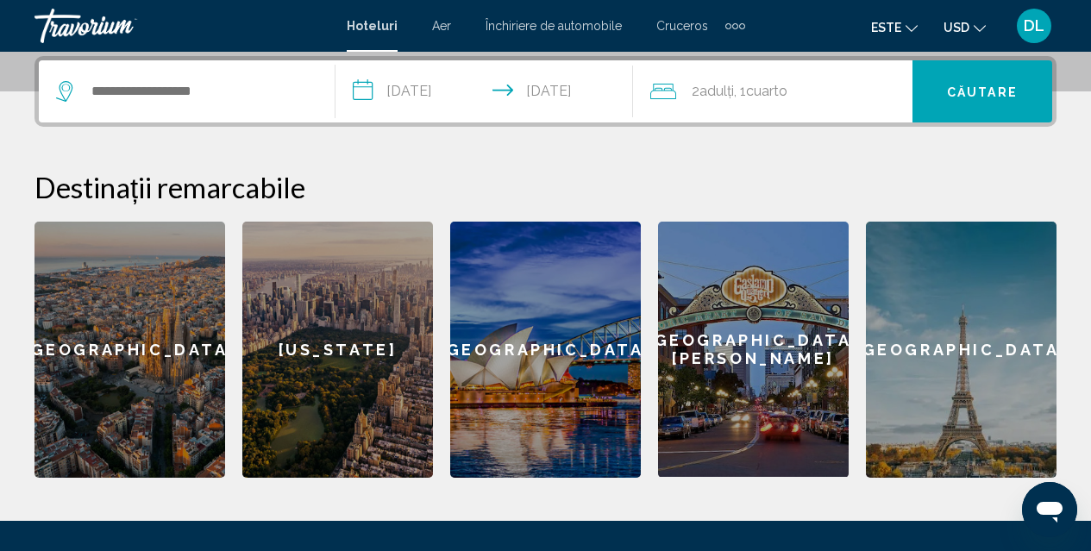
click at [67, 85] on icon "Widget de căutare" at bounding box center [66, 91] width 21 height 21
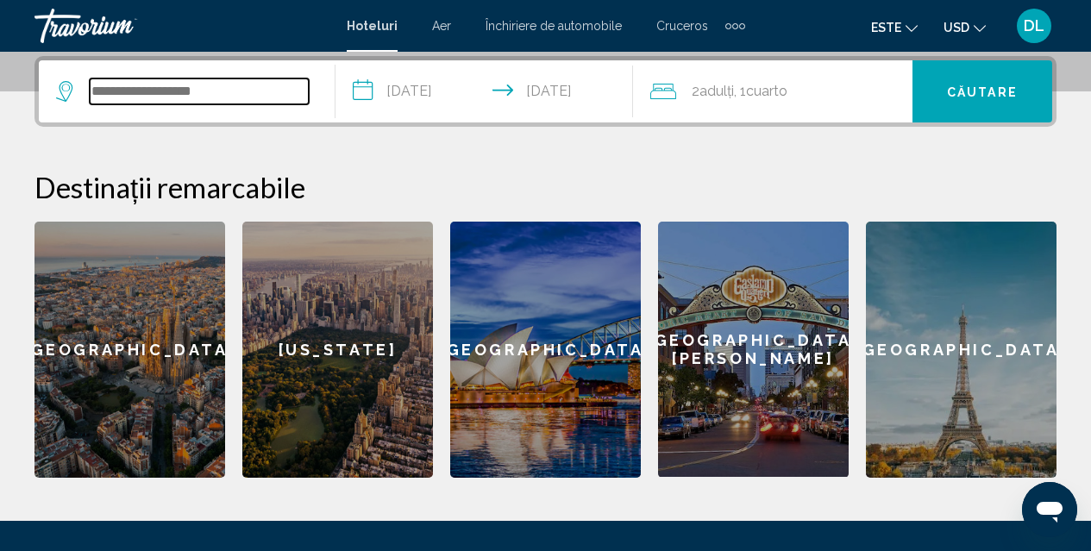
click at [109, 99] on input "Widget de căutare" at bounding box center [199, 91] width 219 height 26
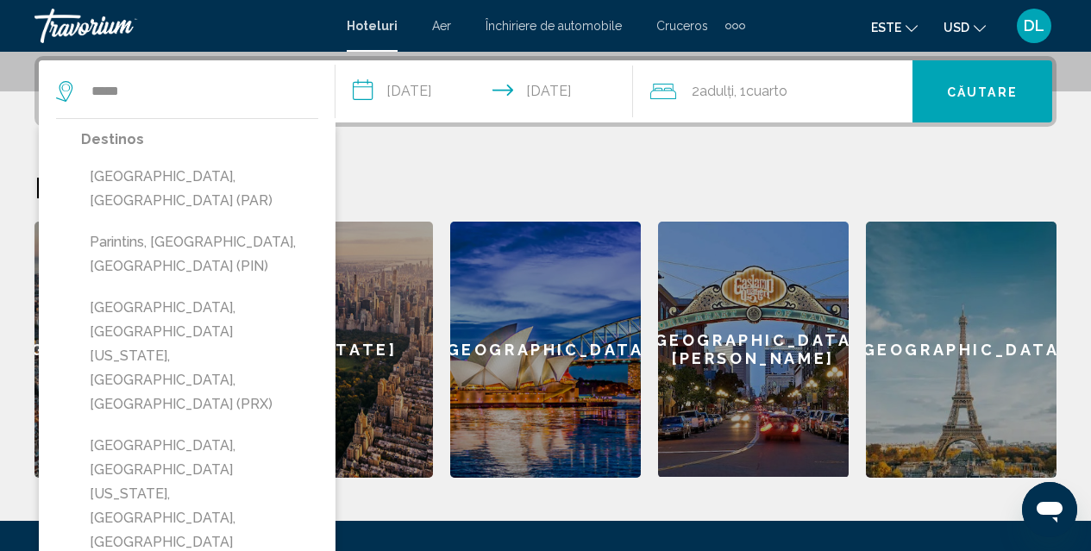
drag, startPoint x: 330, startPoint y: 325, endPoint x: 330, endPoint y: 378, distance: 52.6
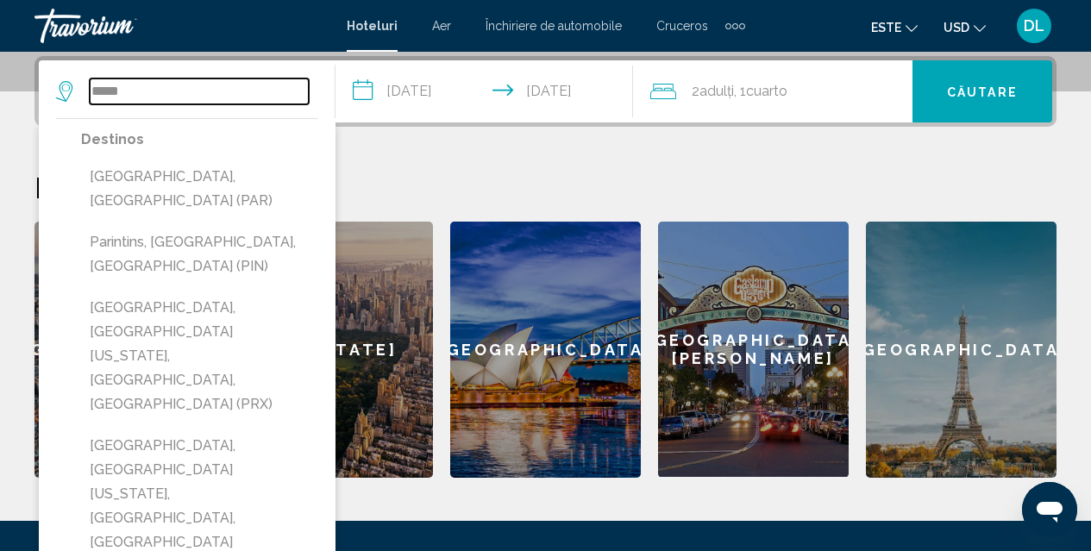
type input "**********"
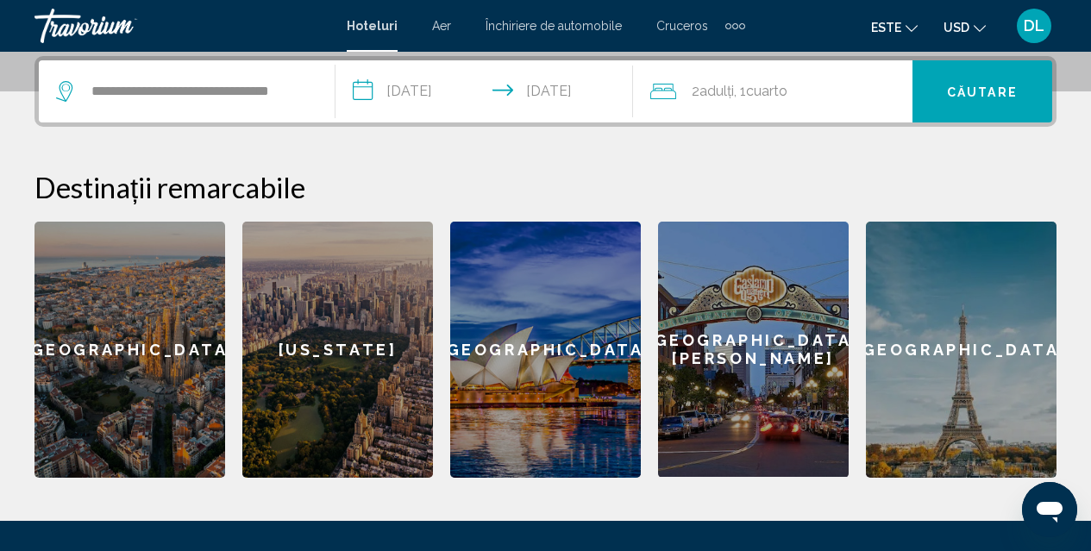
click at [1003, 93] on font "Căutare" at bounding box center [982, 92] width 71 height 14
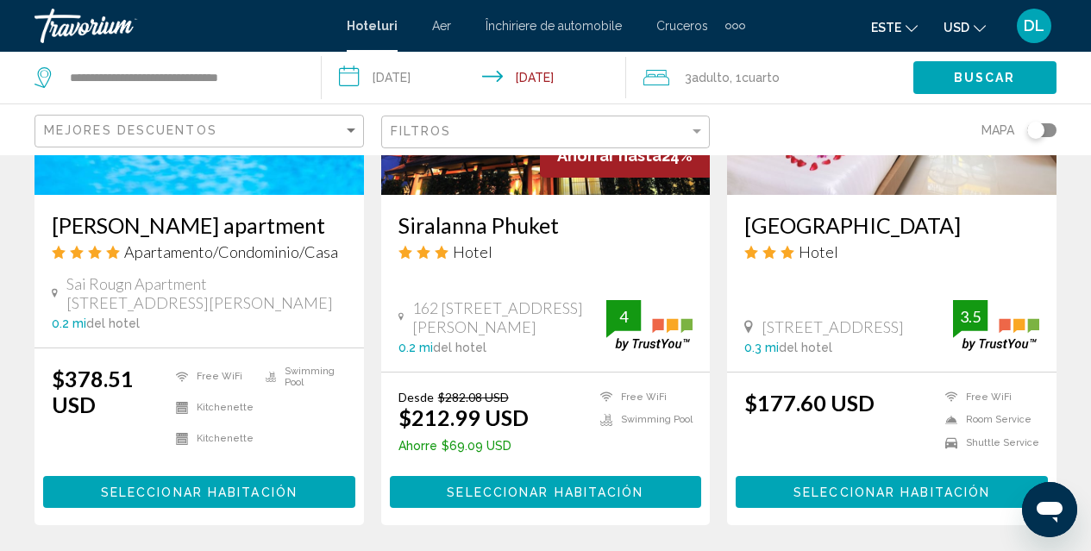
scroll to position [2318, 0]
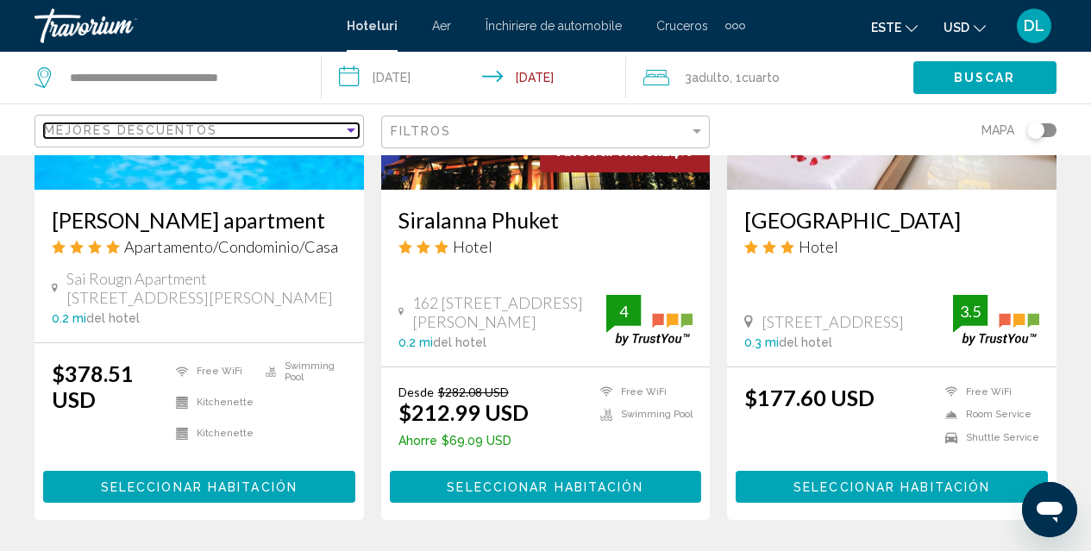
click at [351, 132] on div "Sort by" at bounding box center [351, 130] width 9 height 4
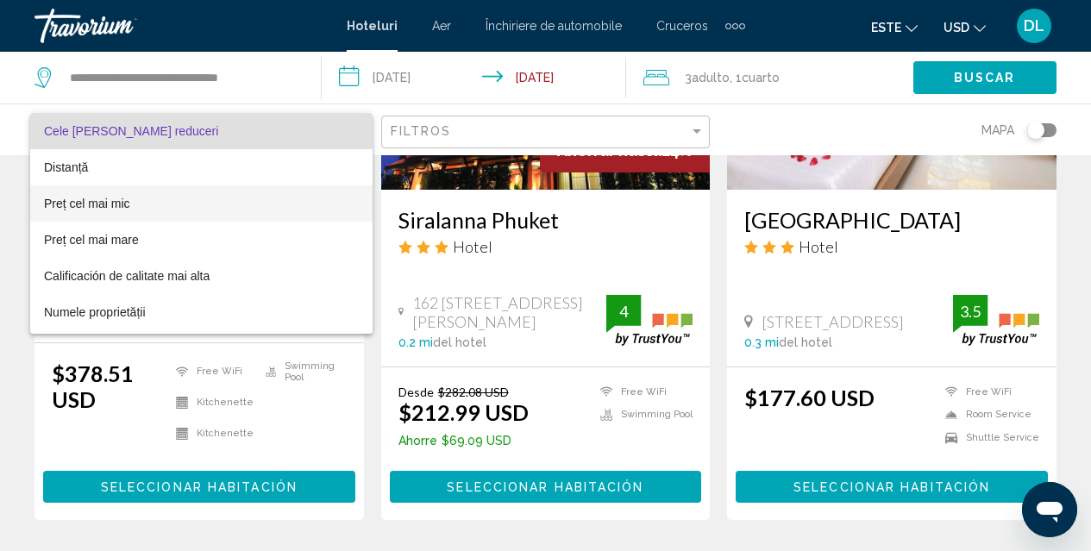
click at [321, 209] on span "Preț cel mai mic" at bounding box center [201, 203] width 315 height 36
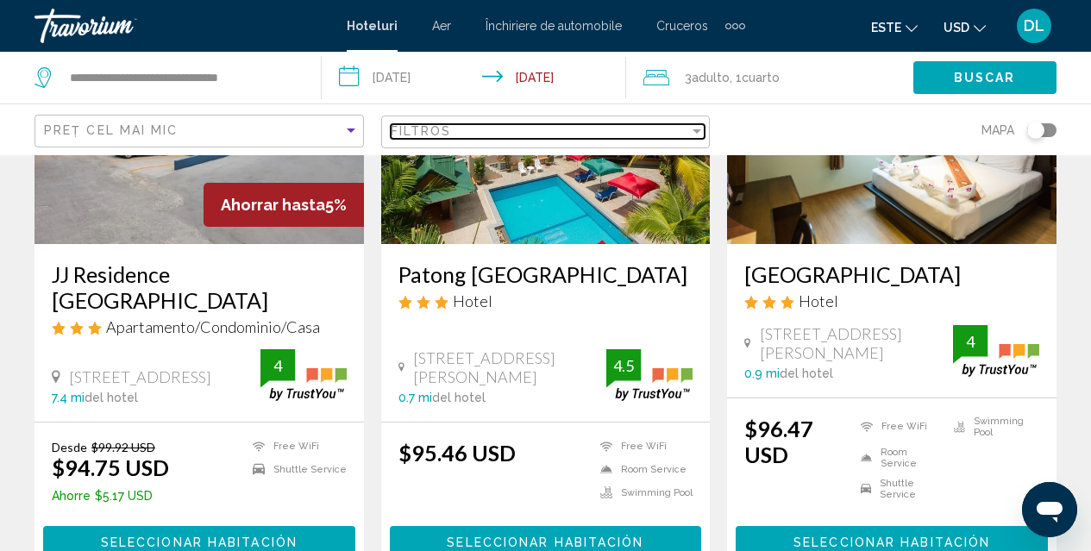
click at [697, 133] on div "Filter" at bounding box center [696, 131] width 9 height 4
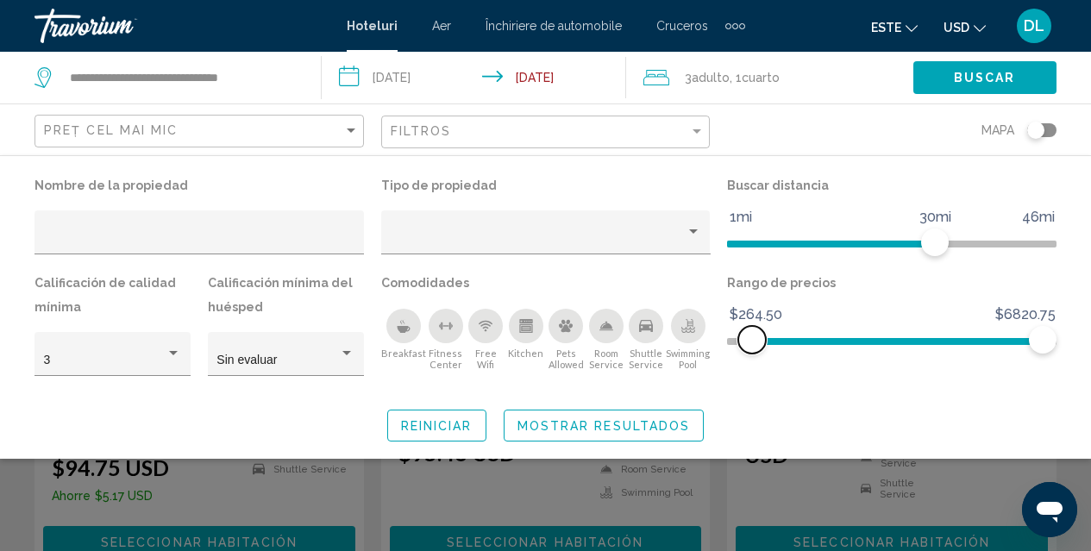
drag, startPoint x: 745, startPoint y: 344, endPoint x: 752, endPoint y: 352, distance: 10.4
click at [752, 352] on span "Hotel Filters" at bounding box center [752, 340] width 28 height 28
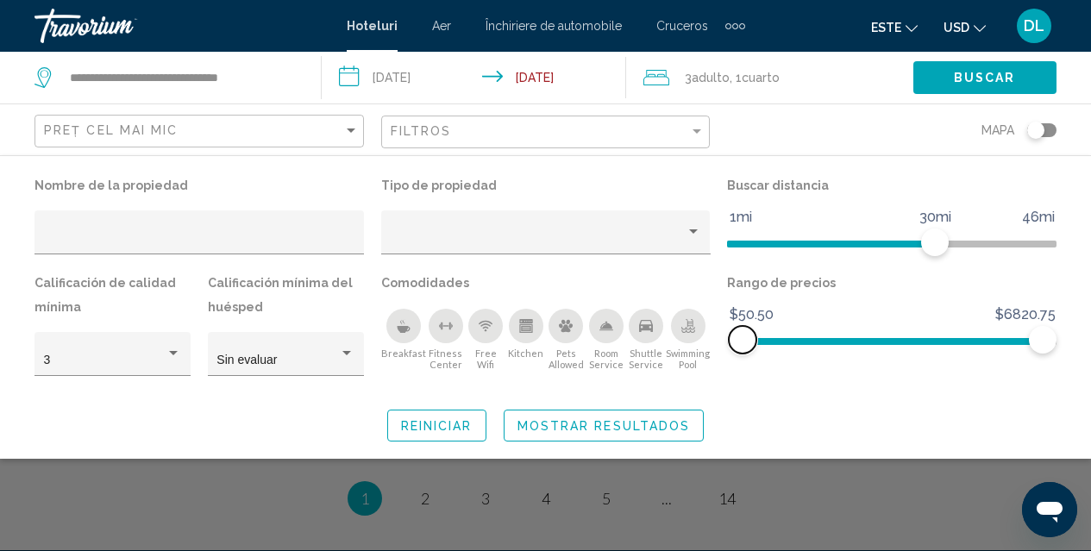
click at [742, 349] on span "Hotel Filters" at bounding box center [742, 340] width 28 height 28
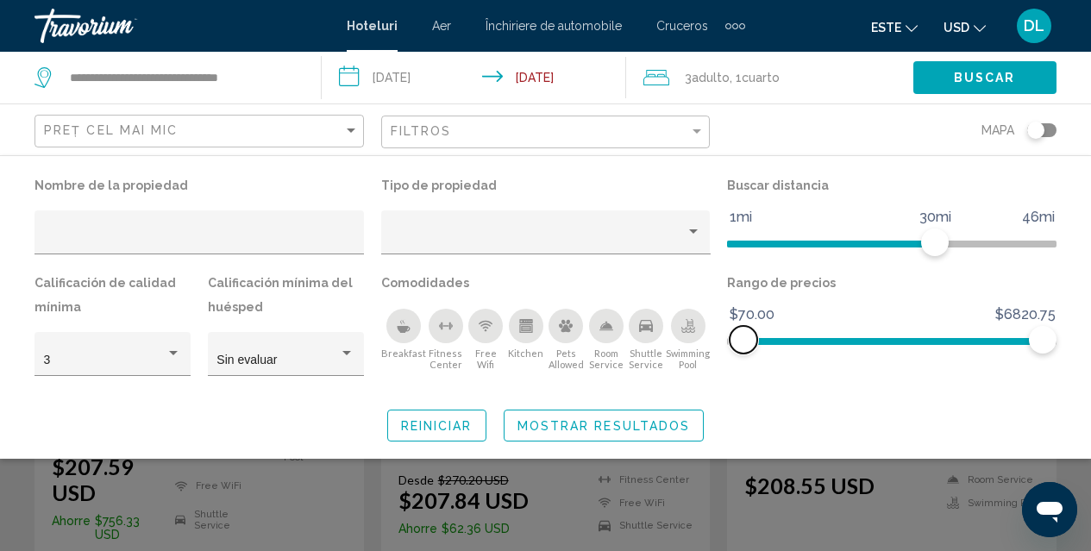
click at [743, 350] on span "Hotel Filters" at bounding box center [743, 340] width 28 height 28
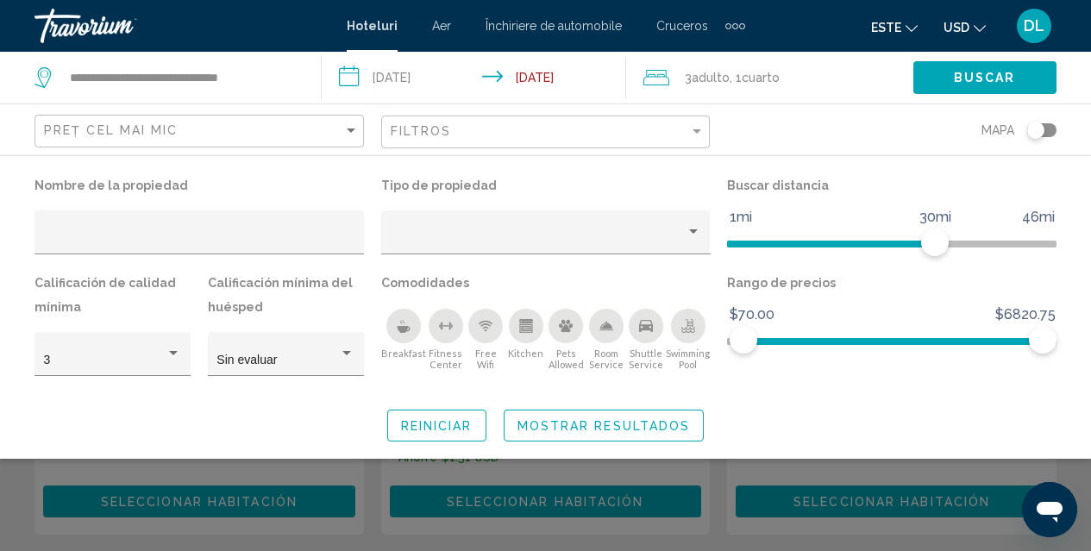
click at [400, 324] on icon "Breakfast" at bounding box center [404, 326] width 14 height 14
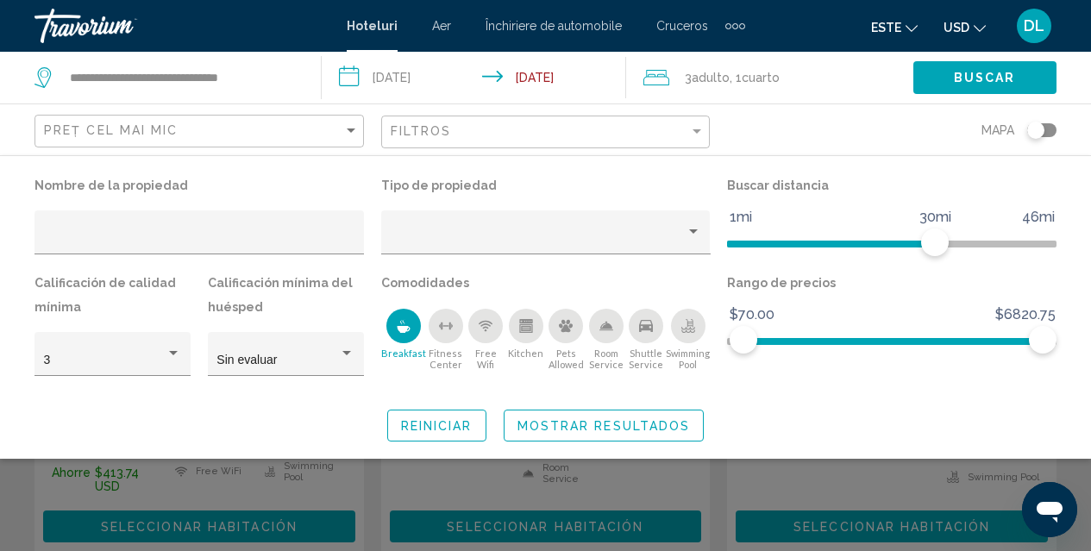
scroll to position [1005, 0]
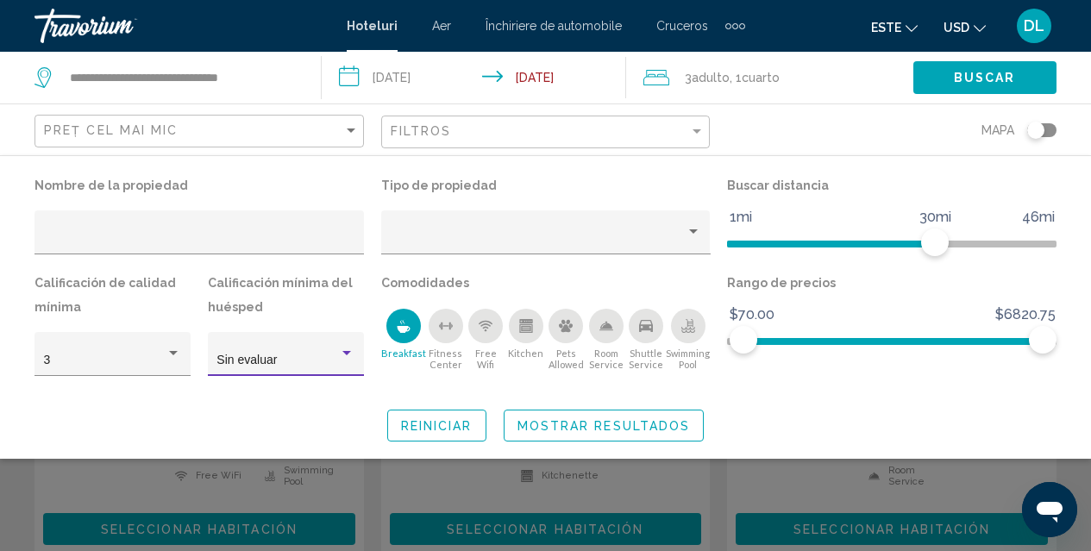
click at [347, 353] on div "Hotel Filters" at bounding box center [346, 353] width 9 height 4
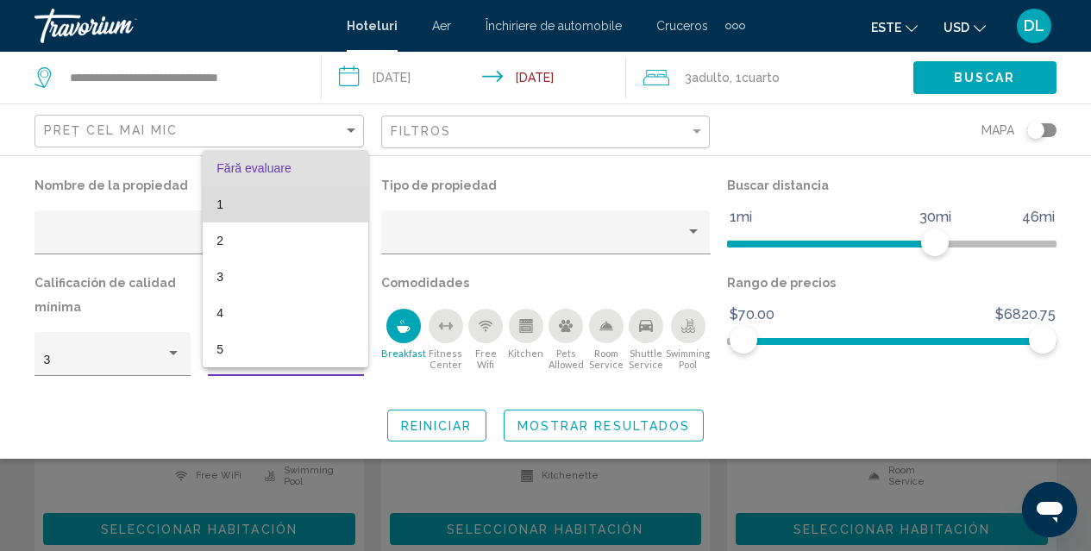
click at [316, 199] on span "1" at bounding box center [285, 204] width 138 height 36
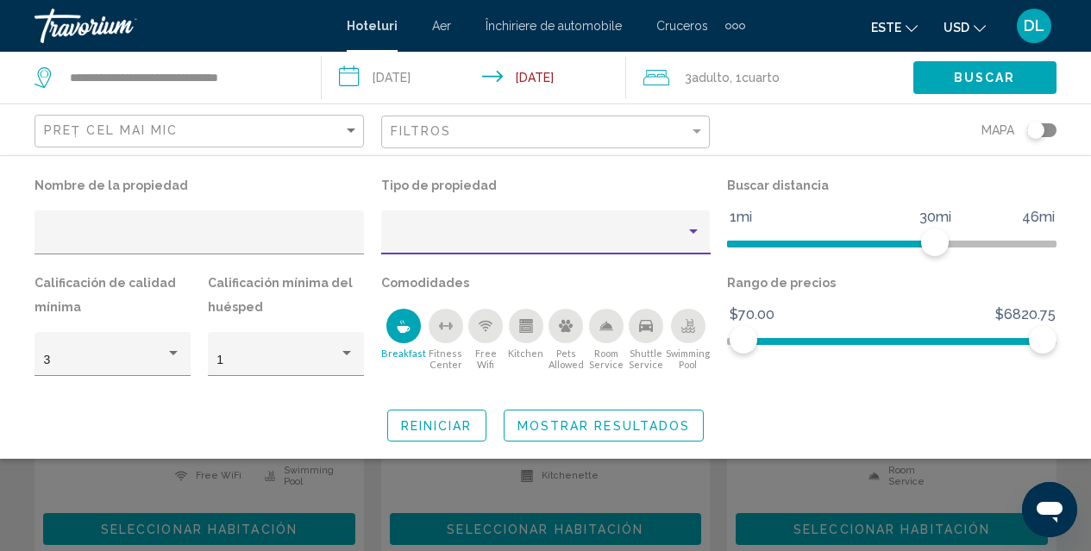
click at [691, 230] on div "Property type" at bounding box center [693, 231] width 9 height 4
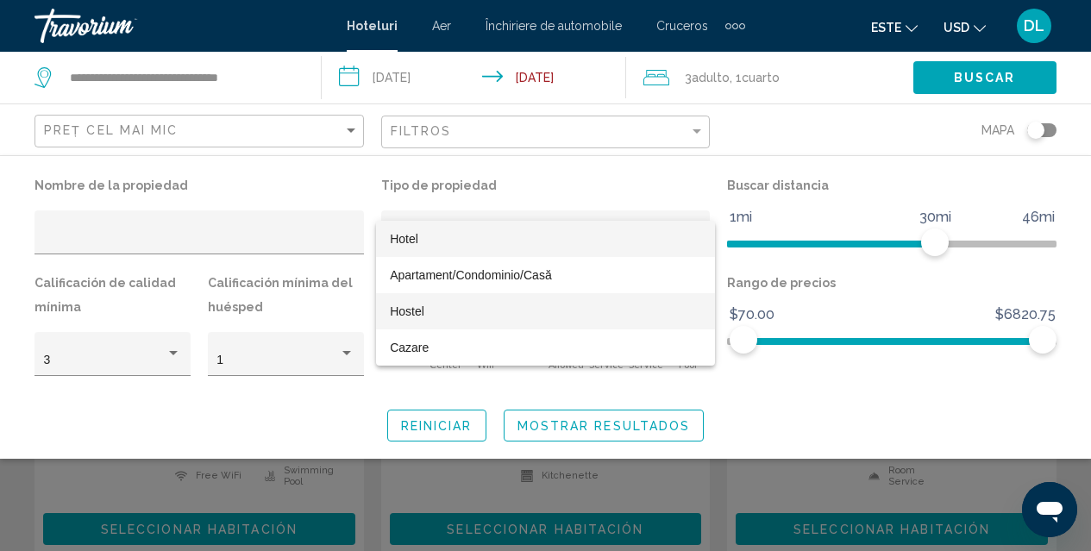
click at [556, 315] on span "Hostel" at bounding box center [545, 311] width 311 height 36
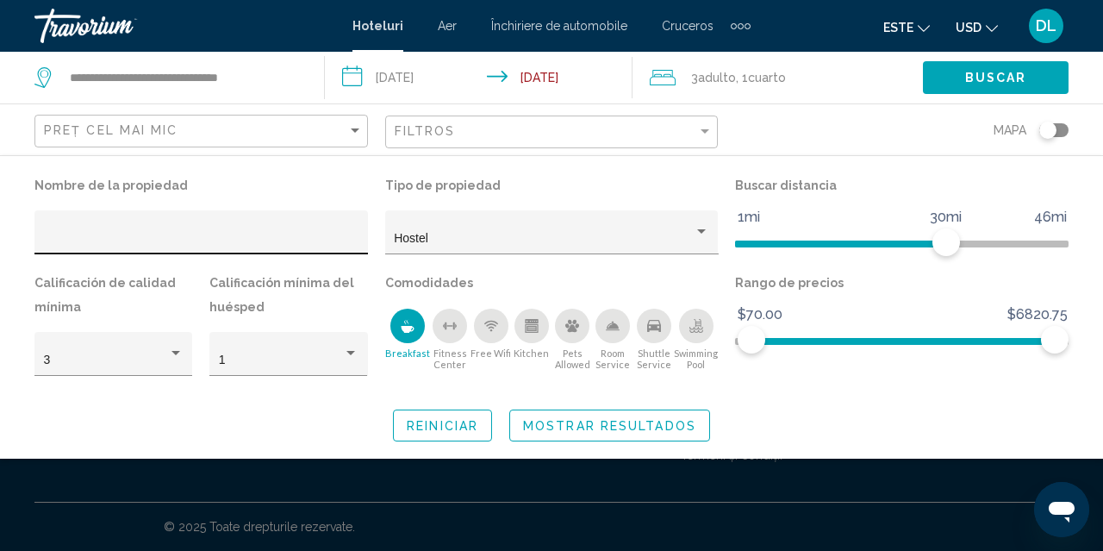
click at [309, 222] on div "Hotel Filters" at bounding box center [202, 237] width 316 height 35
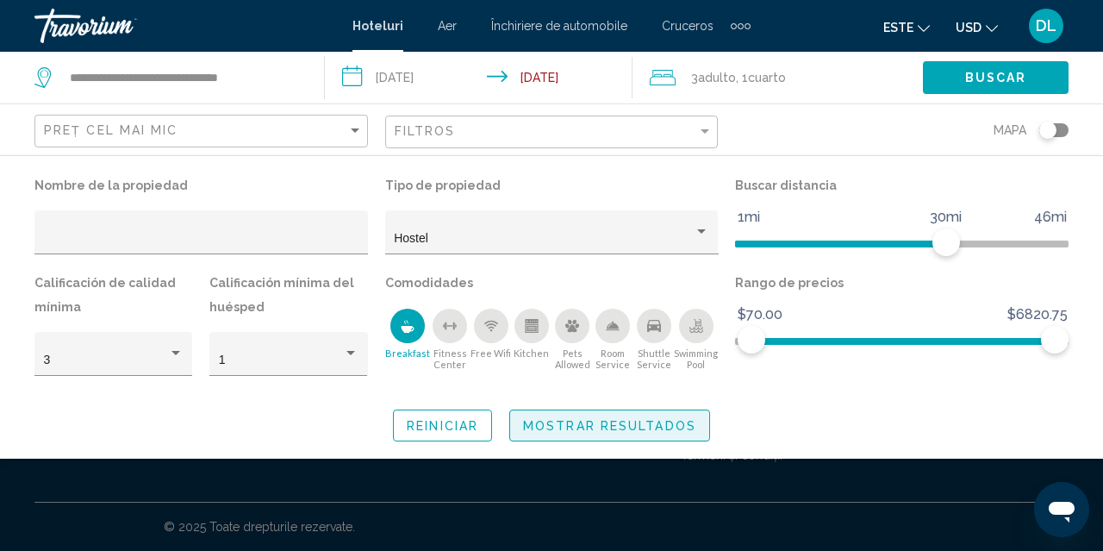
click at [556, 425] on span "Mostrar resultados" at bounding box center [609, 426] width 173 height 14
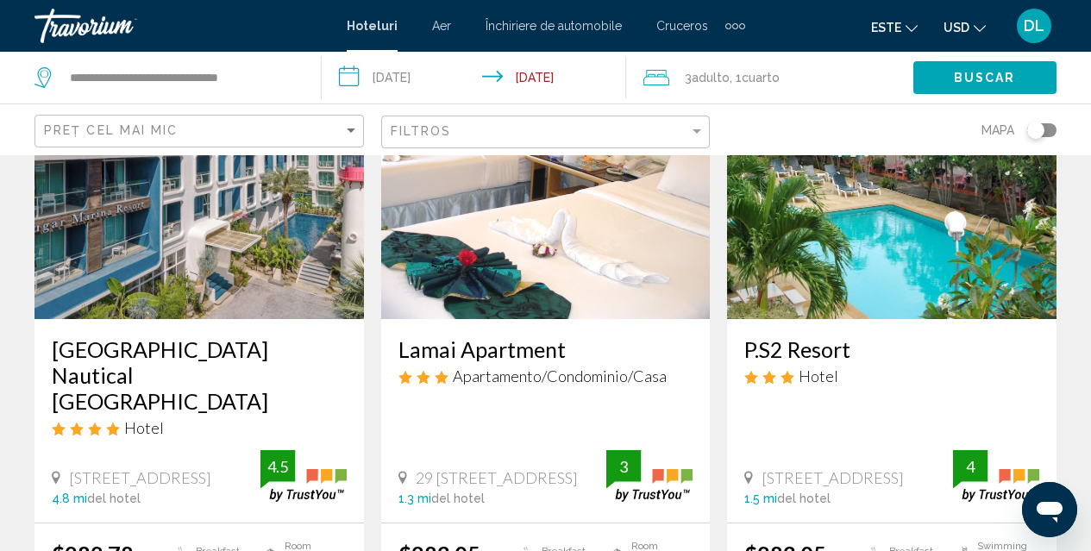
scroll to position [888, 0]
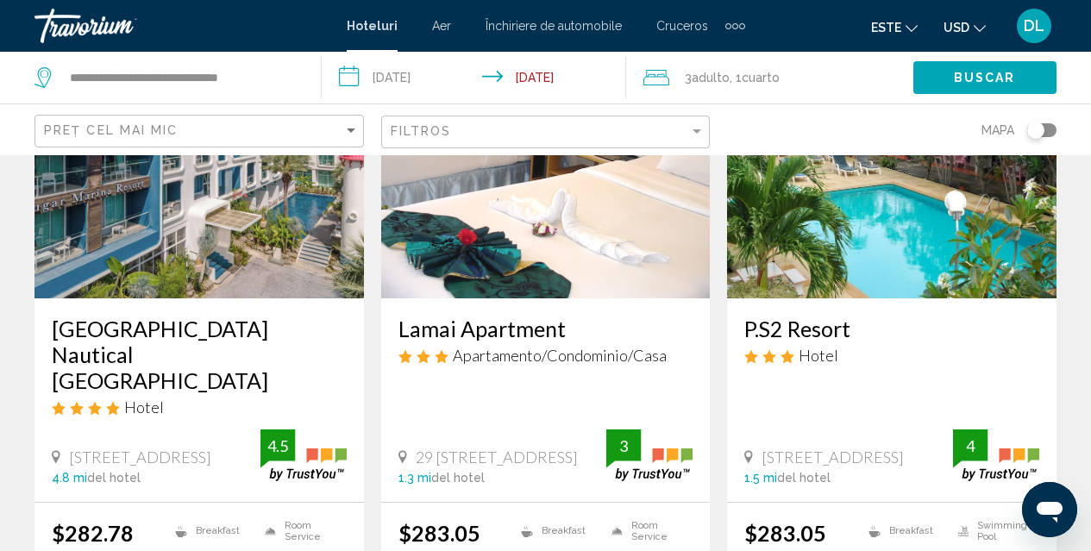
click at [949, 182] on img "Conținut principal" at bounding box center [891, 160] width 329 height 276
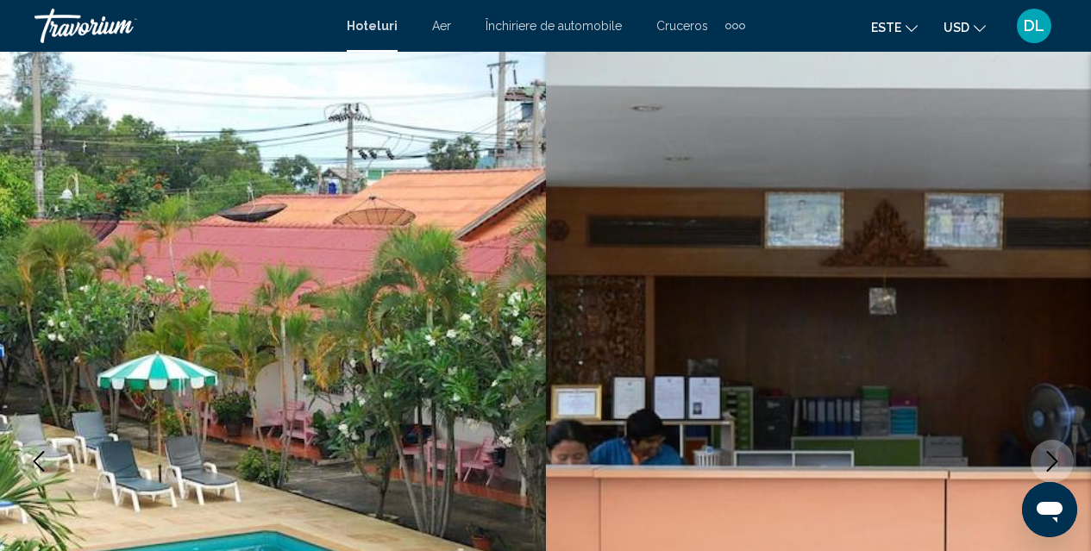
click at [1056, 458] on icon "Next image" at bounding box center [1051, 461] width 21 height 21
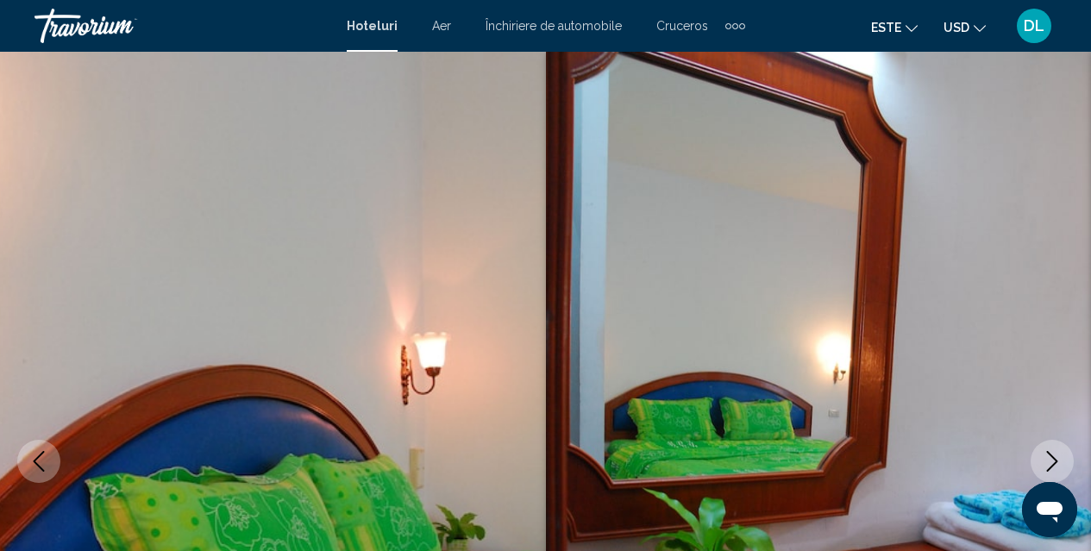
click at [1056, 458] on icon "Next image" at bounding box center [1051, 461] width 21 height 21
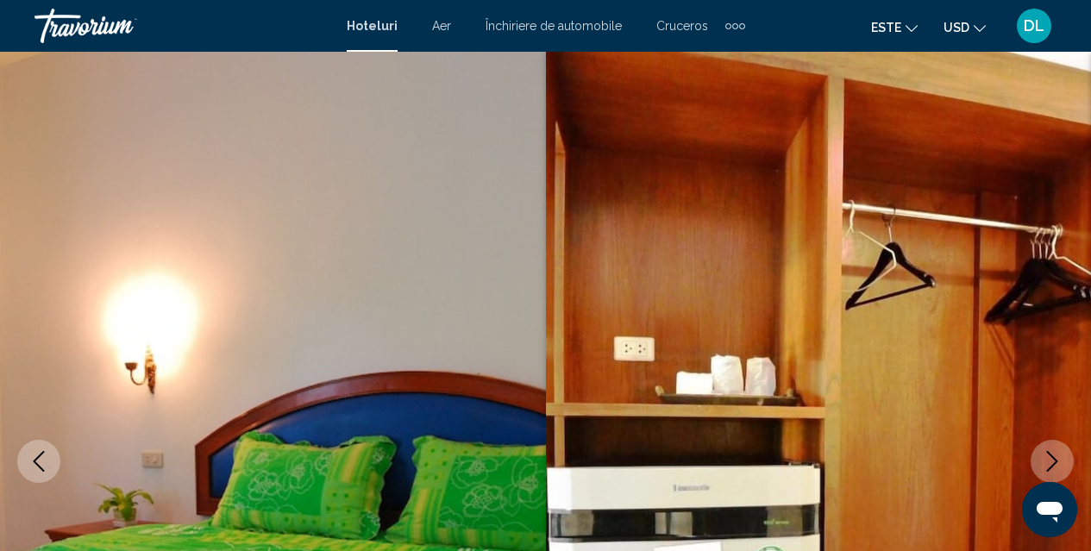
click at [1056, 458] on icon "Next image" at bounding box center [1051, 461] width 21 height 21
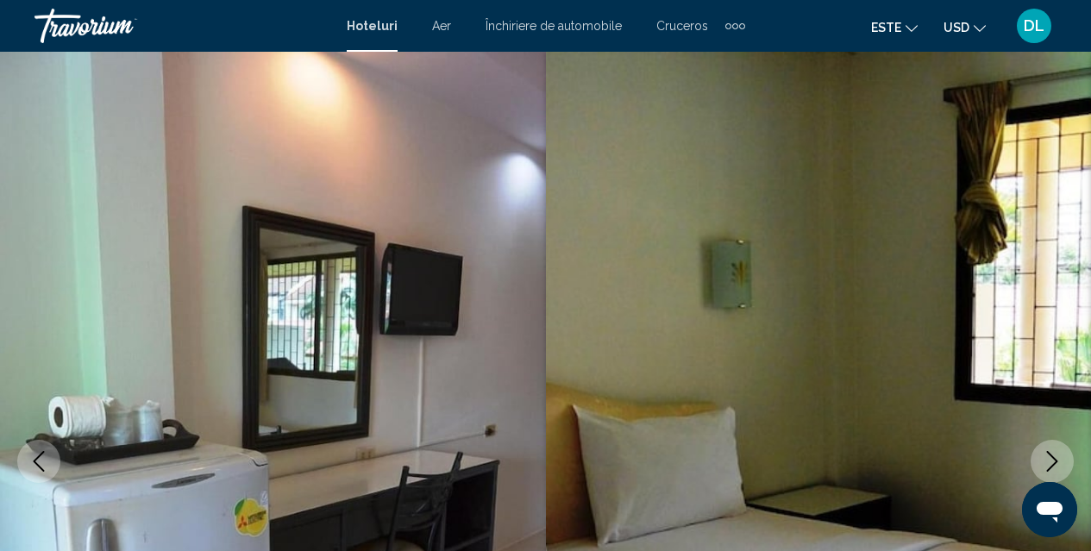
click at [1056, 458] on icon "Next image" at bounding box center [1051, 461] width 21 height 21
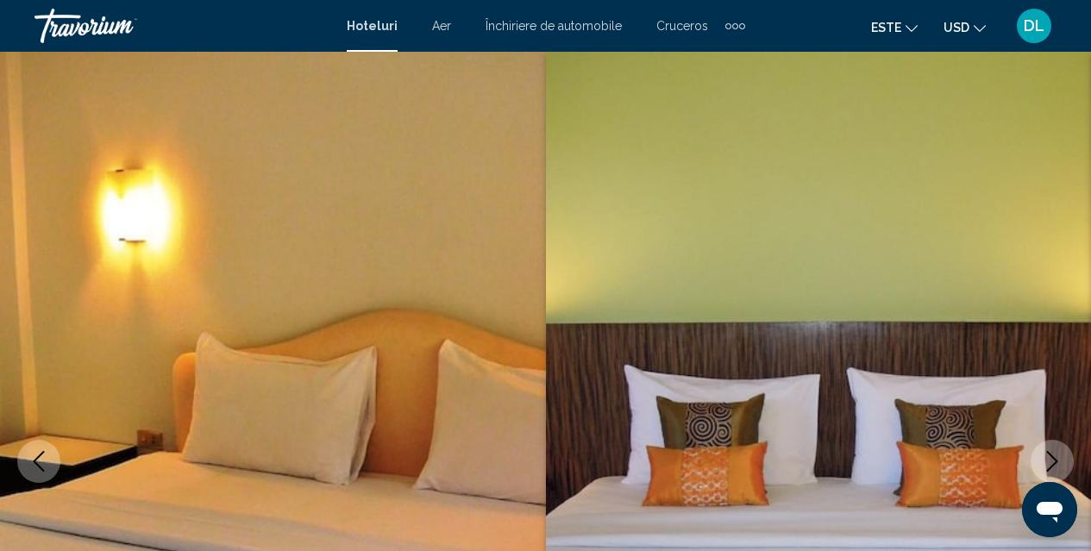
click at [1056, 458] on icon "Next image" at bounding box center [1051, 461] width 21 height 21
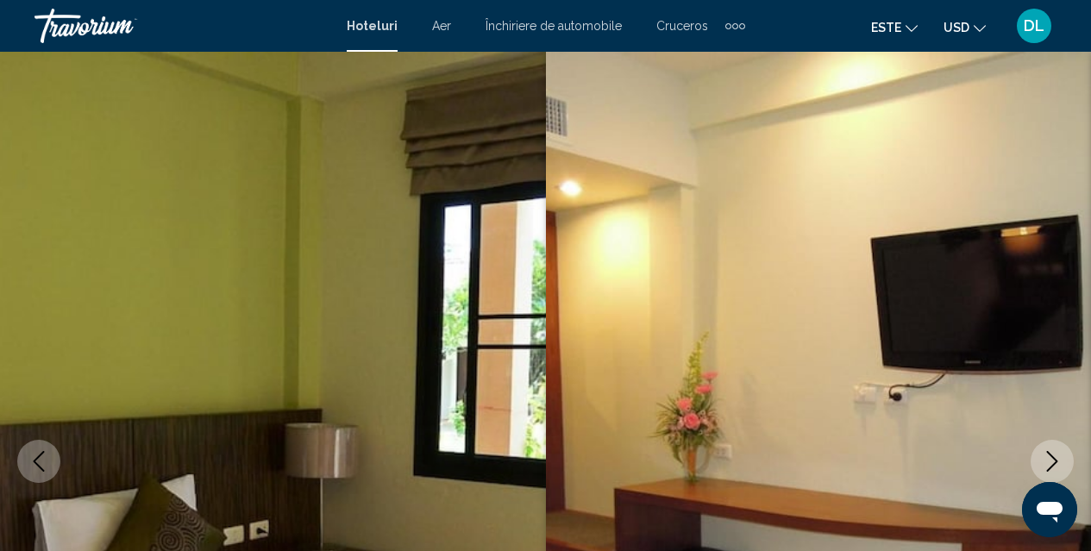
click at [1056, 458] on icon "Next image" at bounding box center [1051, 461] width 21 height 21
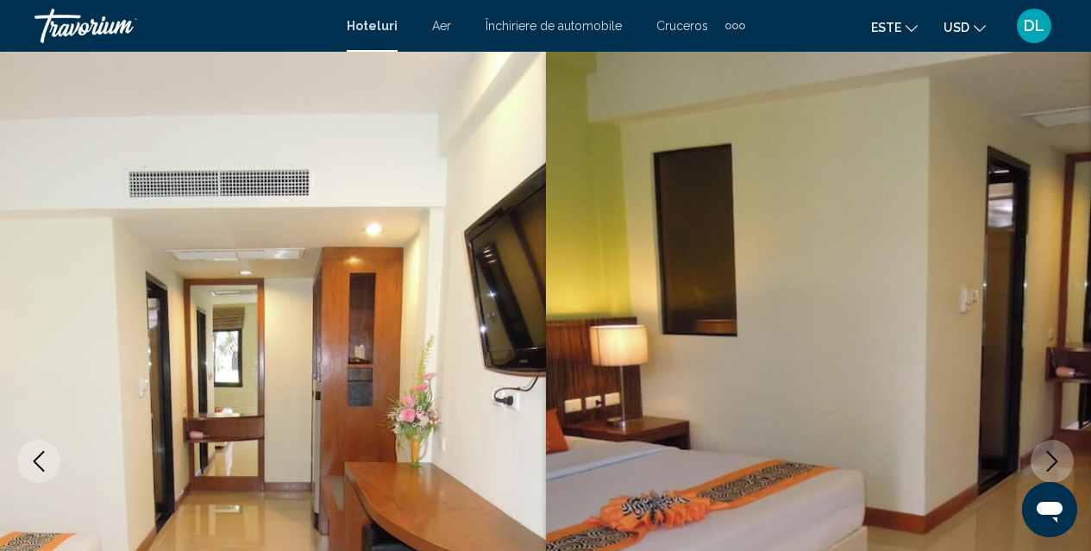
click at [1056, 458] on icon "Next image" at bounding box center [1051, 461] width 21 height 21
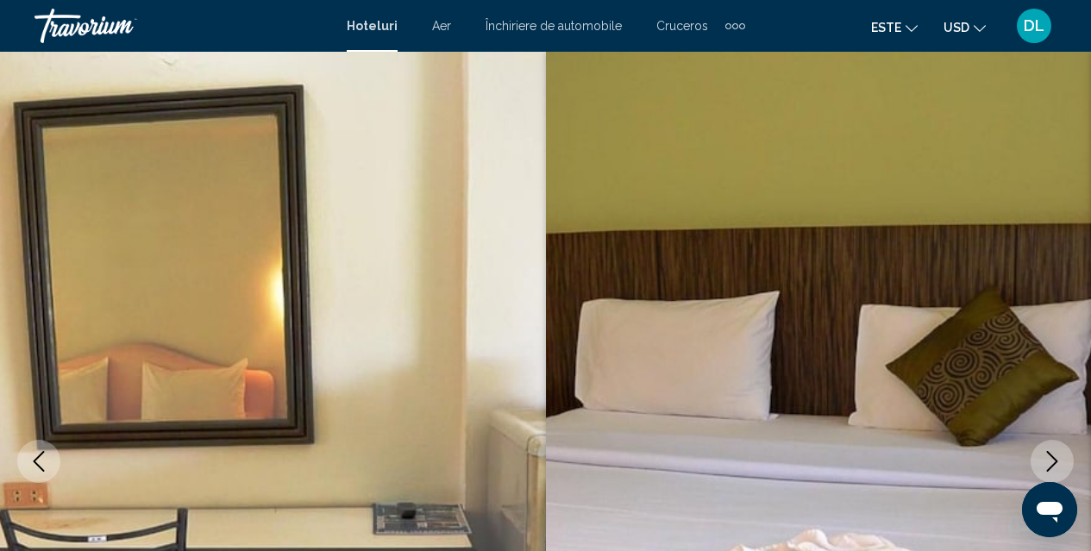
click at [1056, 458] on icon "Next image" at bounding box center [1051, 461] width 21 height 21
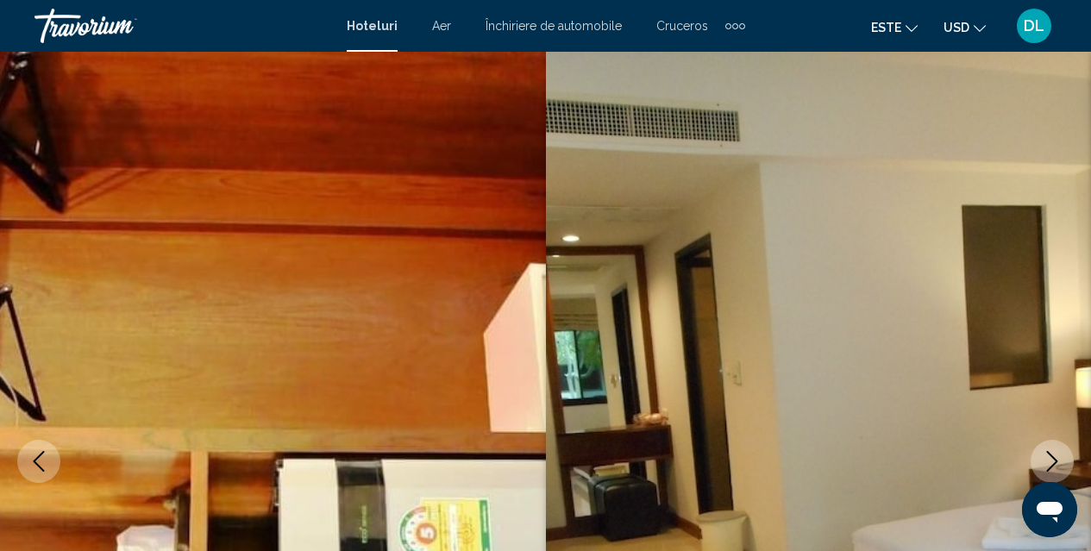
click at [1056, 458] on icon "Next image" at bounding box center [1051, 461] width 21 height 21
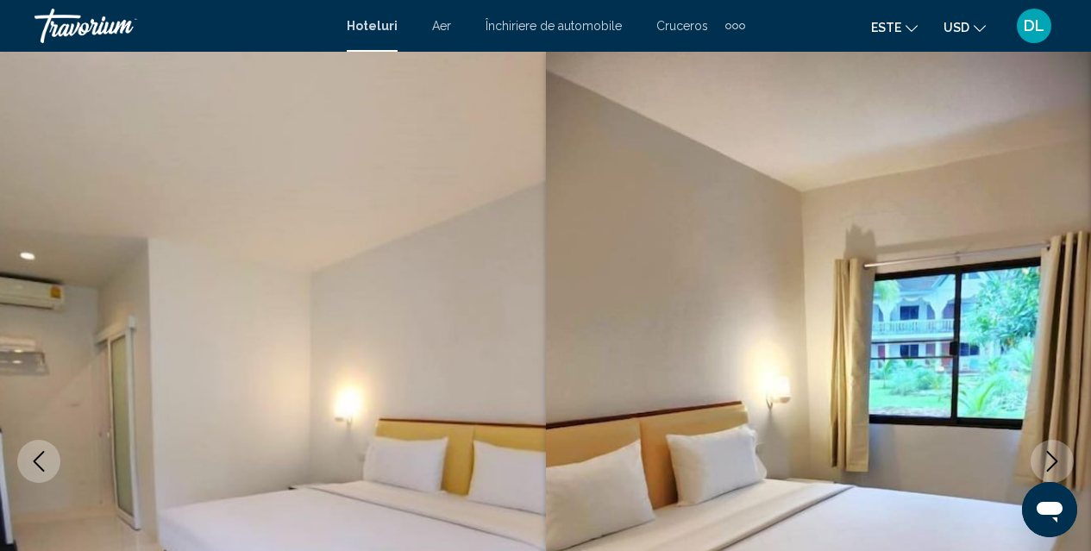
click at [1056, 458] on icon "Next image" at bounding box center [1051, 461] width 21 height 21
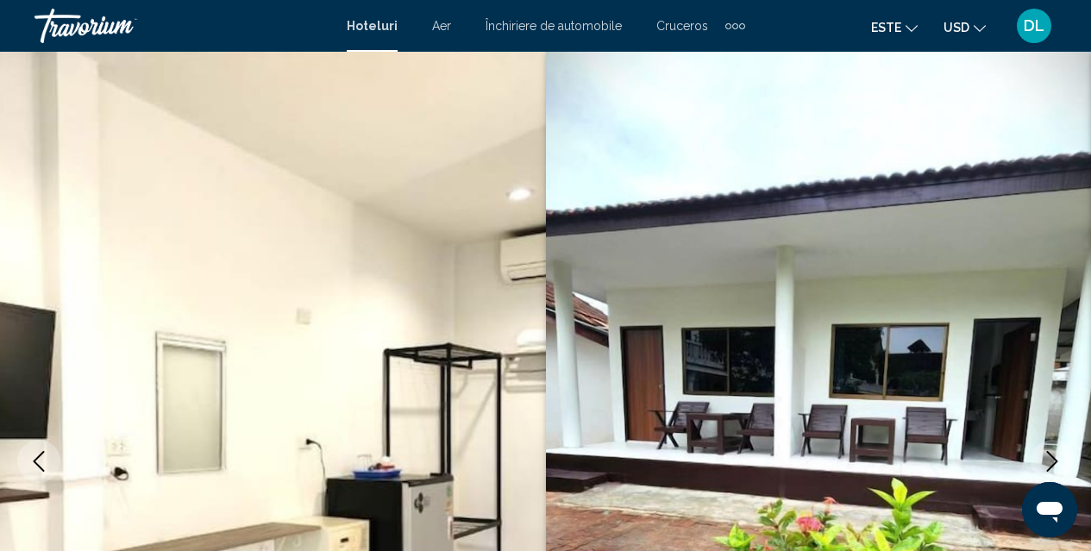
click at [1056, 456] on icon "Next image" at bounding box center [1051, 461] width 21 height 21
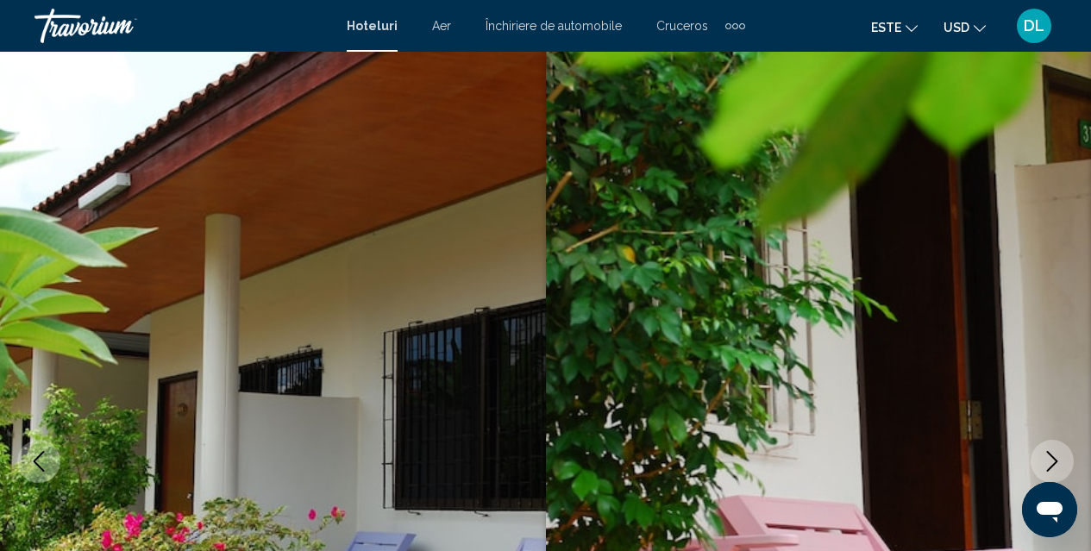
click at [1056, 456] on icon "Next image" at bounding box center [1051, 461] width 21 height 21
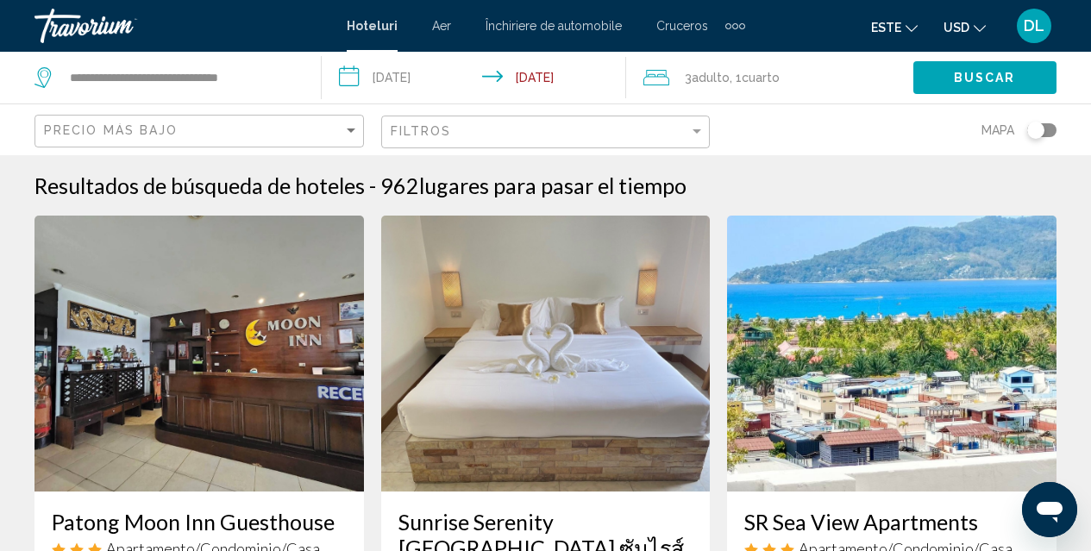
click at [386, 23] on font "Hoteluri" at bounding box center [372, 26] width 51 height 14
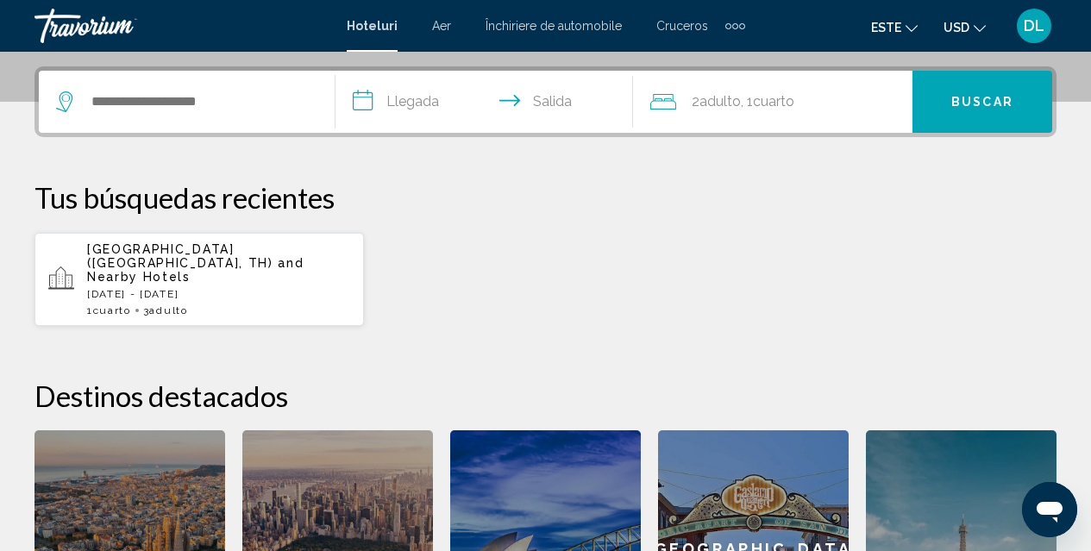
scroll to position [414, 0]
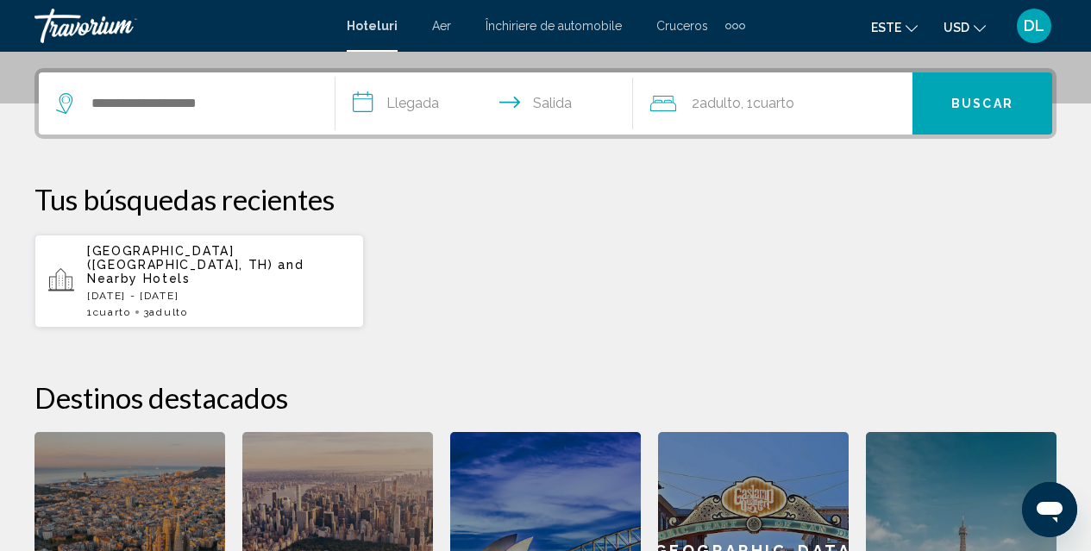
click at [367, 22] on font "Hoteluri" at bounding box center [372, 26] width 51 height 14
click at [368, 24] on font "Hoteluri" at bounding box center [372, 26] width 51 height 14
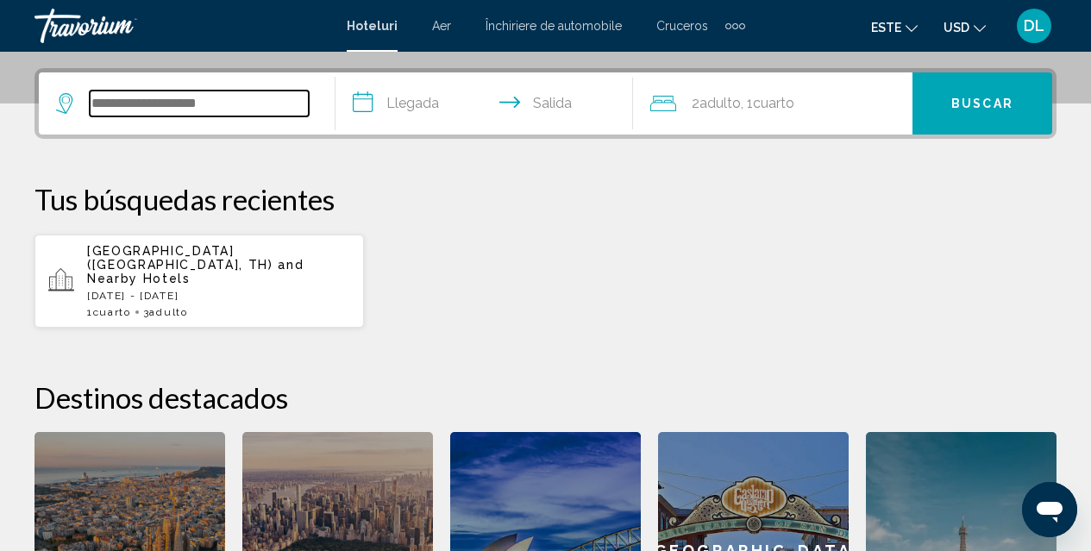
click at [149, 95] on input "Search widget" at bounding box center [199, 104] width 219 height 26
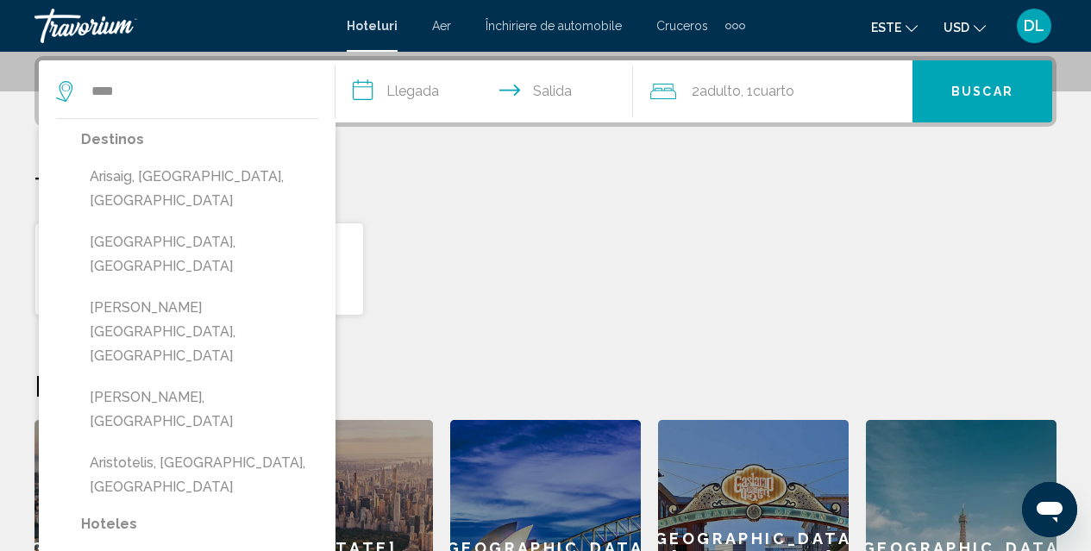
drag, startPoint x: 317, startPoint y: 478, endPoint x: 313, endPoint y: 504, distance: 26.2
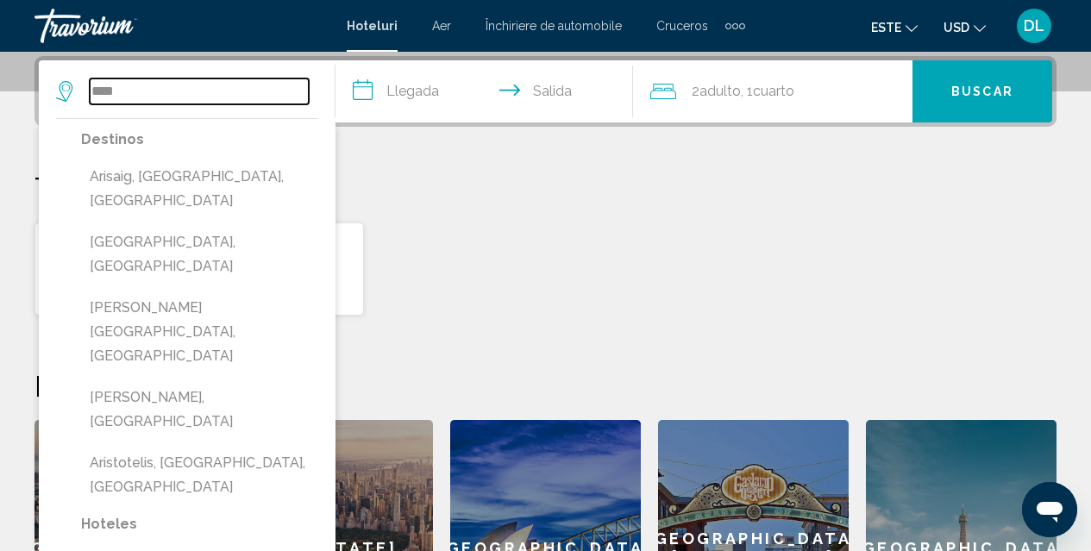
click at [275, 99] on input "****" at bounding box center [199, 91] width 219 height 26
type input "*"
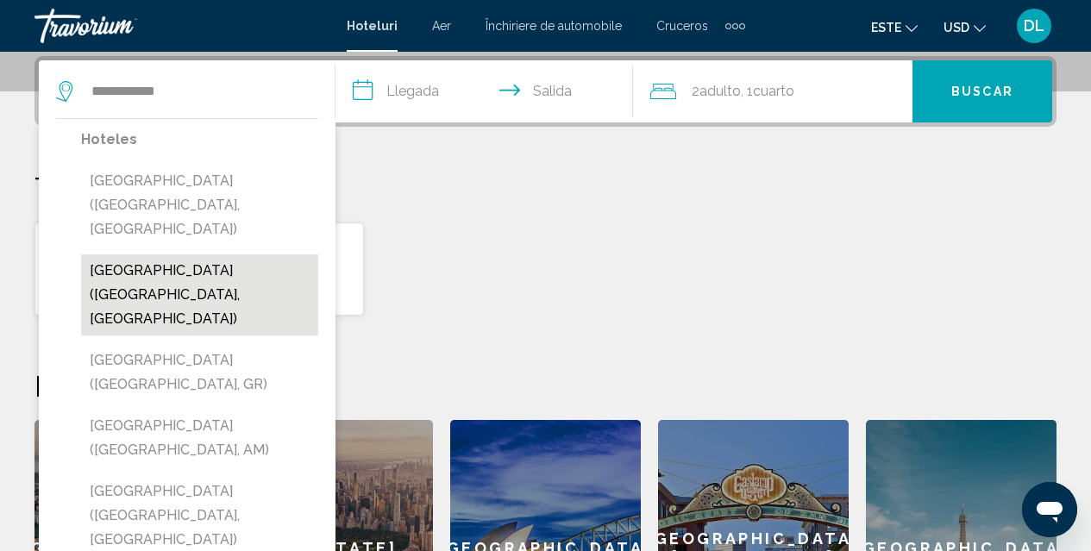
click at [162, 254] on button "Paris Hotel (Jundiai, BR)" at bounding box center [199, 294] width 237 height 81
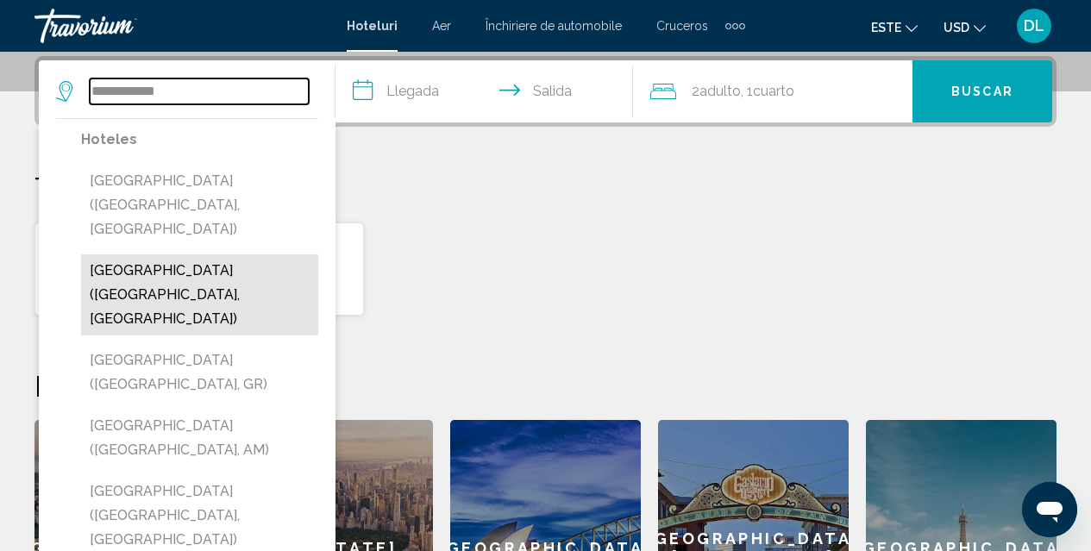
type input "**********"
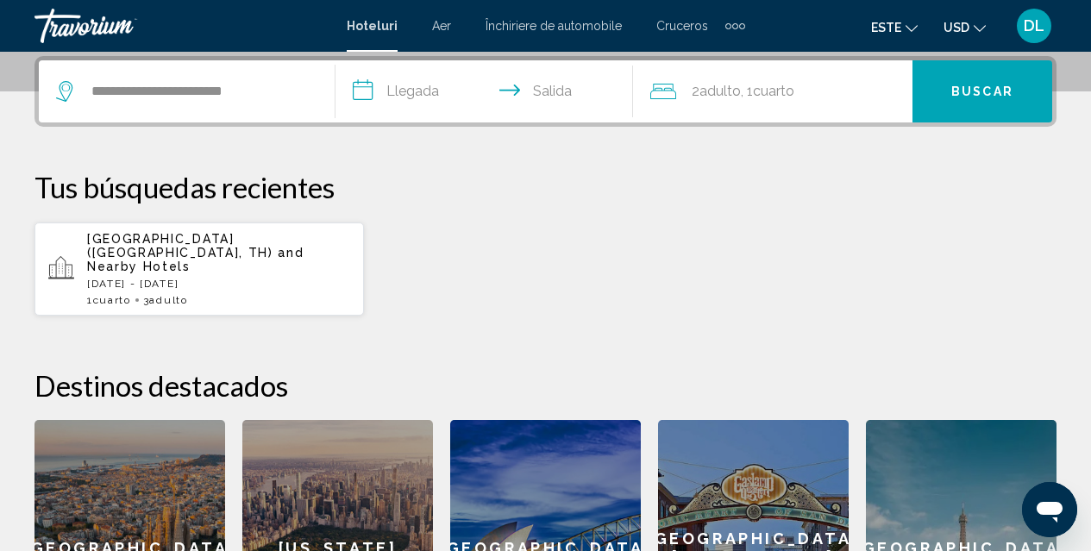
click at [993, 94] on span "Buscar" at bounding box center [982, 92] width 62 height 14
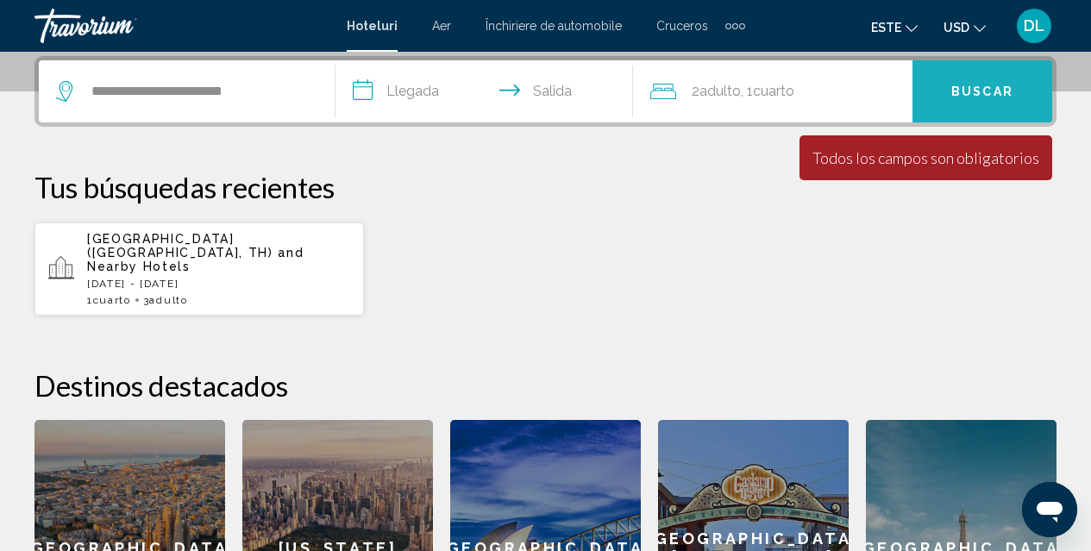
click at [993, 94] on span "Buscar" at bounding box center [982, 92] width 62 height 14
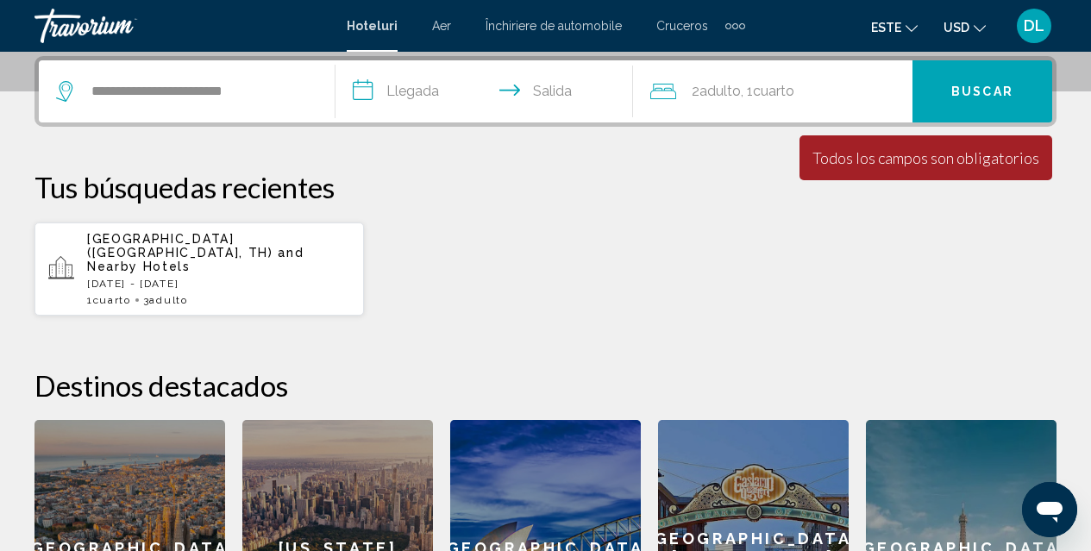
click at [425, 91] on input "**********" at bounding box center [486, 93] width 303 height 67
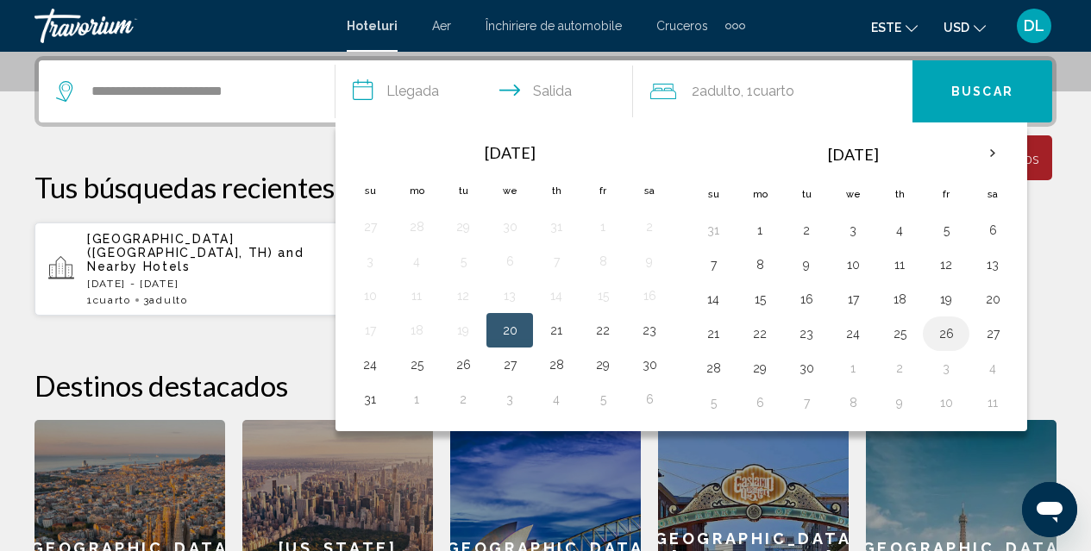
click at [947, 332] on button "26" at bounding box center [946, 334] width 28 height 24
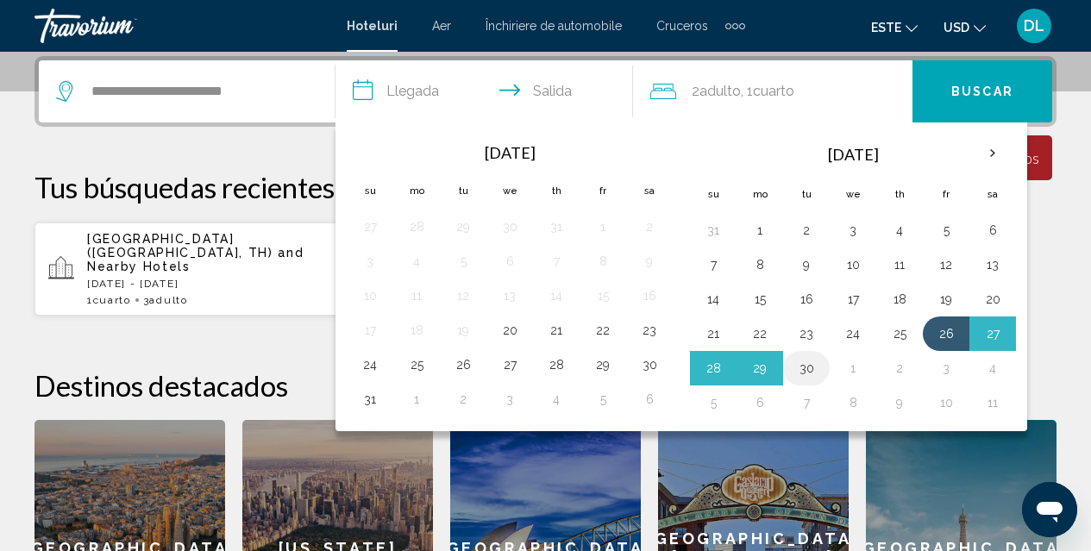
click at [809, 365] on button "30" at bounding box center [806, 368] width 28 height 24
type input "**********"
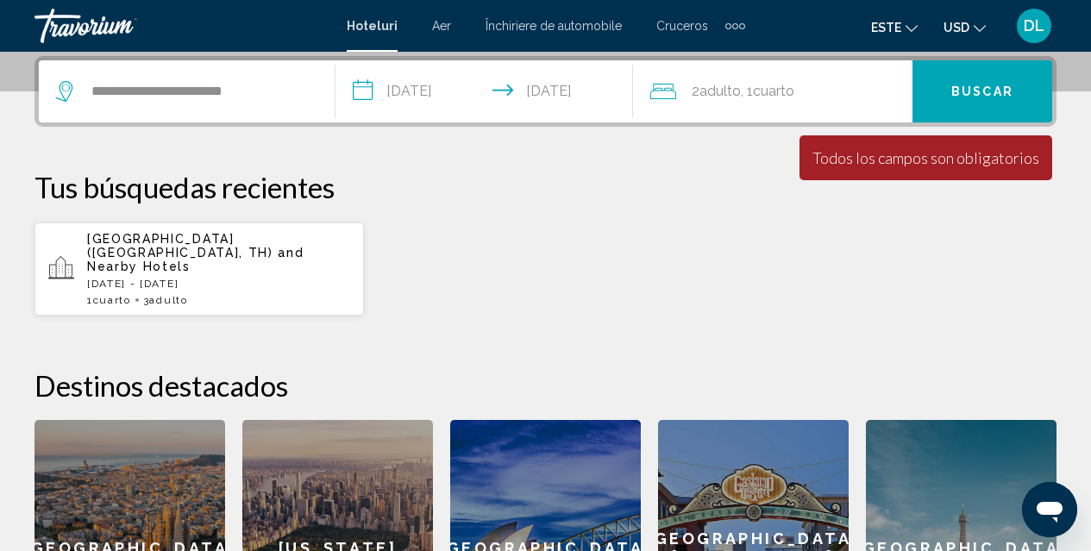
click at [713, 90] on span "Adulto" at bounding box center [719, 91] width 41 height 16
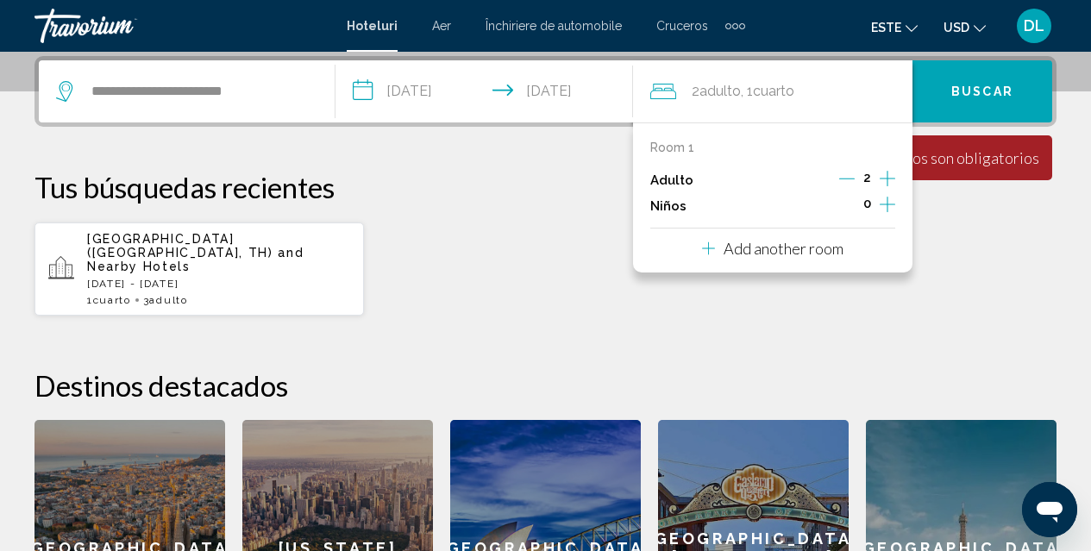
click at [886, 205] on icon "Increment children" at bounding box center [887, 204] width 16 height 21
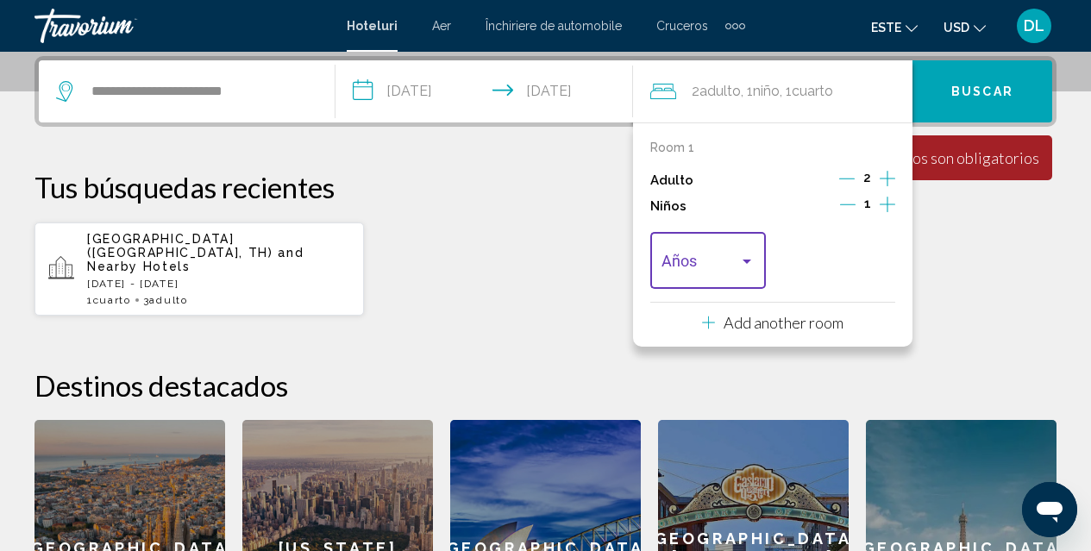
click at [745, 261] on div "Travelers: 2 adults, 1 child" at bounding box center [746, 261] width 9 height 4
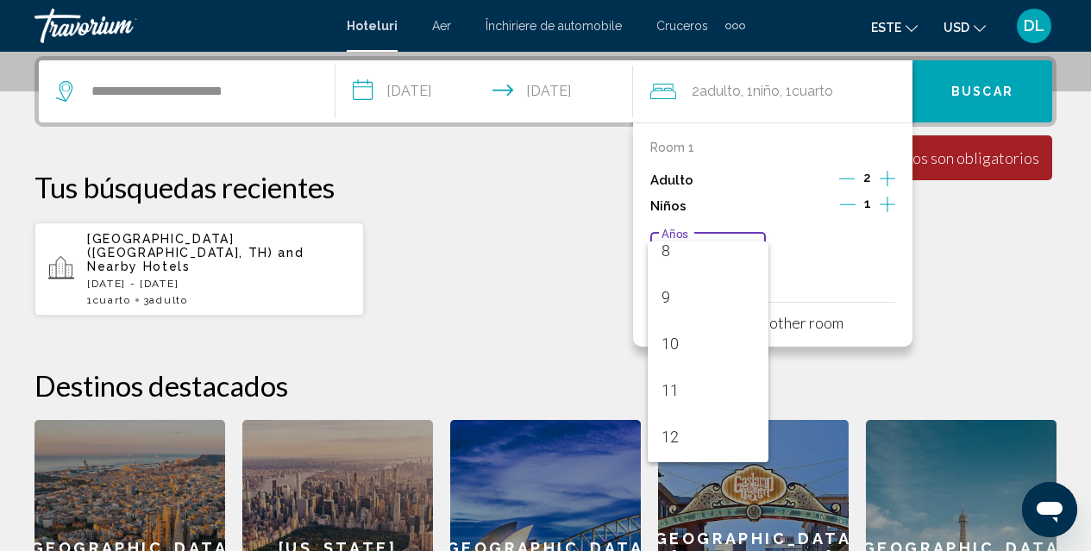
scroll to position [579, 0]
click at [673, 337] on font "14" at bounding box center [669, 337] width 17 height 18
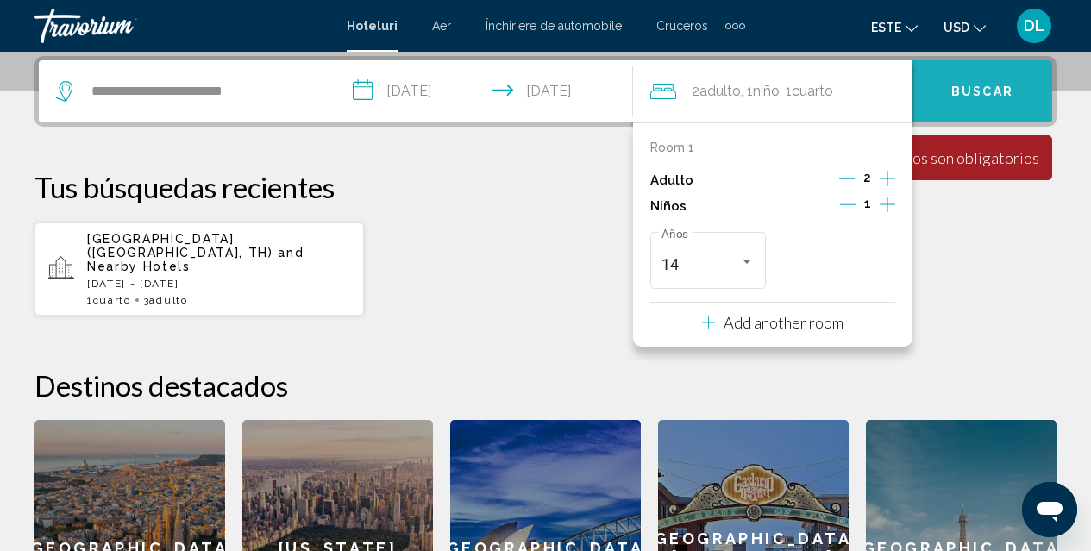
click at [997, 90] on span "Buscar" at bounding box center [982, 92] width 62 height 14
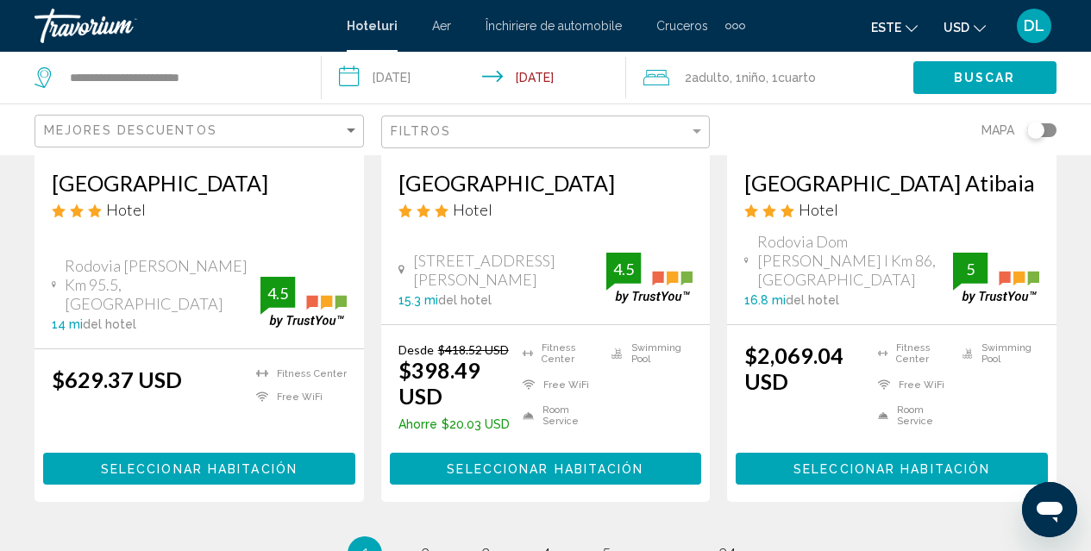
scroll to position [2337, 0]
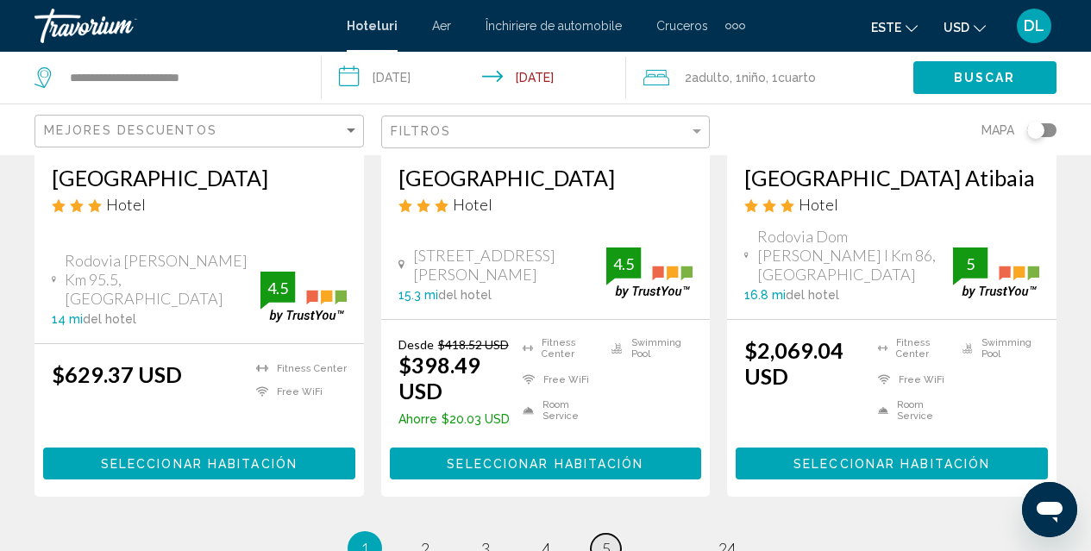
click at [607, 539] on span "5" at bounding box center [606, 548] width 9 height 19
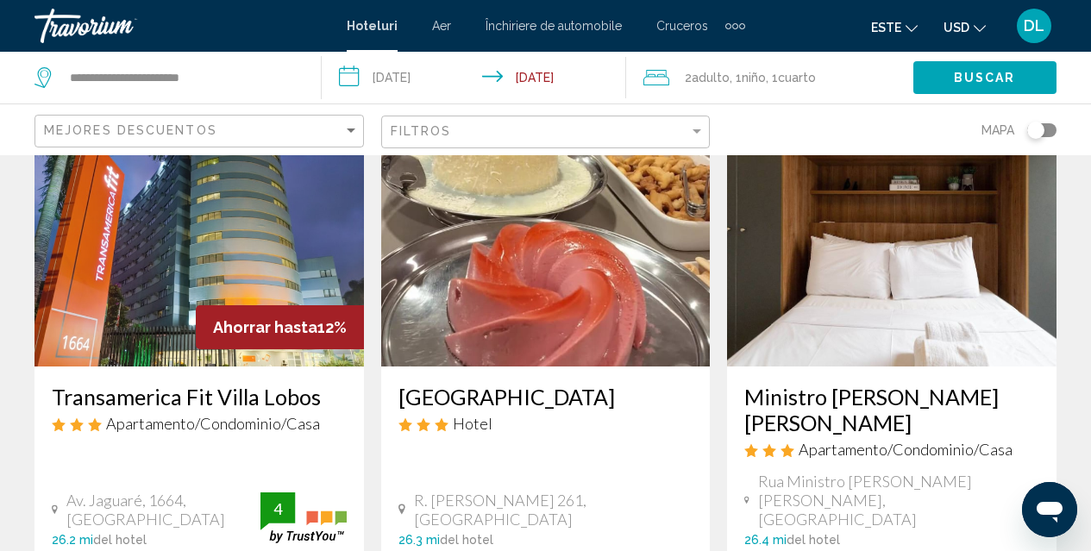
scroll to position [2177, 0]
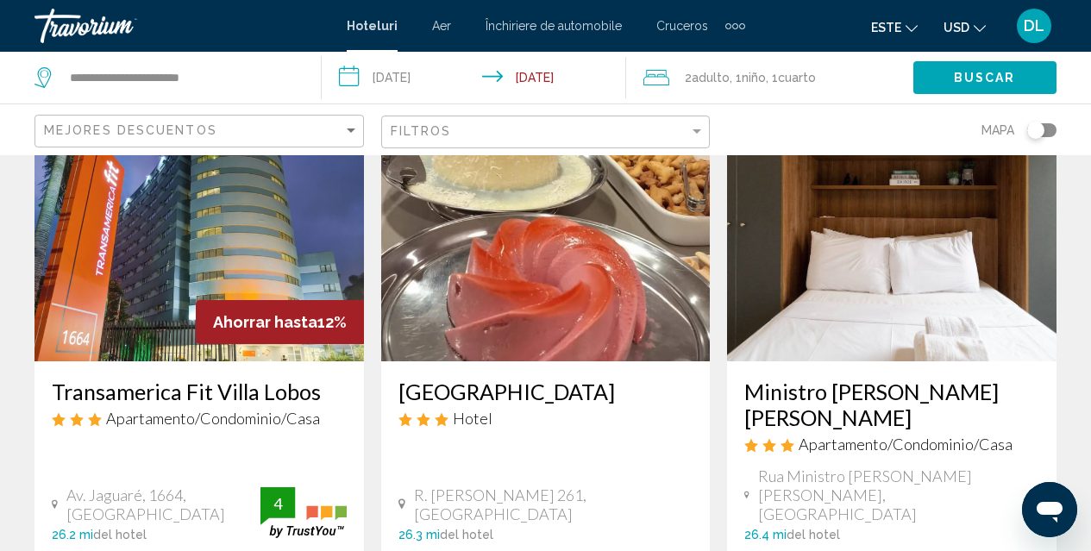
click at [538, 271] on img "Conținut principal" at bounding box center [545, 223] width 329 height 276
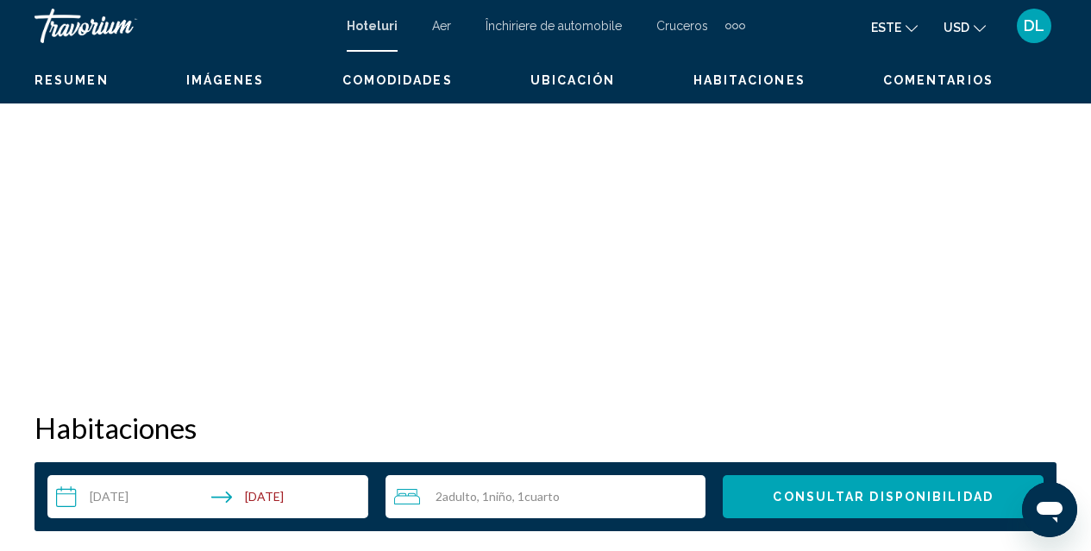
scroll to position [185, 0]
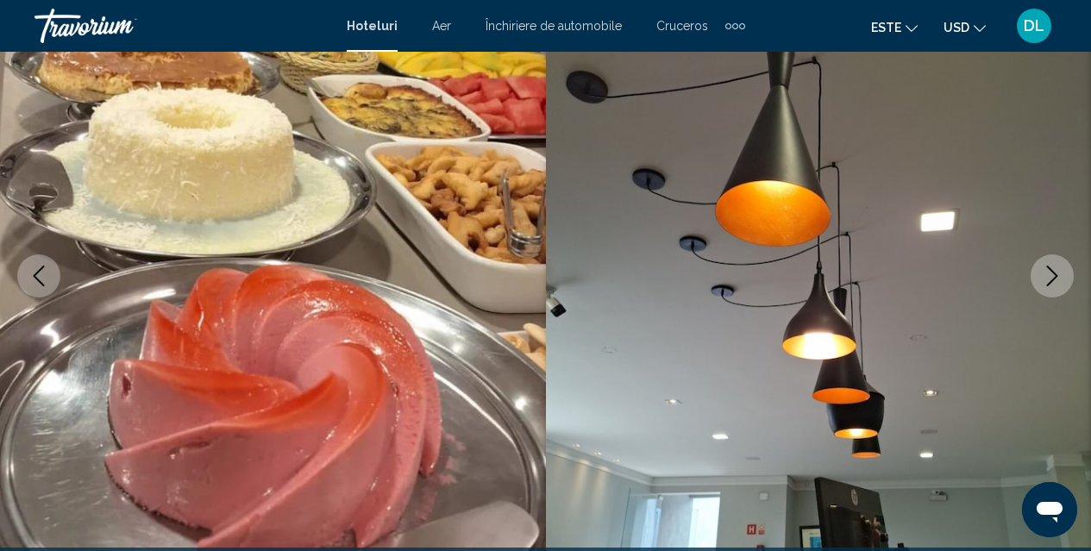
click at [1052, 267] on icon "Next image" at bounding box center [1051, 276] width 21 height 21
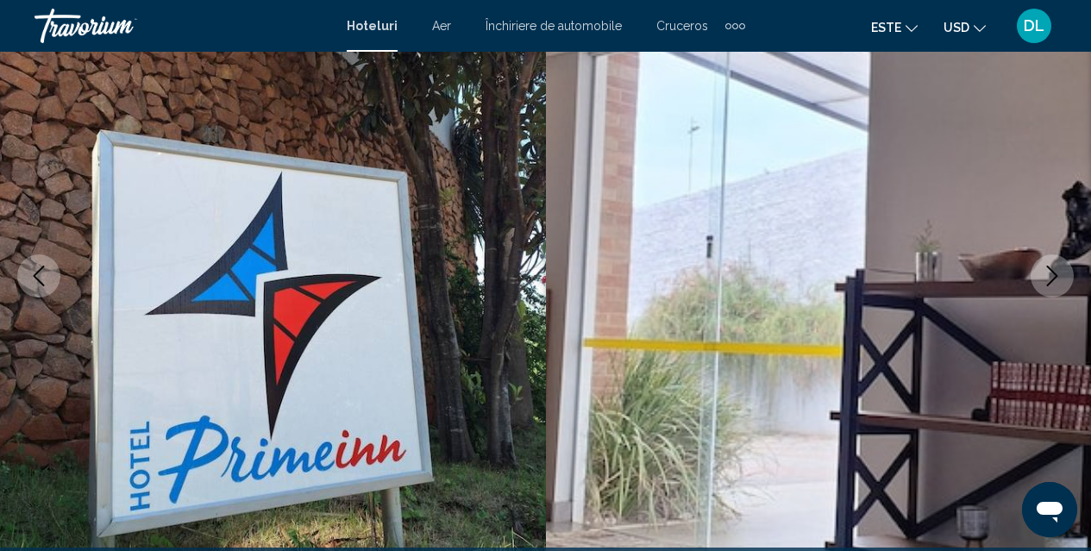
click at [1052, 267] on icon "Next image" at bounding box center [1051, 276] width 21 height 21
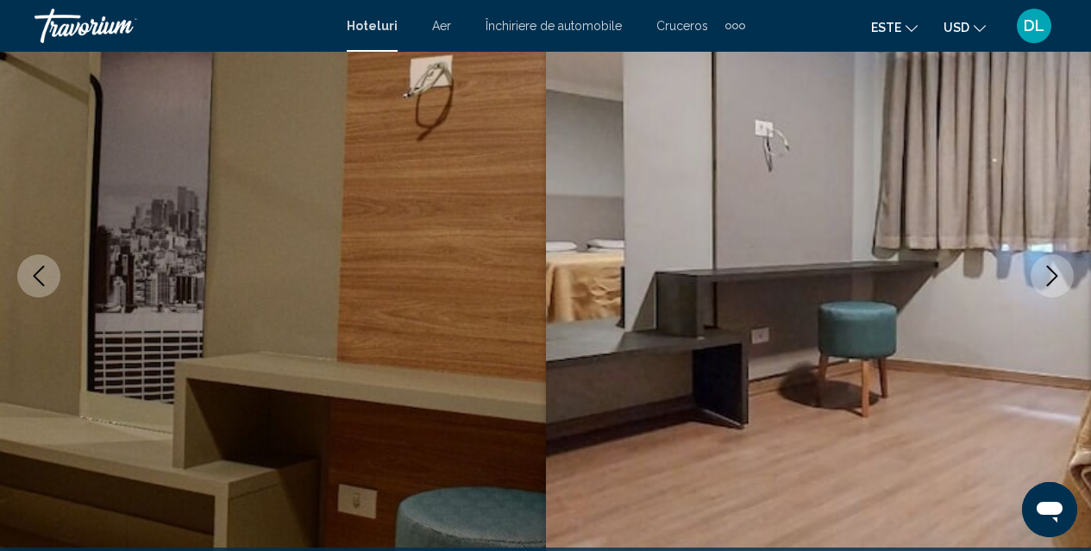
click at [1052, 267] on icon "Next image" at bounding box center [1051, 276] width 21 height 21
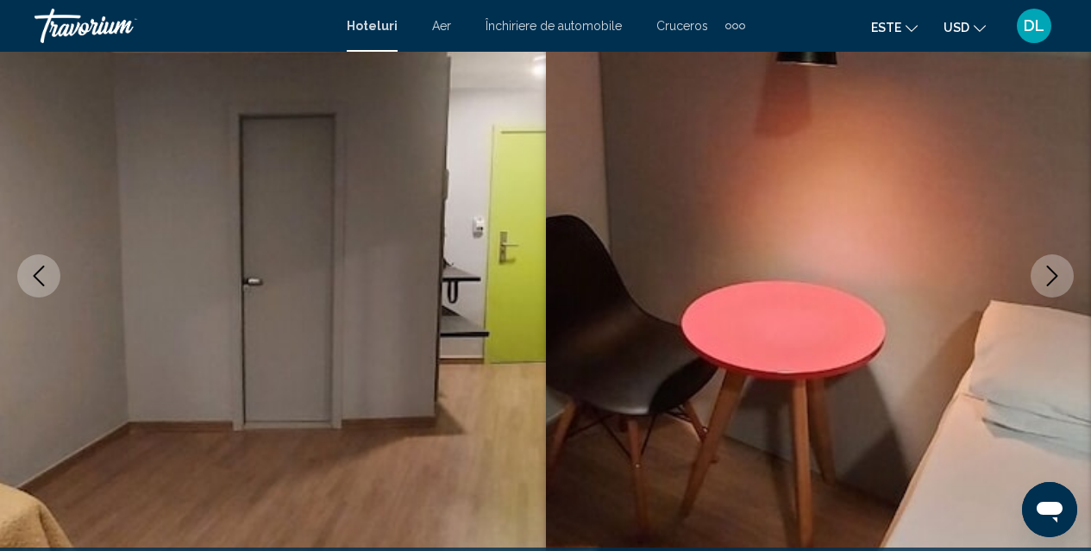
click at [1052, 267] on icon "Next image" at bounding box center [1051, 276] width 21 height 21
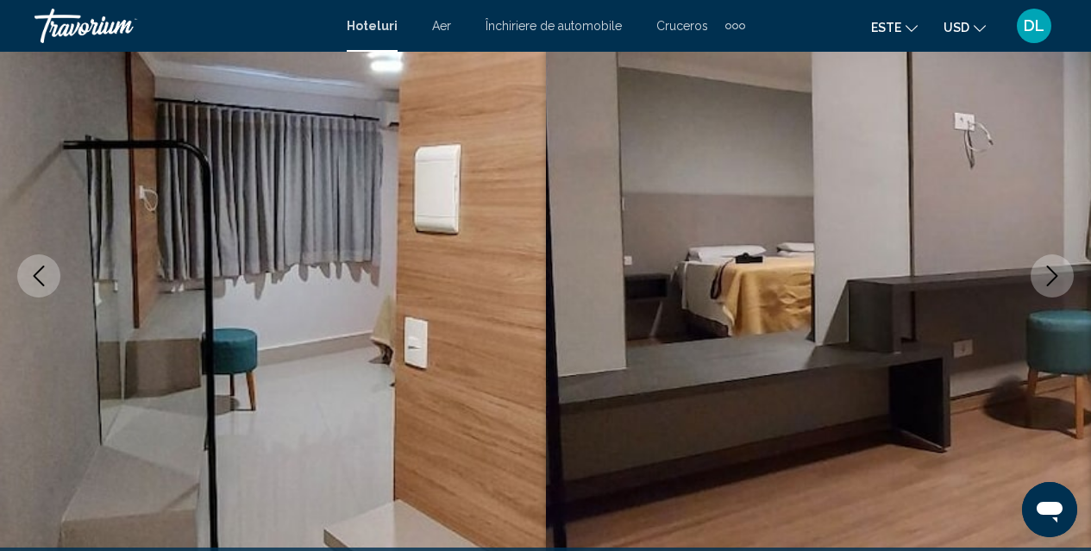
click at [1052, 267] on icon "Next image" at bounding box center [1051, 276] width 21 height 21
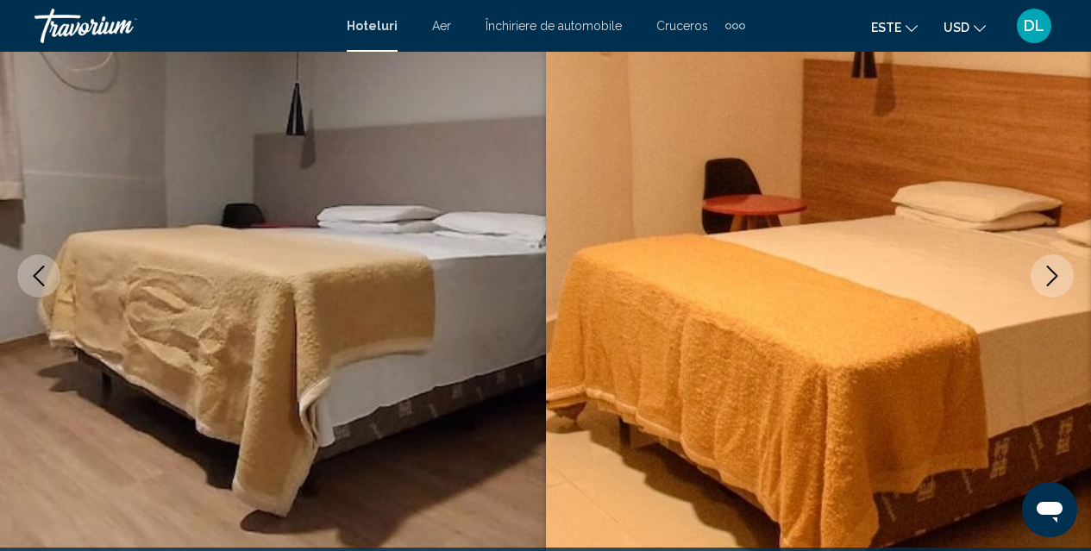
click at [1052, 267] on icon "Next image" at bounding box center [1051, 276] width 21 height 21
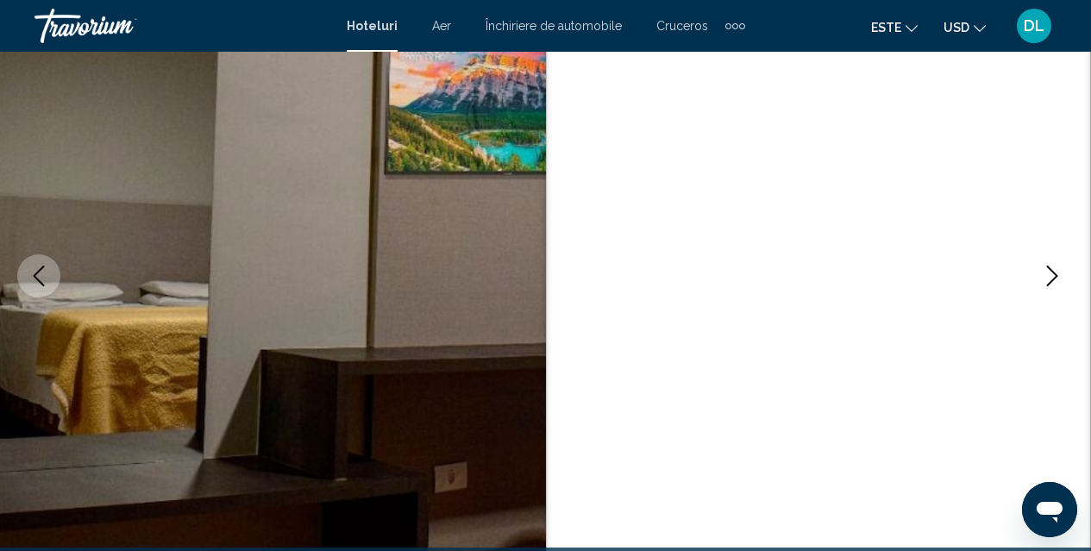
click at [1052, 267] on icon "Next image" at bounding box center [1051, 276] width 21 height 21
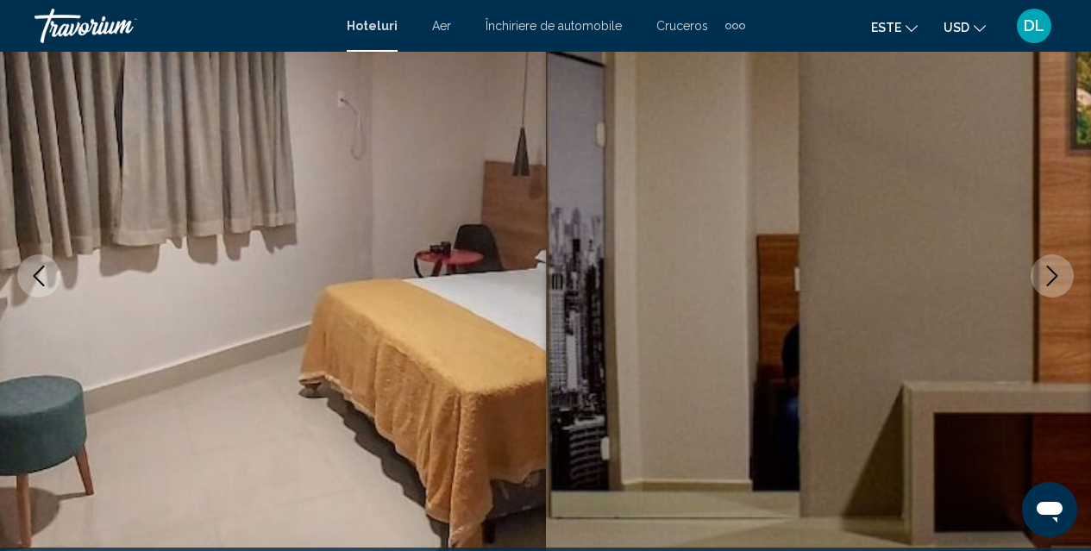
click at [1052, 267] on icon "Next image" at bounding box center [1051, 276] width 21 height 21
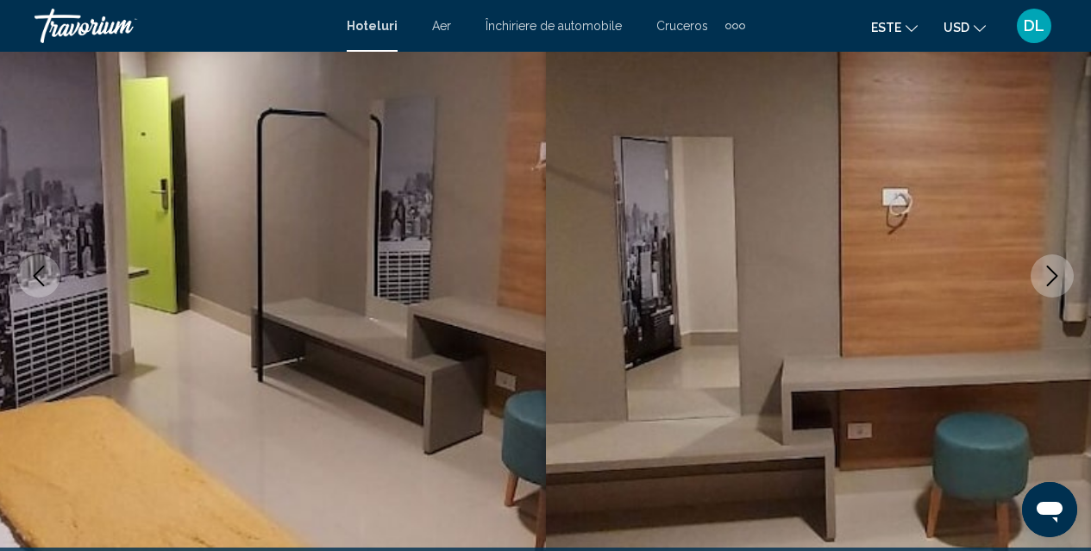
click at [1052, 267] on icon "Next image" at bounding box center [1051, 276] width 21 height 21
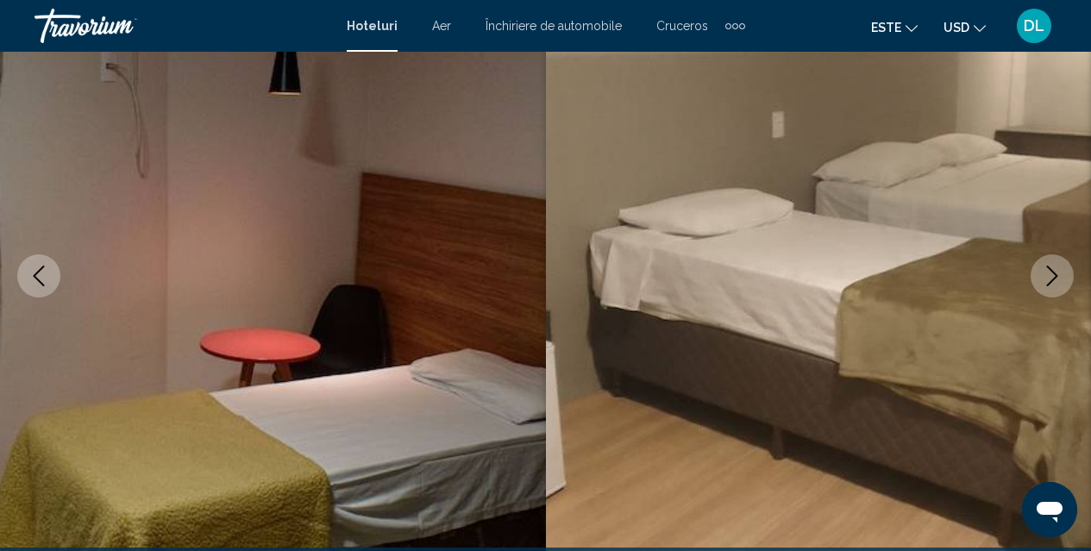
click at [1052, 267] on icon "Next image" at bounding box center [1051, 276] width 21 height 21
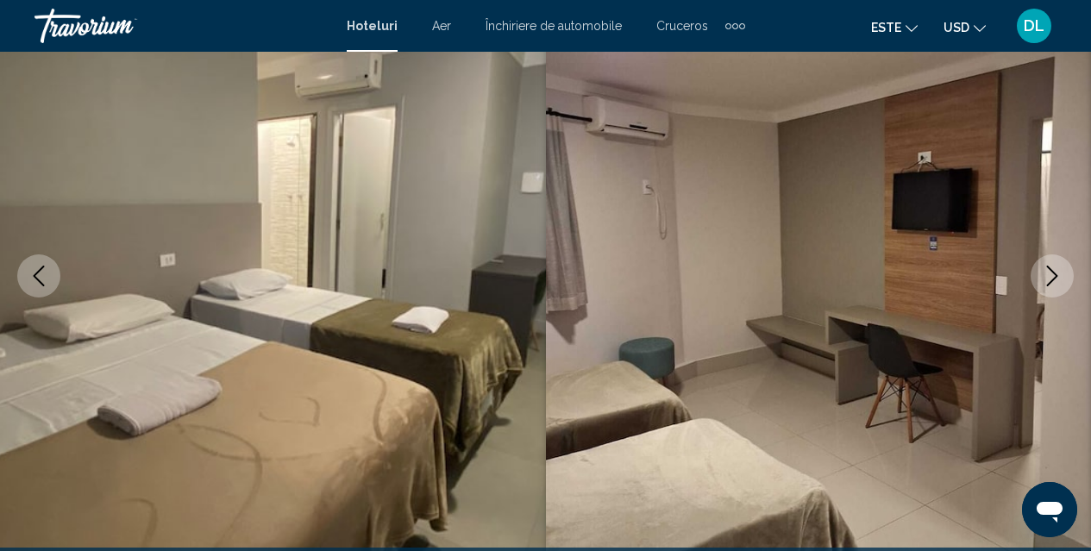
click at [1052, 267] on icon "Next image" at bounding box center [1051, 276] width 21 height 21
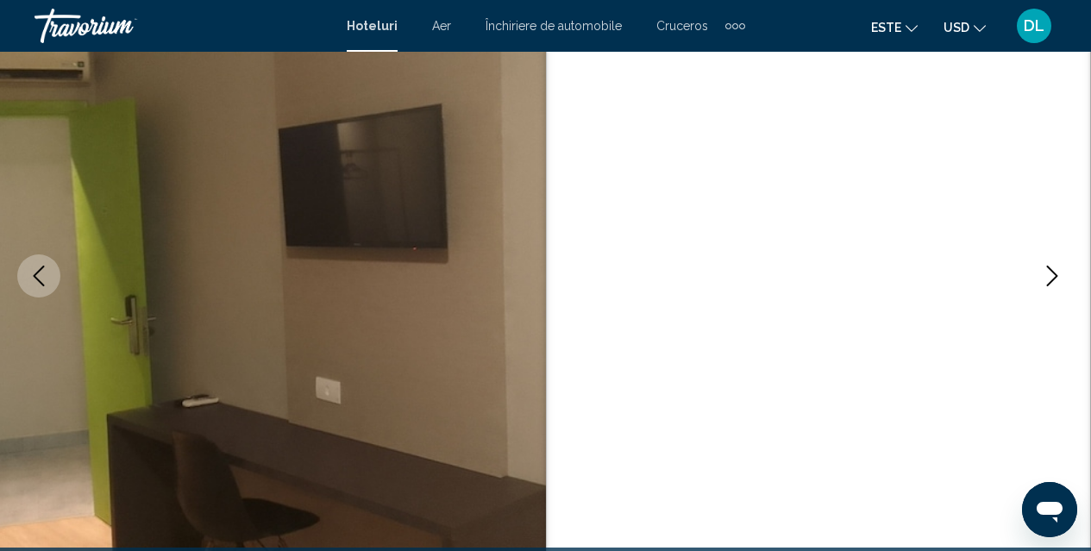
click at [1052, 267] on icon "Next image" at bounding box center [1051, 276] width 21 height 21
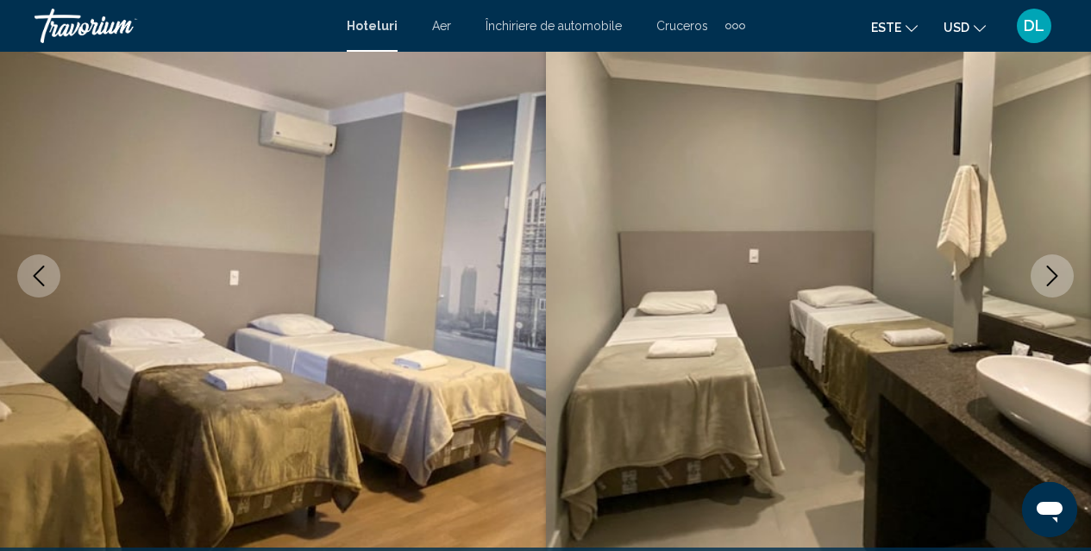
click at [1052, 267] on icon "Next image" at bounding box center [1051, 276] width 21 height 21
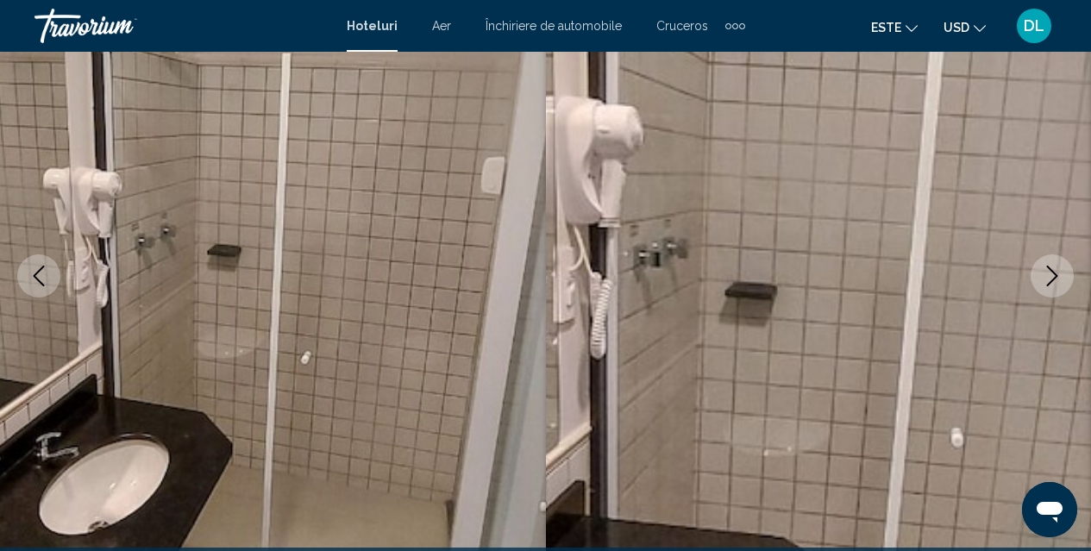
click at [1052, 267] on icon "Next image" at bounding box center [1051, 276] width 21 height 21
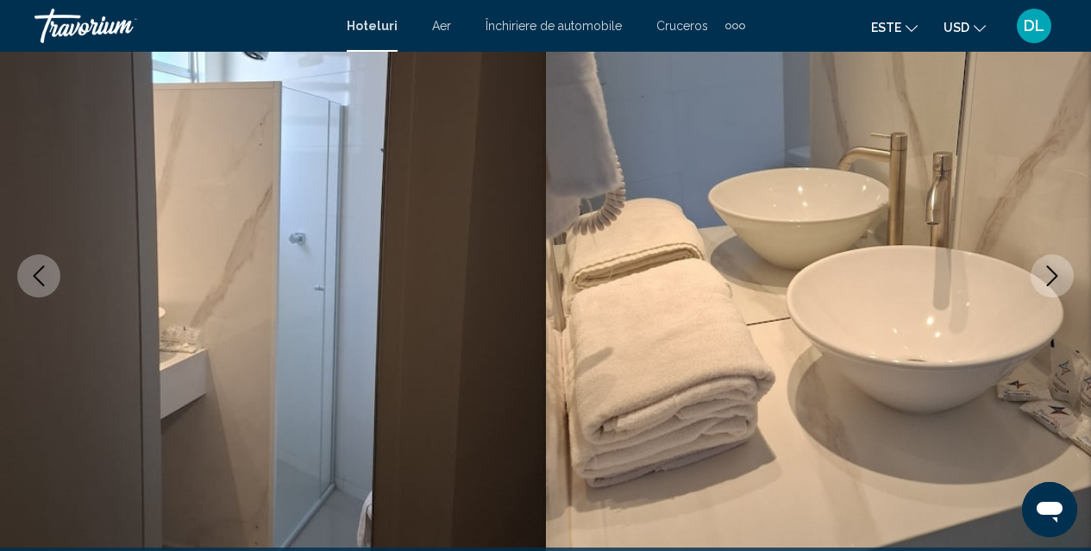
click at [1052, 267] on icon "Next image" at bounding box center [1051, 276] width 21 height 21
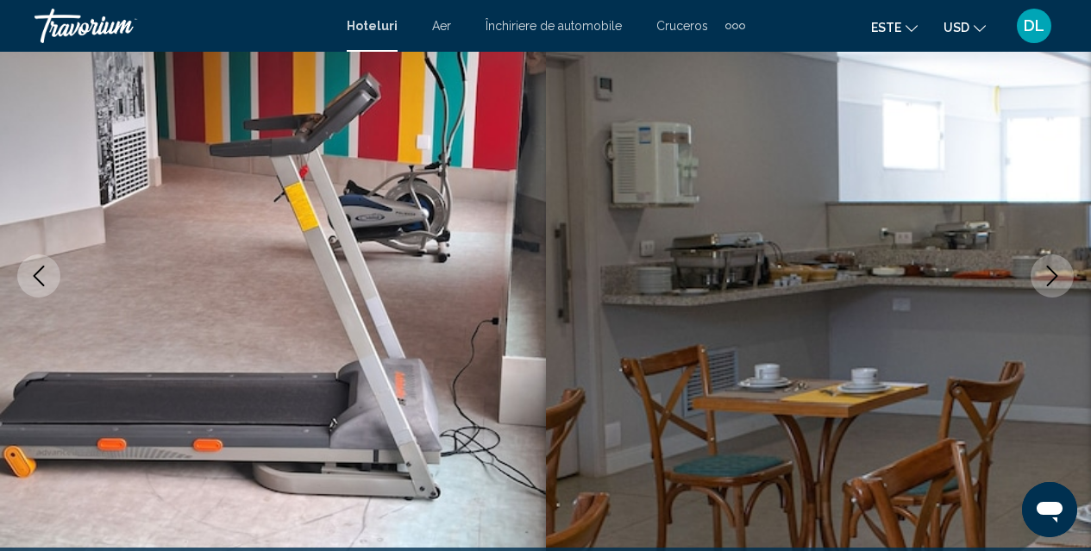
click at [1052, 267] on icon "Next image" at bounding box center [1051, 276] width 21 height 21
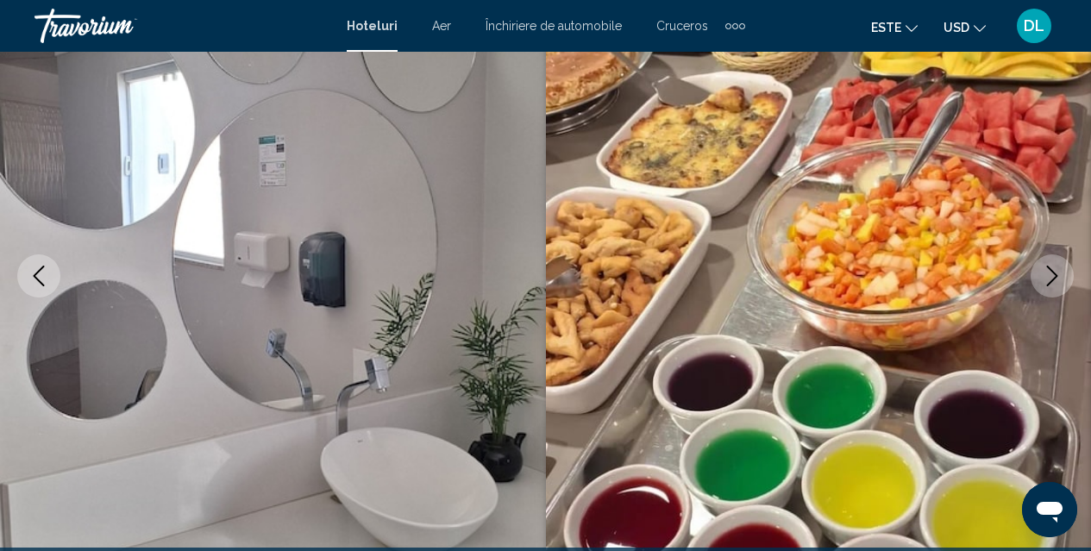
click at [1052, 267] on icon "Next image" at bounding box center [1051, 276] width 21 height 21
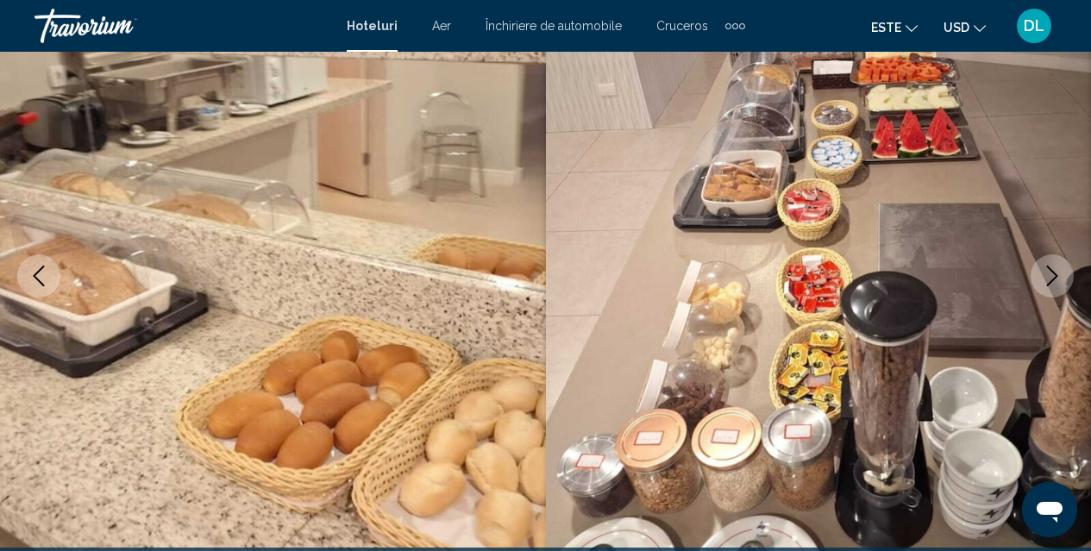
click at [1052, 267] on icon "Next image" at bounding box center [1051, 276] width 21 height 21
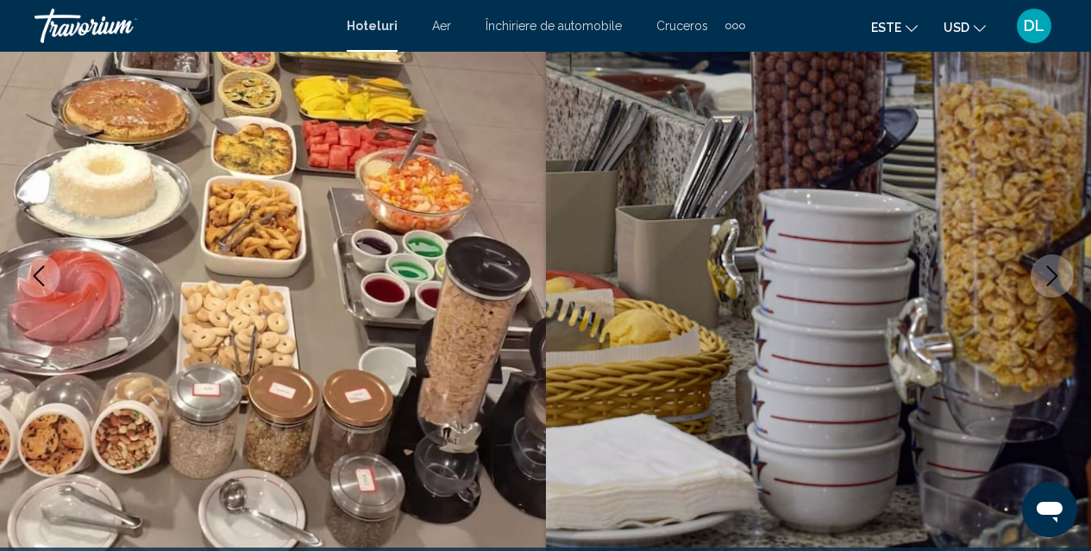
click at [1052, 267] on icon "Next image" at bounding box center [1051, 276] width 21 height 21
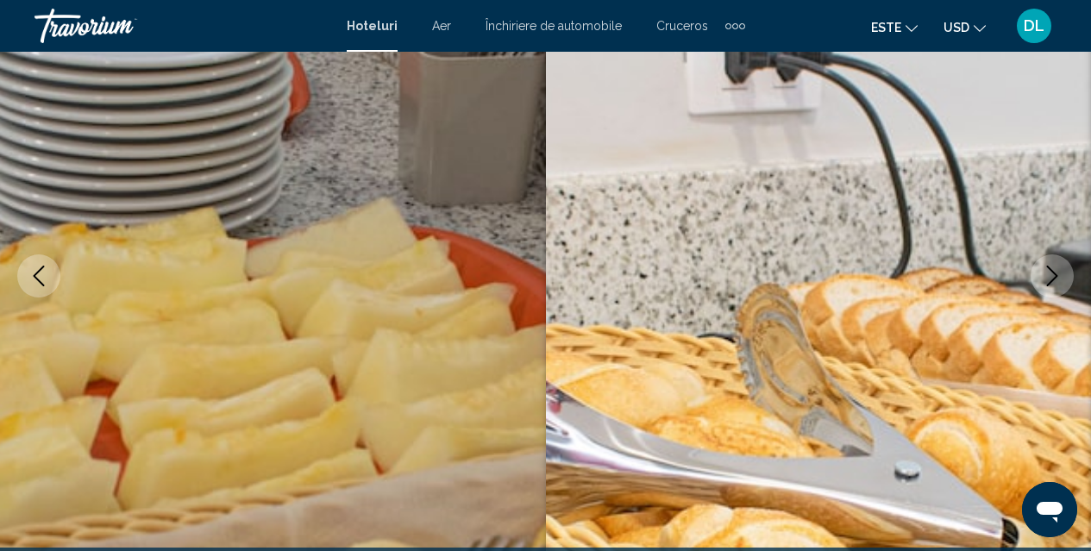
click at [1052, 267] on icon "Next image" at bounding box center [1051, 276] width 21 height 21
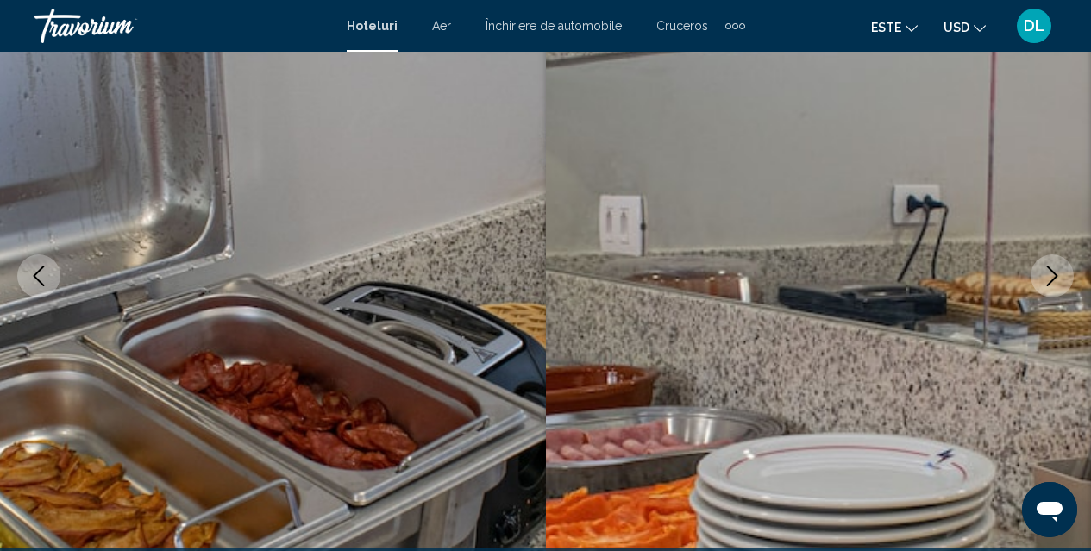
click at [1050, 275] on icon "Next image" at bounding box center [1051, 276] width 21 height 21
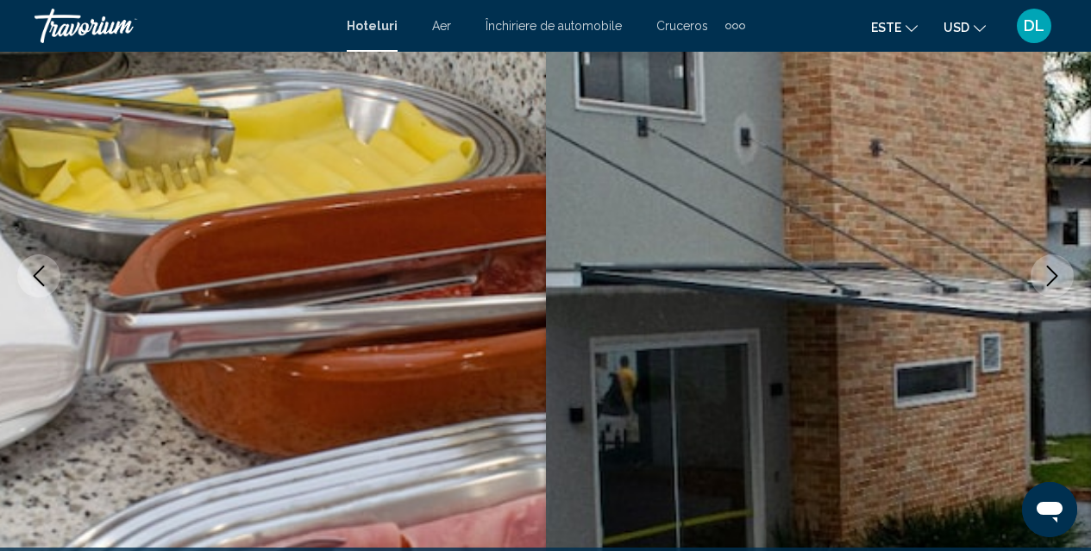
click at [1050, 275] on icon "Next image" at bounding box center [1051, 276] width 21 height 21
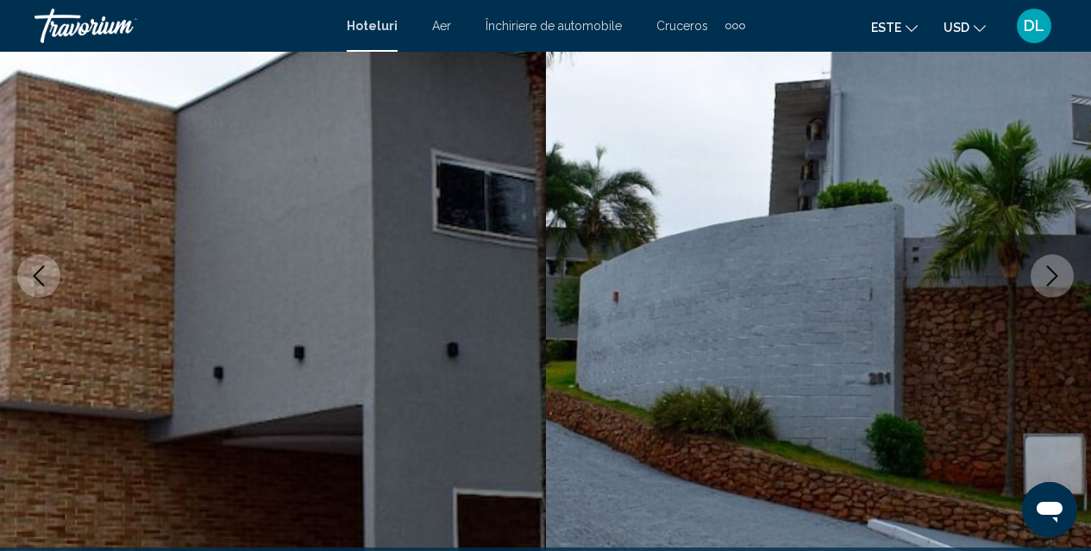
click at [1050, 275] on icon "Next image" at bounding box center [1051, 276] width 21 height 21
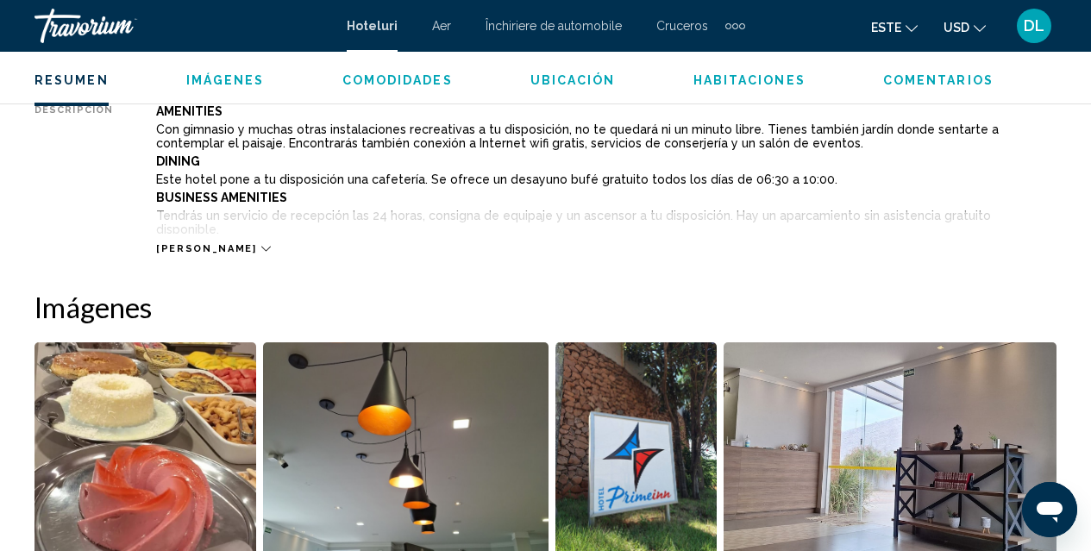
scroll to position [928, 0]
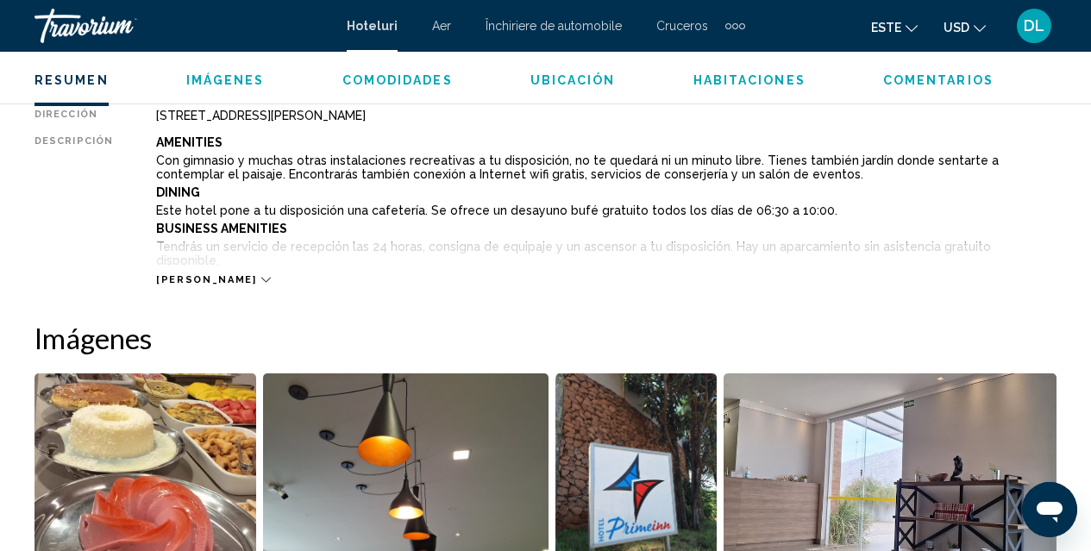
click at [173, 273] on button "Lee mas" at bounding box center [213, 279] width 114 height 13
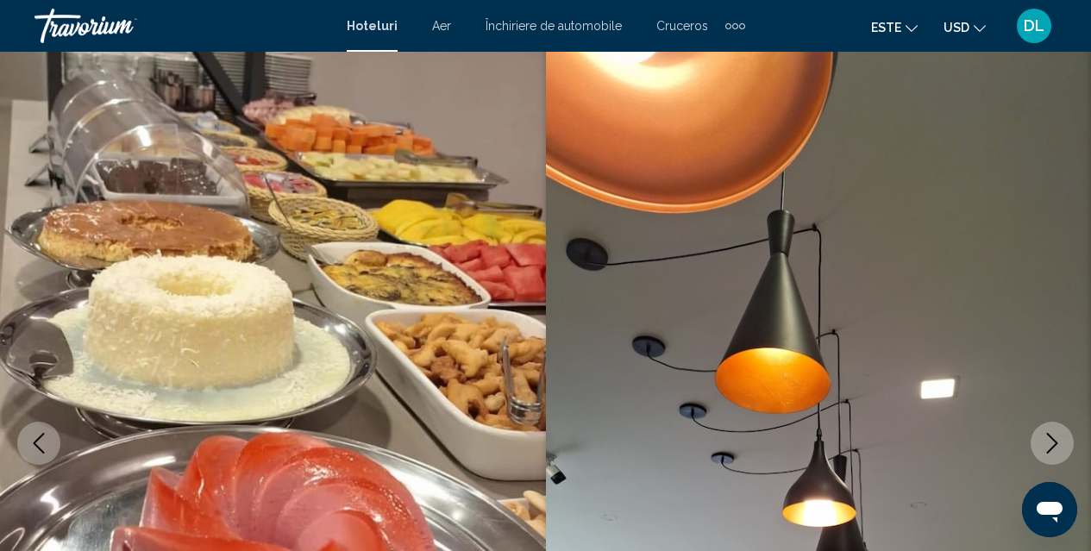
scroll to position [0, 0]
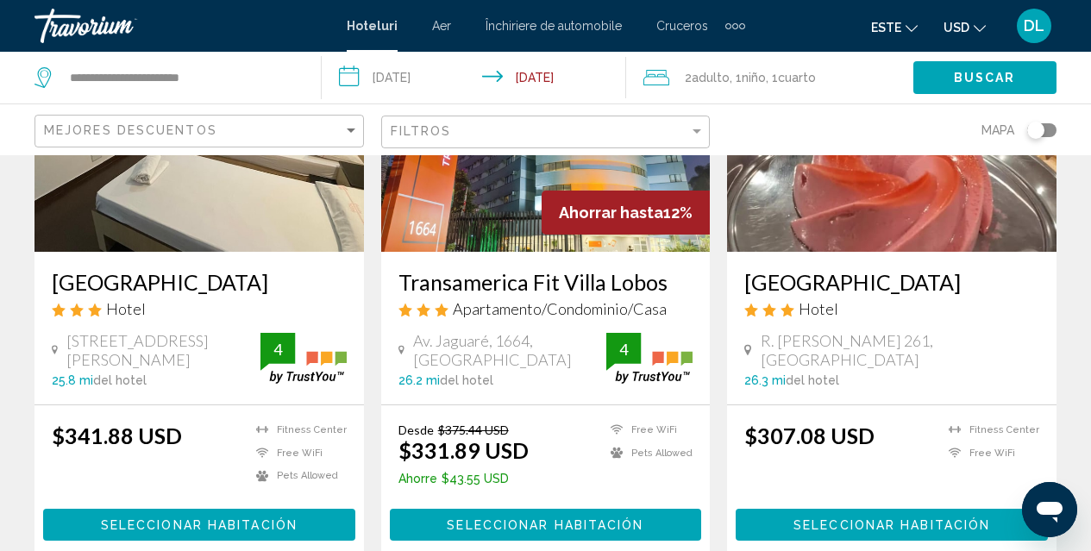
scroll to position [2543, 0]
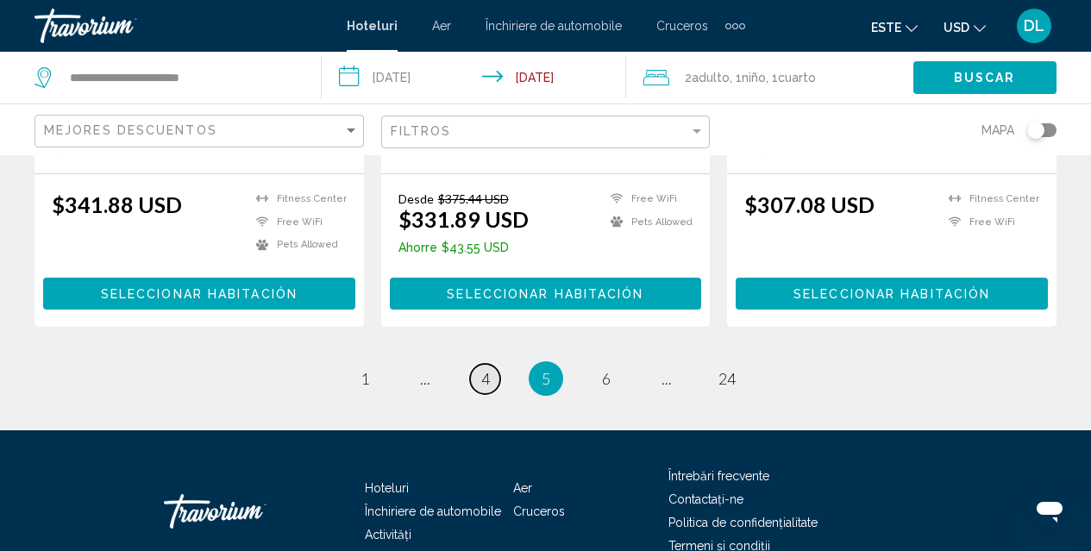
click at [485, 369] on span "4" at bounding box center [485, 378] width 9 height 19
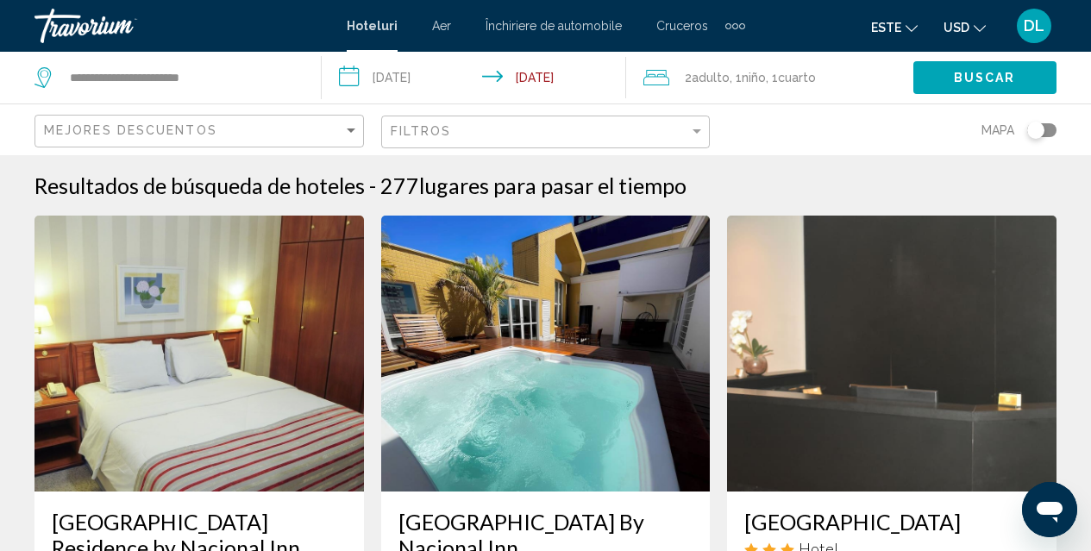
drag, startPoint x: 1040, startPoint y: 128, endPoint x: 1053, endPoint y: 125, distance: 13.2
click at [1053, 125] on div "Toggle map" at bounding box center [1041, 130] width 29 height 14
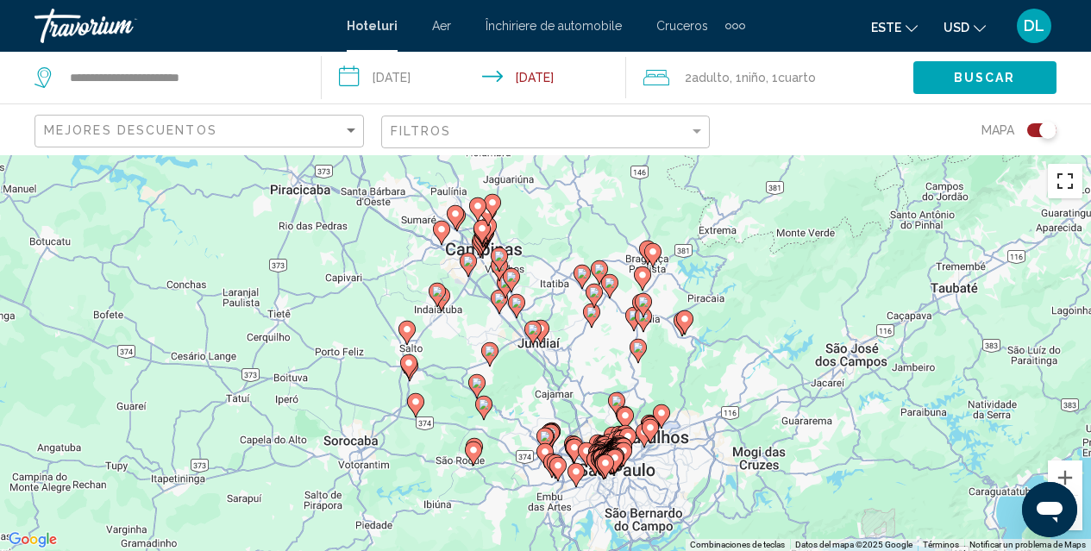
drag, startPoint x: 1065, startPoint y: 181, endPoint x: 1060, endPoint y: 283, distance: 101.8
click at [1060, 178] on button "Cambiar a la vista en pantalla completa" at bounding box center [1064, 181] width 34 height 34
click at [1060, 283] on div "Para activar la función de arrastre con el teclado, pulsa Alt + Intro. Cuando h…" at bounding box center [545, 353] width 1091 height 396
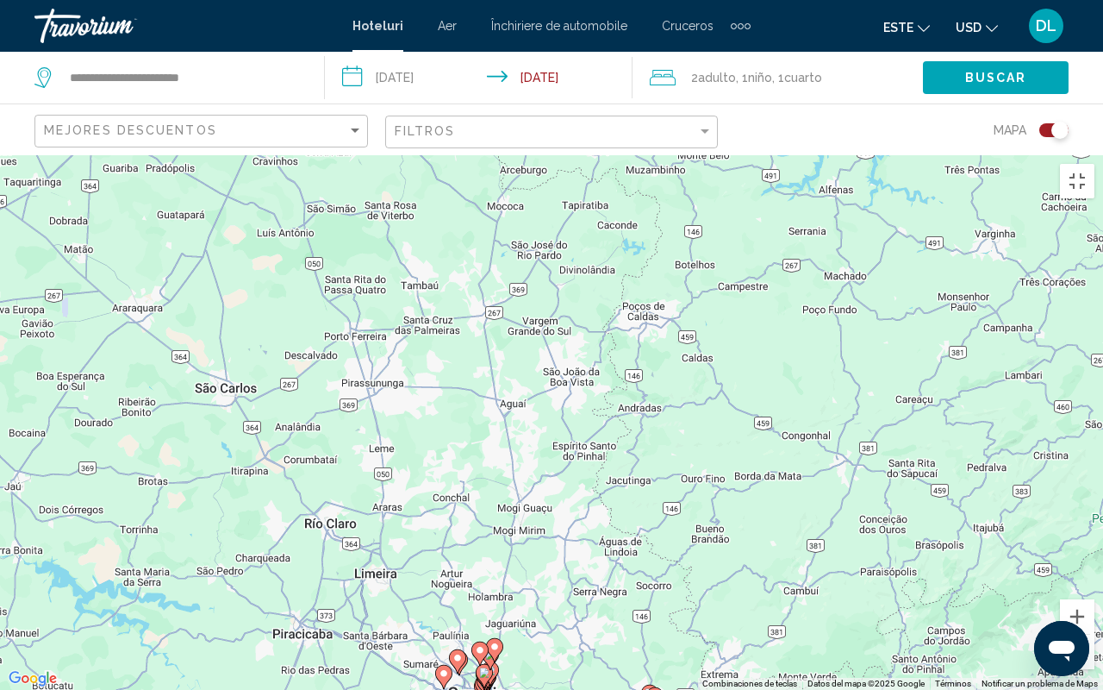
drag, startPoint x: 1023, startPoint y: 29, endPoint x: 1024, endPoint y: 447, distance: 418.1
click at [1024, 447] on div "Para activar la función de arrastre con el teclado, pulsa Alt + Intro. Cuando h…" at bounding box center [551, 422] width 1103 height 534
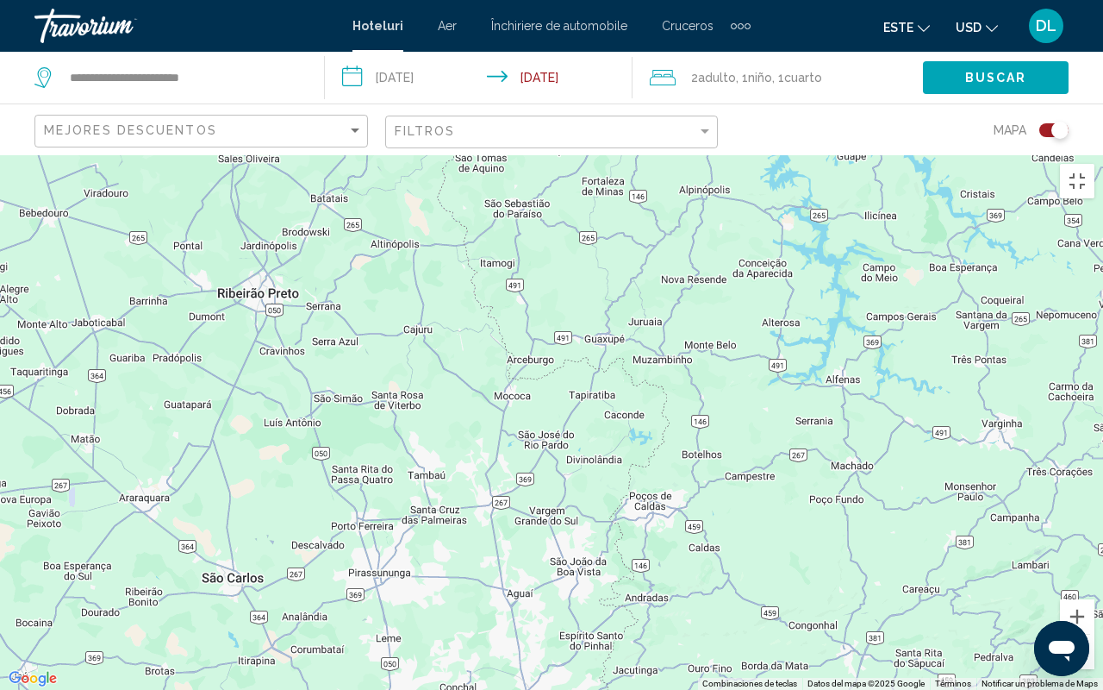
drag, startPoint x: 772, startPoint y: 183, endPoint x: 775, endPoint y: 334, distance: 151.7
click at [775, 334] on div "Para activar la función de arrastre con el teclado, pulsa Alt + Intro. Cuando h…" at bounding box center [551, 422] width 1103 height 534
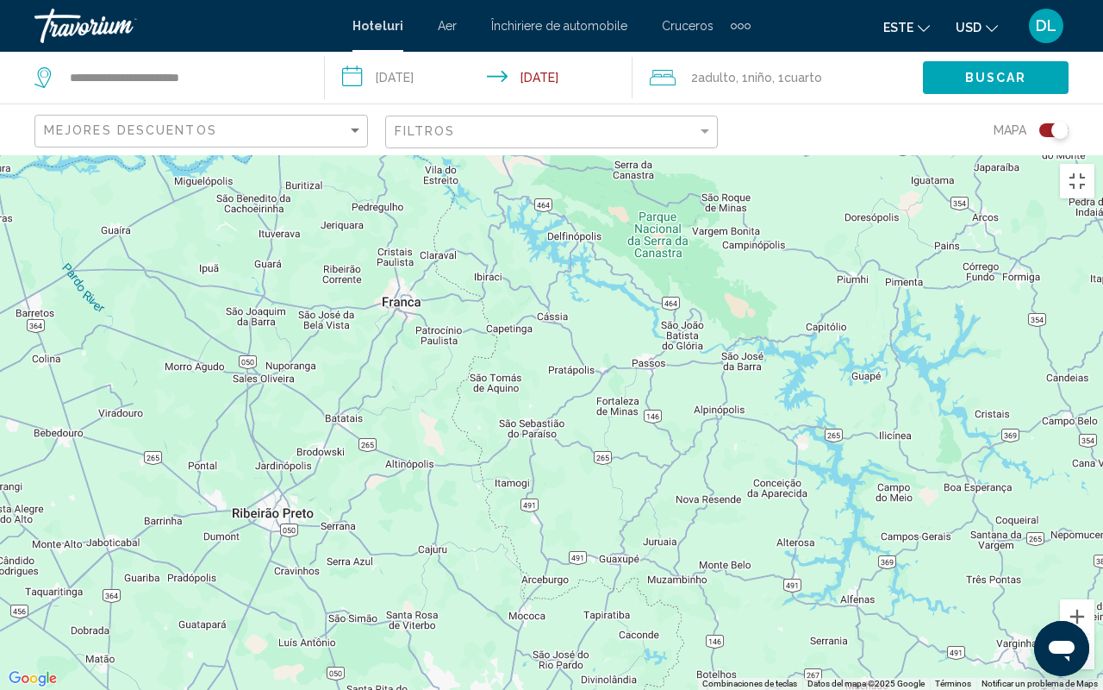
drag, startPoint x: 775, startPoint y: 339, endPoint x: 790, endPoint y: 556, distance: 217.7
click at [790, 550] on div "Para activar la función de arrastre con el teclado, pulsa Alt + Intro. Cuando h…" at bounding box center [551, 422] width 1103 height 534
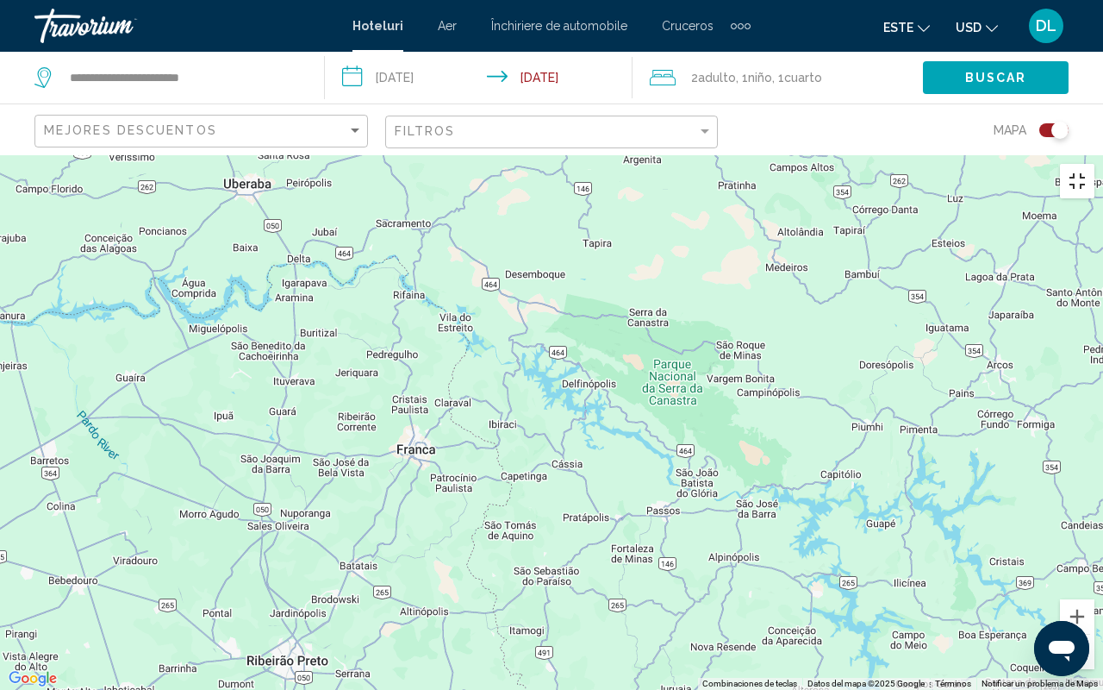
click at [1078, 164] on button "Cambiar a la vista en pantalla completa" at bounding box center [1077, 181] width 34 height 34
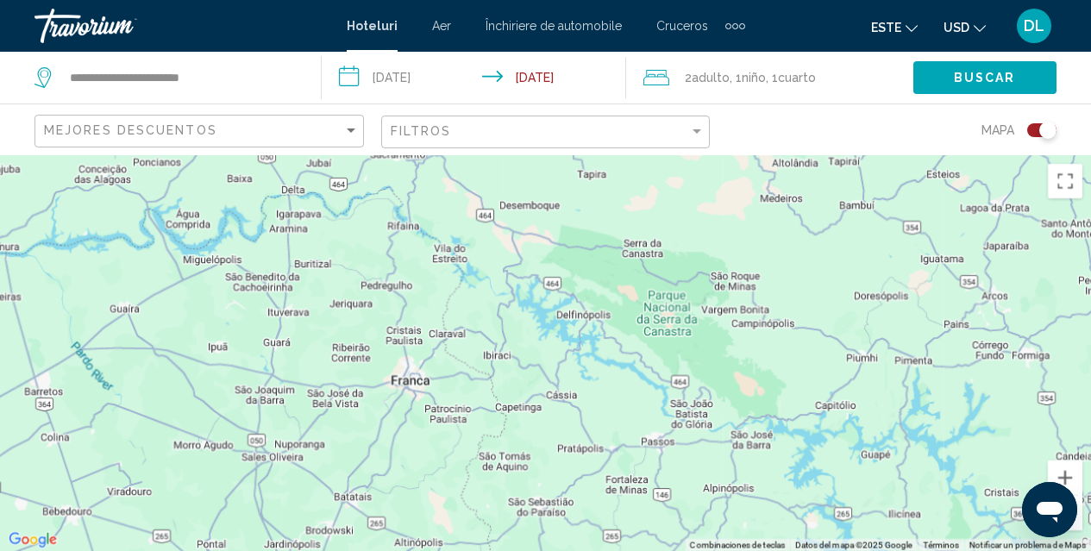
click at [854, 211] on div "Conținut principal" at bounding box center [545, 353] width 1091 height 396
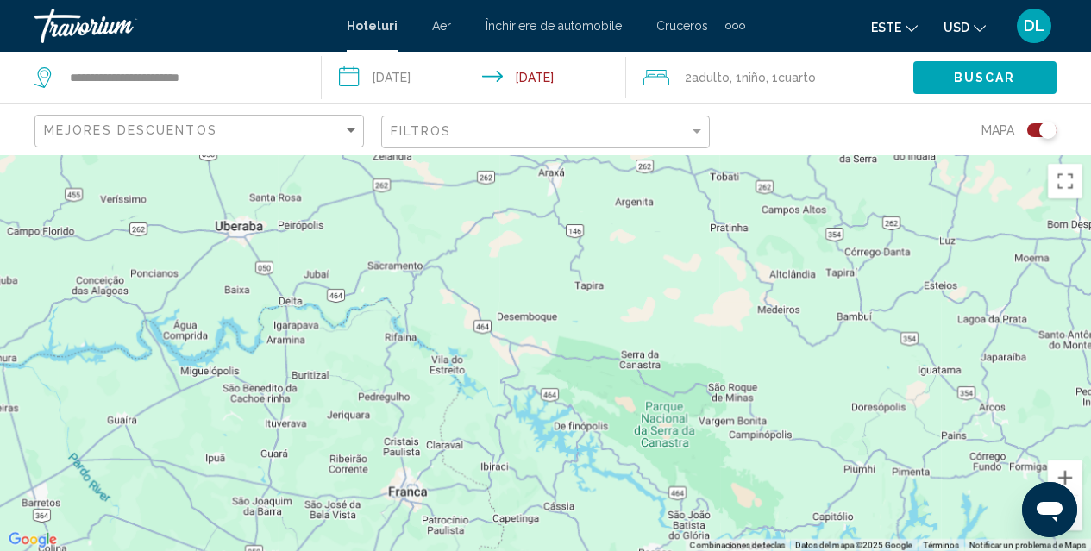
drag, startPoint x: 854, startPoint y: 211, endPoint x: 852, endPoint y: 324, distance: 113.0
click at [852, 324] on div "Conținut principal" at bounding box center [545, 353] width 1091 height 396
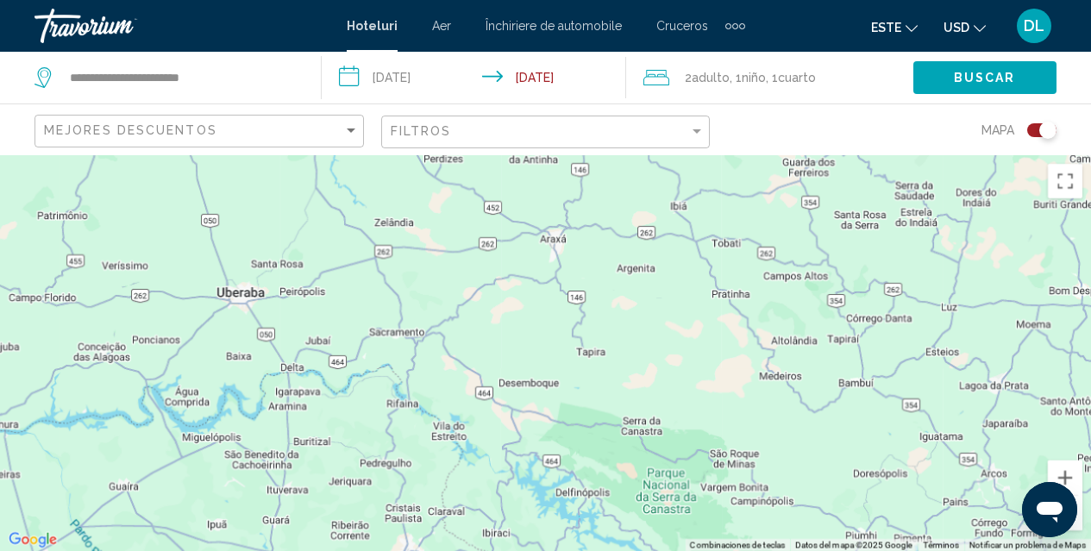
drag, startPoint x: 852, startPoint y: 324, endPoint x: 846, endPoint y: 501, distance: 176.8
click at [846, 501] on div "Conținut principal" at bounding box center [545, 353] width 1091 height 396
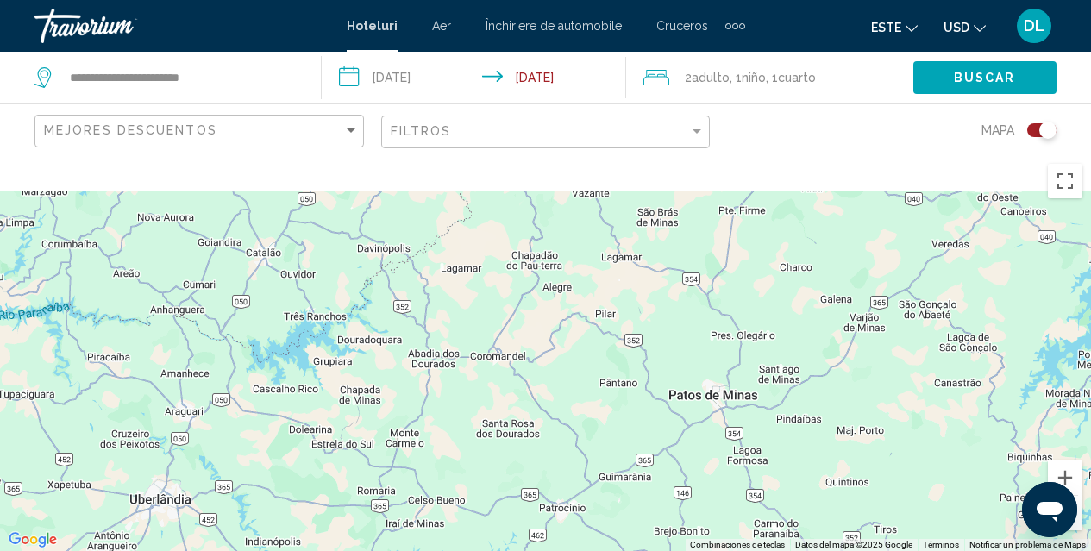
drag, startPoint x: 797, startPoint y: 168, endPoint x: 835, endPoint y: 584, distance: 418.1
click at [835, 550] on html "**********" at bounding box center [545, 275] width 1091 height 551
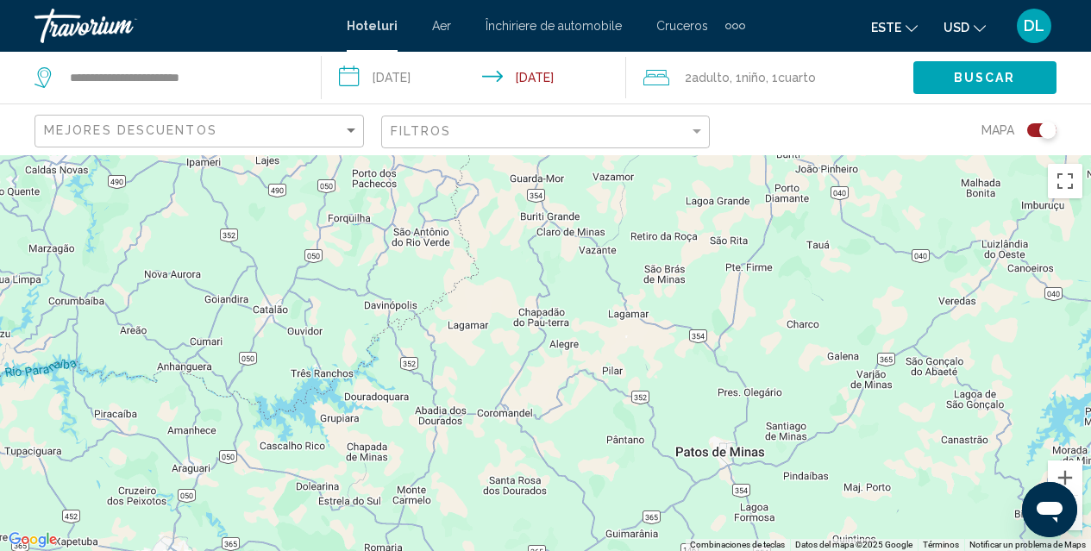
click at [209, 347] on div "Conținut principal" at bounding box center [545, 353] width 1091 height 396
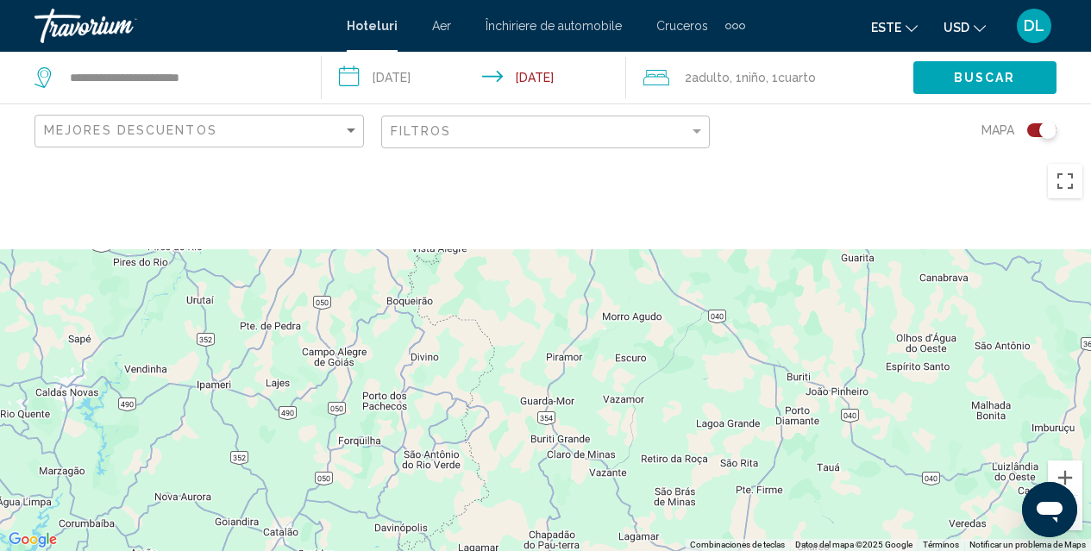
drag, startPoint x: 687, startPoint y: 172, endPoint x: 697, endPoint y: 397, distance: 224.4
click at [697, 397] on div "Conținut principal" at bounding box center [545, 353] width 1091 height 396
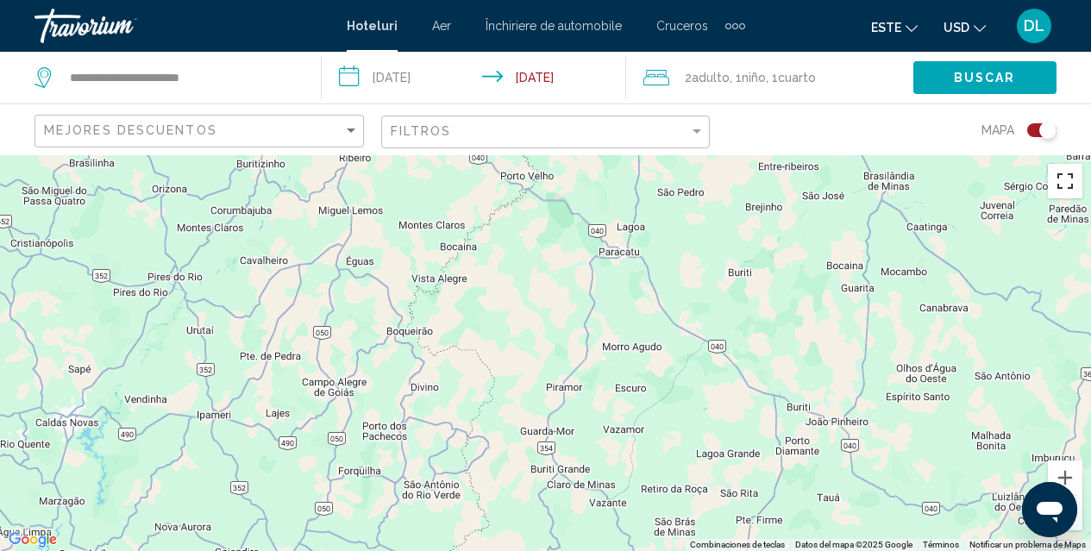
click at [1068, 182] on button "Cambiar a la vista en pantalla completa" at bounding box center [1064, 181] width 34 height 34
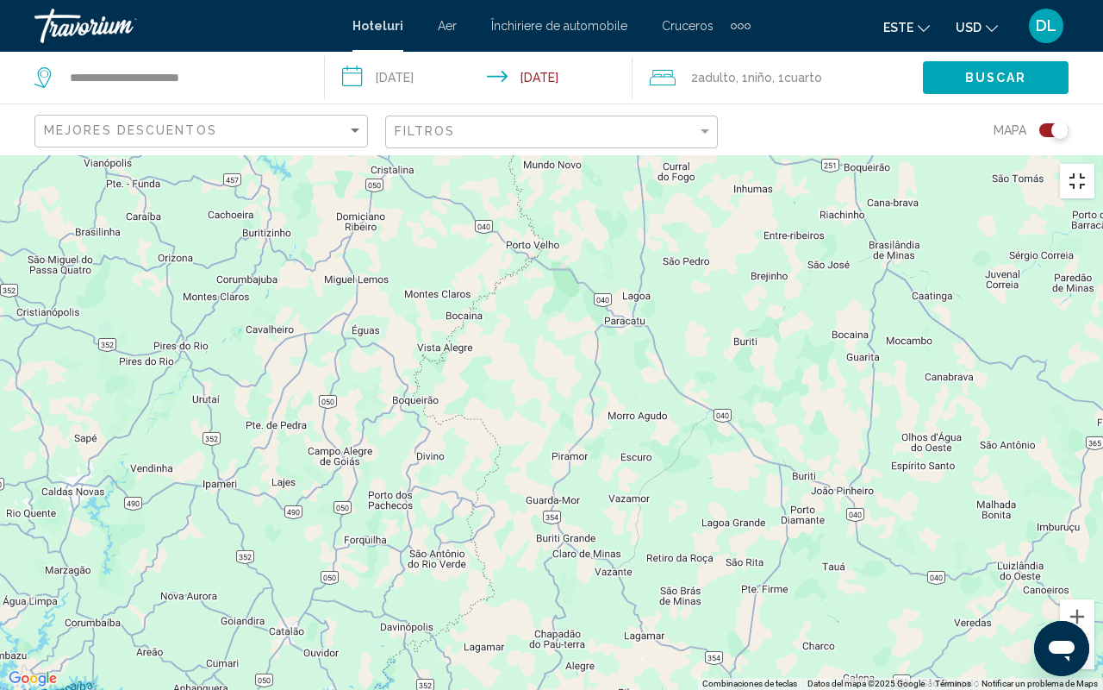
click at [1072, 164] on button "Cambiar a la vista en pantalla completa" at bounding box center [1077, 181] width 34 height 34
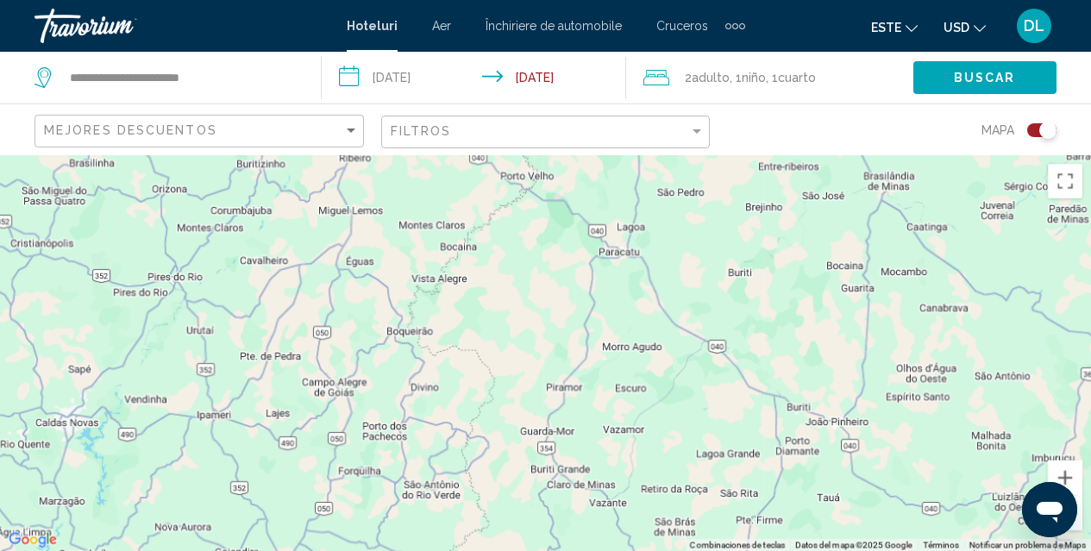
click at [554, 109] on div "Filtros" at bounding box center [545, 129] width 329 height 51
